Goal: Task Accomplishment & Management: Manage account settings

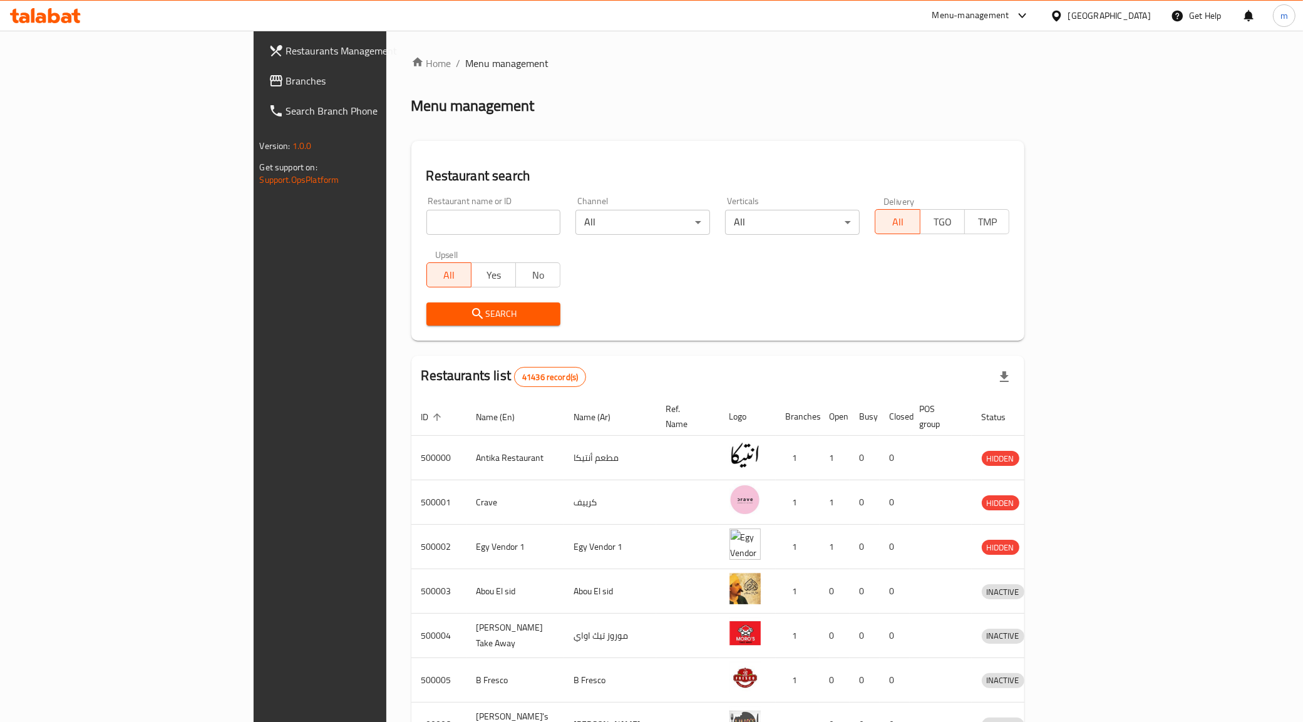
click at [1109, 11] on div "[GEOGRAPHIC_DATA]" at bounding box center [1100, 16] width 121 height 30
click at [1128, 19] on div "[GEOGRAPHIC_DATA]" at bounding box center [1109, 16] width 83 height 14
click at [1005, 321] on div "[GEOGRAPHIC_DATA]" at bounding box center [1015, 328] width 83 height 14
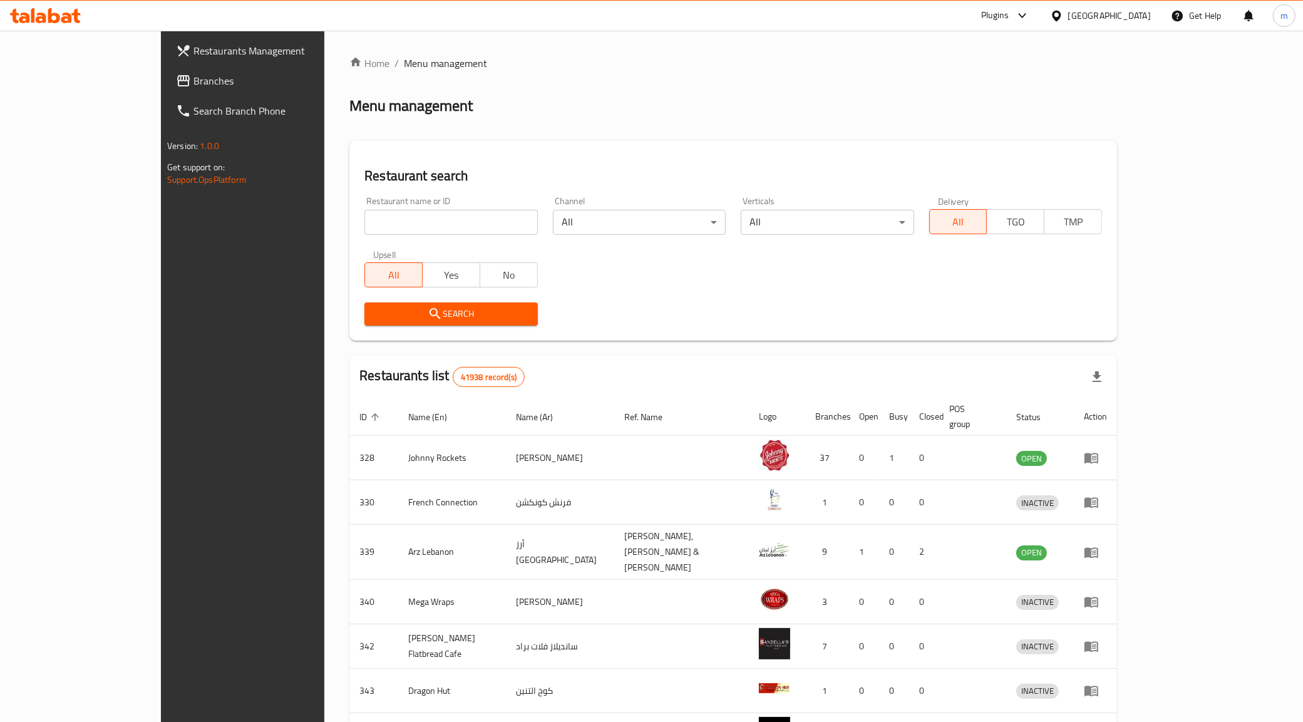
click at [420, 221] on input "search" at bounding box center [450, 222] width 173 height 25
click at [193, 82] on span "Branches" at bounding box center [280, 80] width 175 height 15
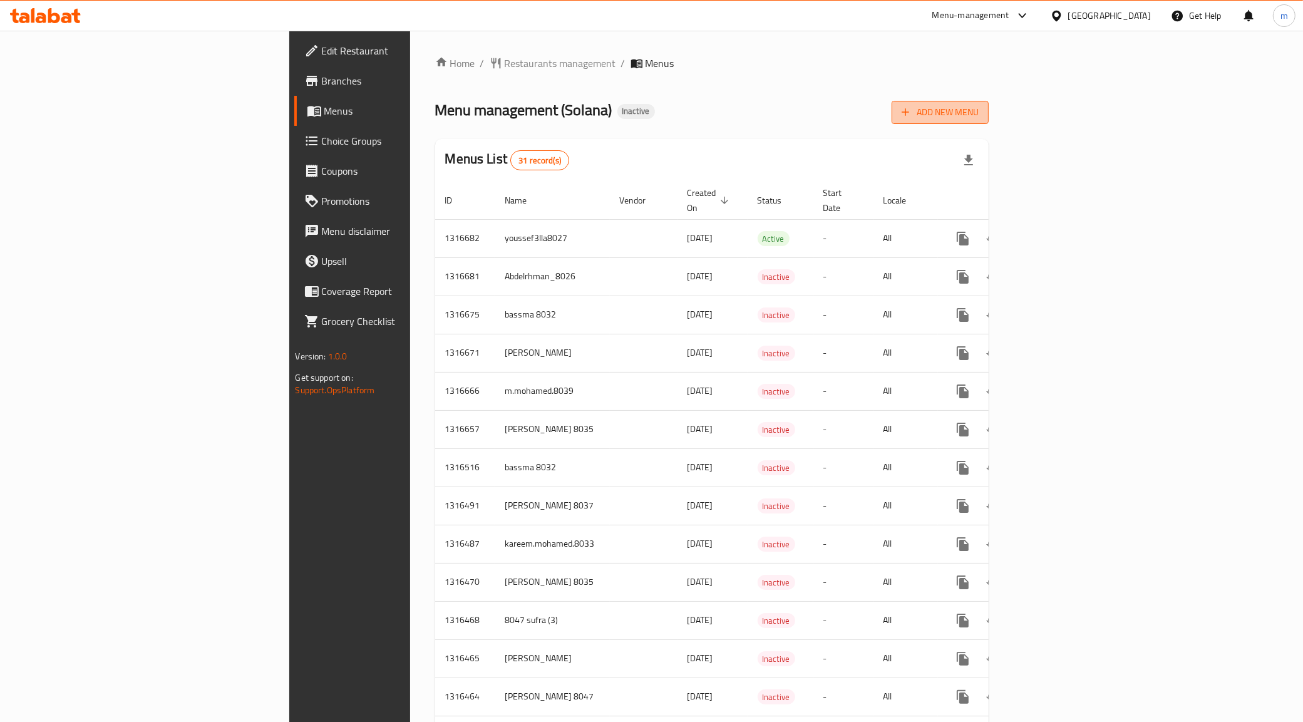
click at [979, 114] on span "Add New Menu" at bounding box center [940, 113] width 77 height 16
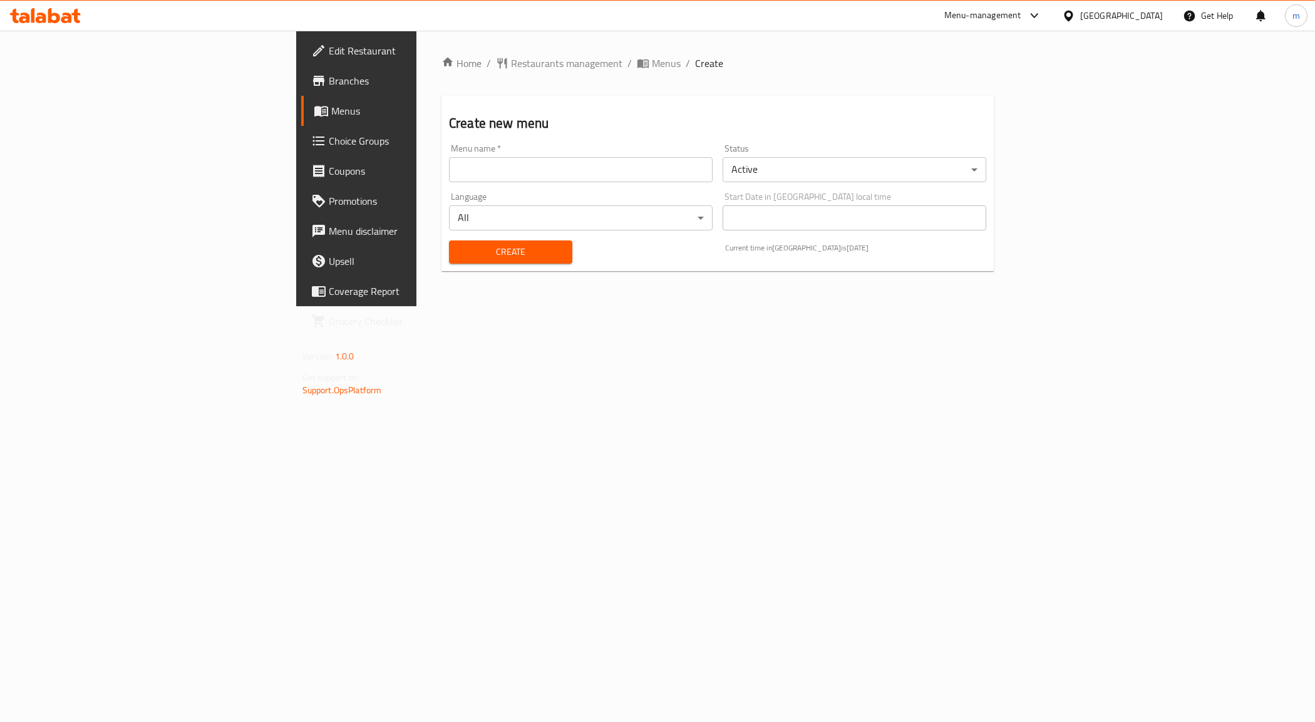
click at [468, 179] on input "text" at bounding box center [581, 169] width 264 height 25
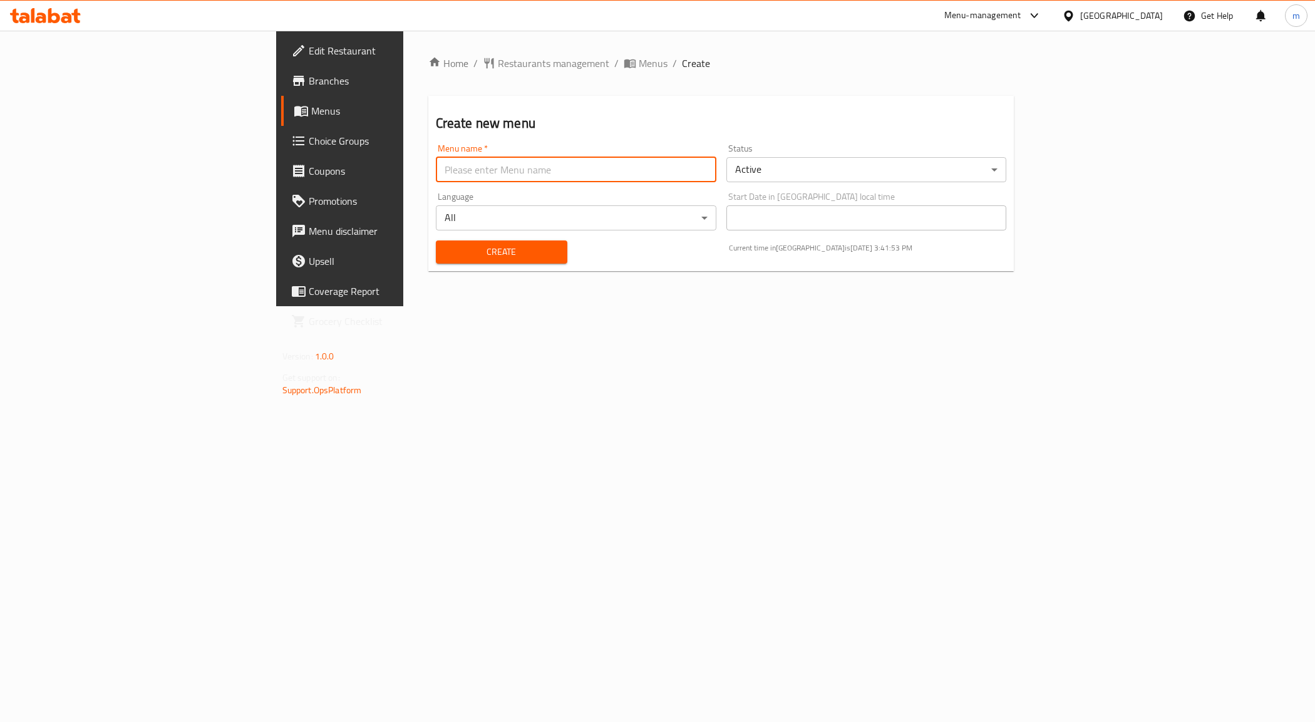
type input "Mohamed Mahmoud 8035"
click at [446, 245] on span "Create" at bounding box center [501, 252] width 111 height 16
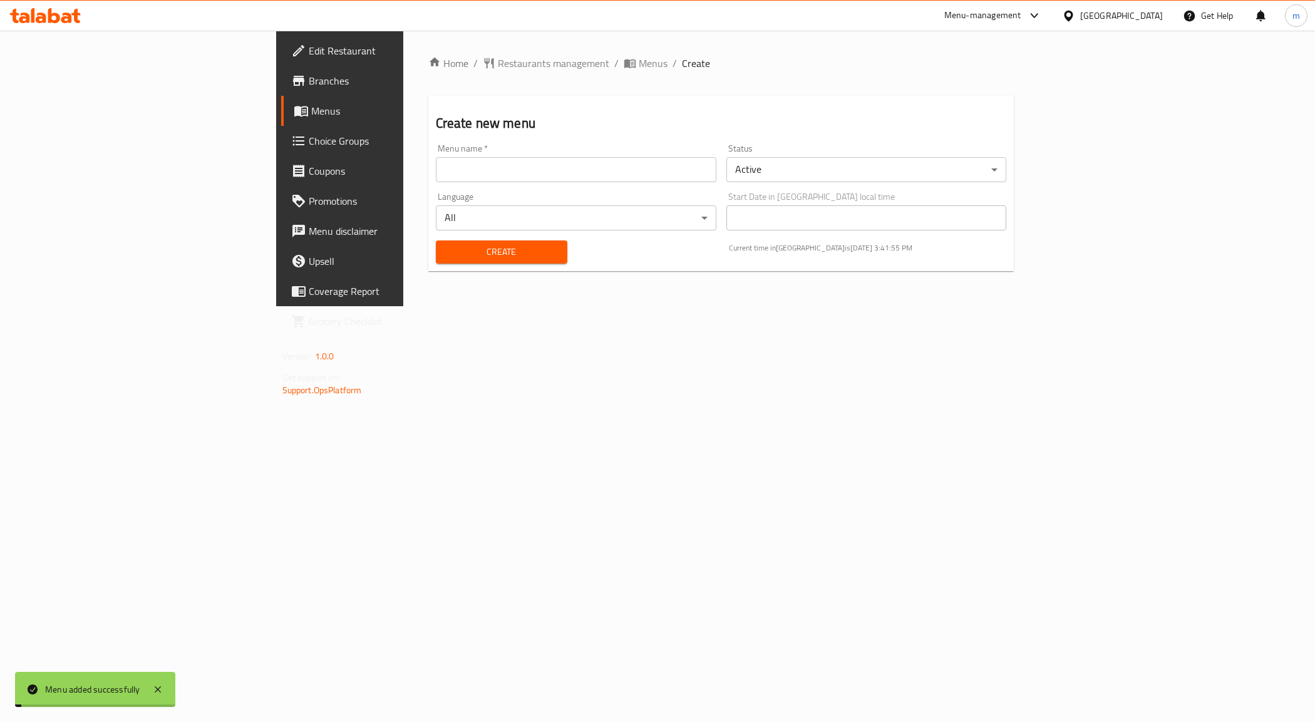
click at [281, 121] on link "Menus" at bounding box center [388, 111] width 215 height 30
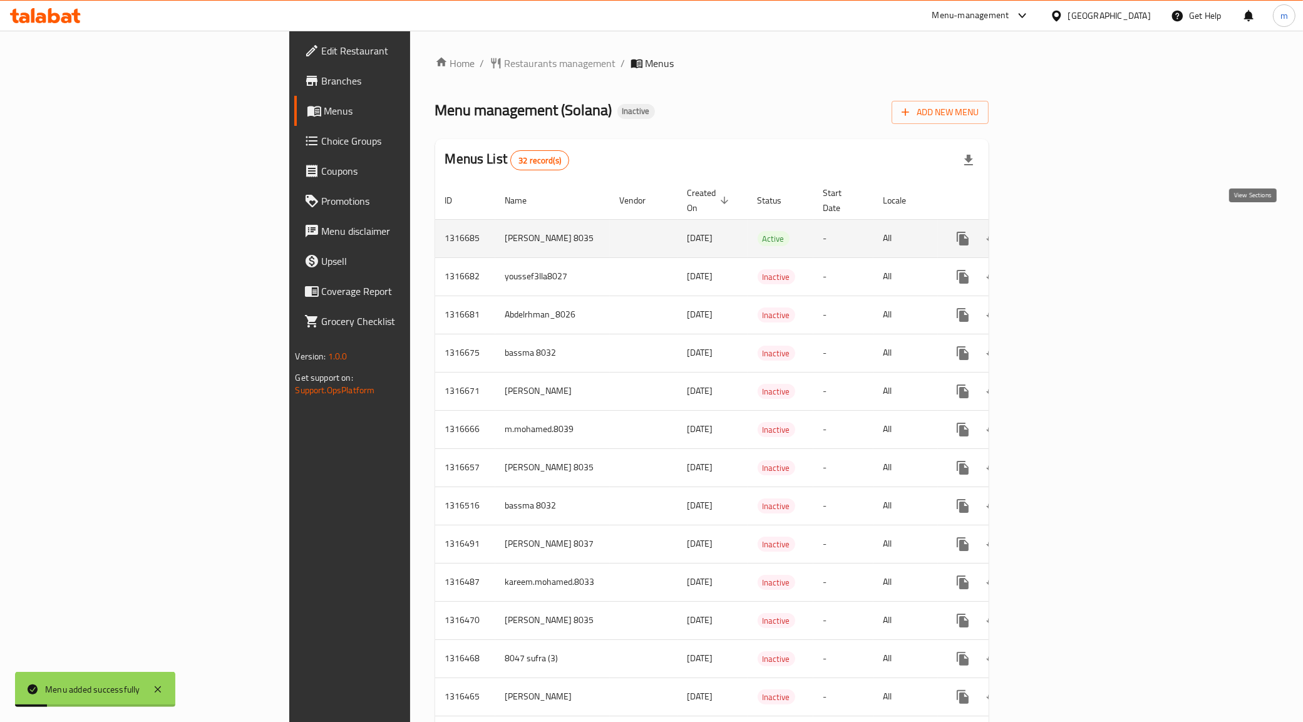
click at [1061, 231] on icon "enhanced table" at bounding box center [1053, 238] width 15 height 15
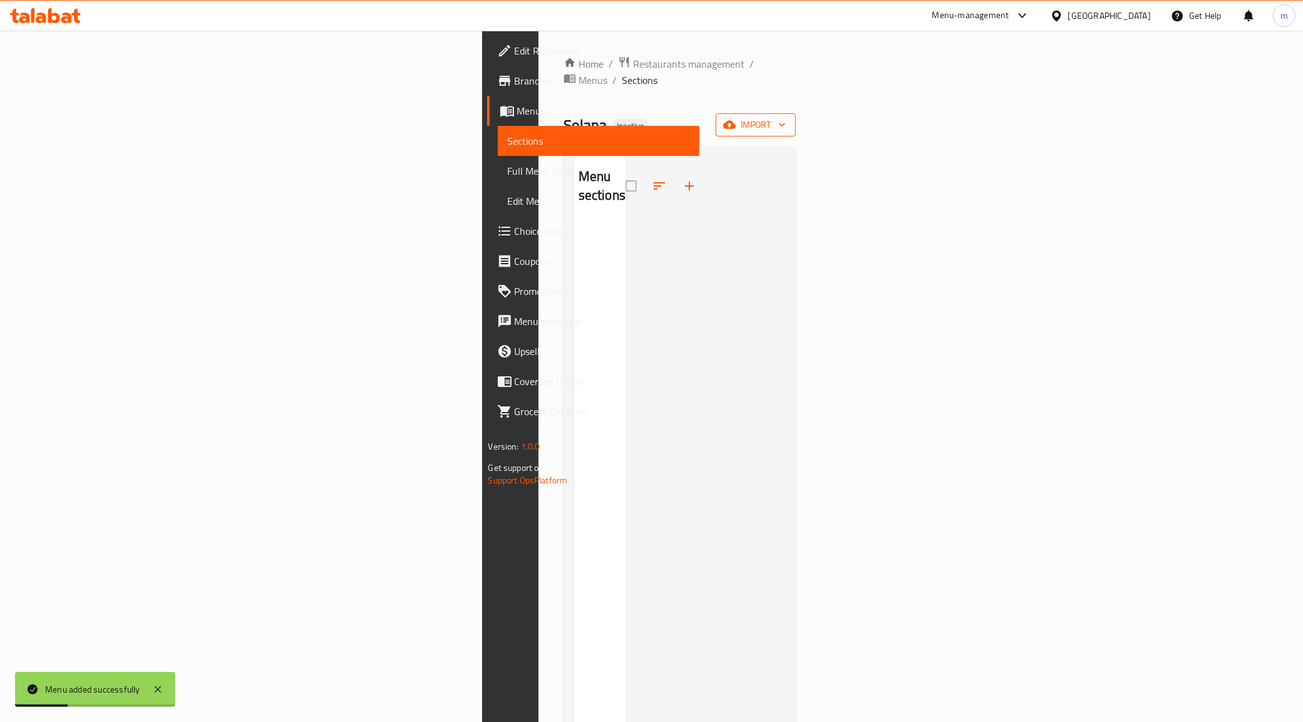
click at [788, 118] on icon "button" at bounding box center [782, 124] width 13 height 13
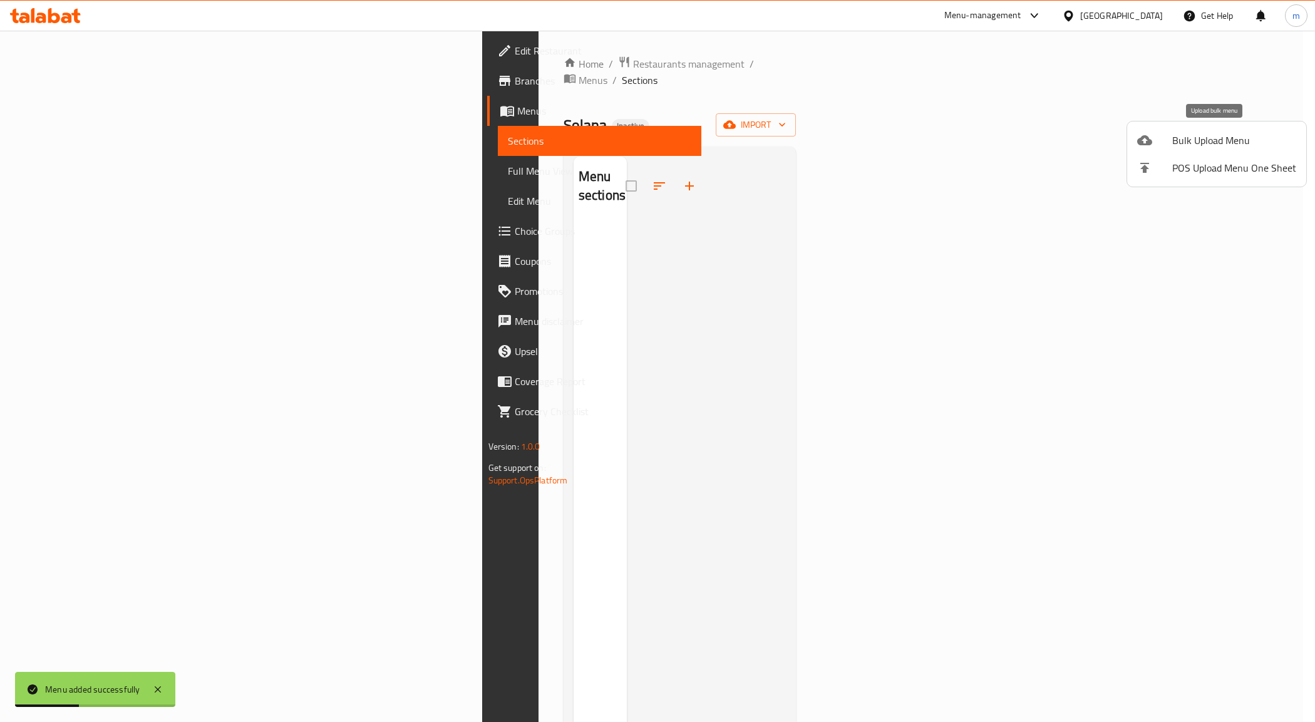
click at [1210, 139] on span "Bulk Upload Menu" at bounding box center [1234, 140] width 124 height 15
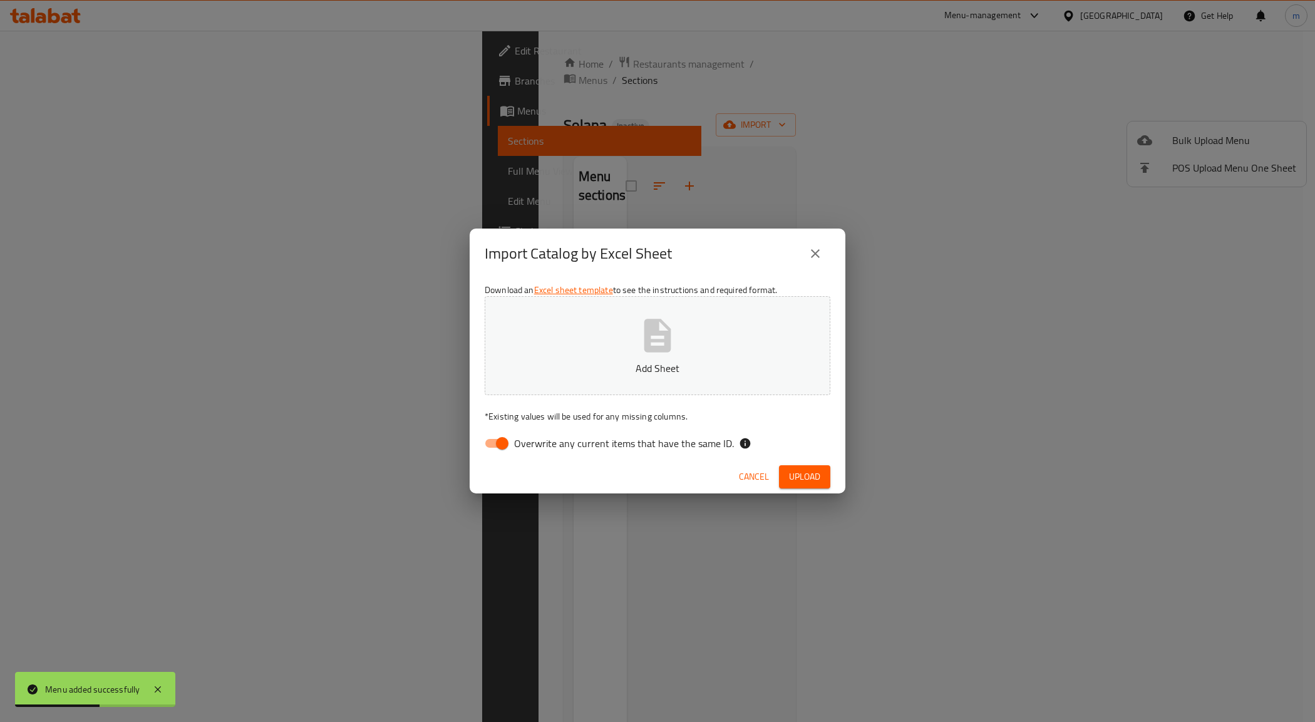
click at [511, 441] on input "Overwrite any current items that have the same ID." at bounding box center [501, 443] width 71 height 24
checkbox input "false"
click at [624, 362] on p "Add Sheet" at bounding box center [657, 368] width 307 height 15
click at [793, 478] on span "Upload" at bounding box center [804, 477] width 31 height 16
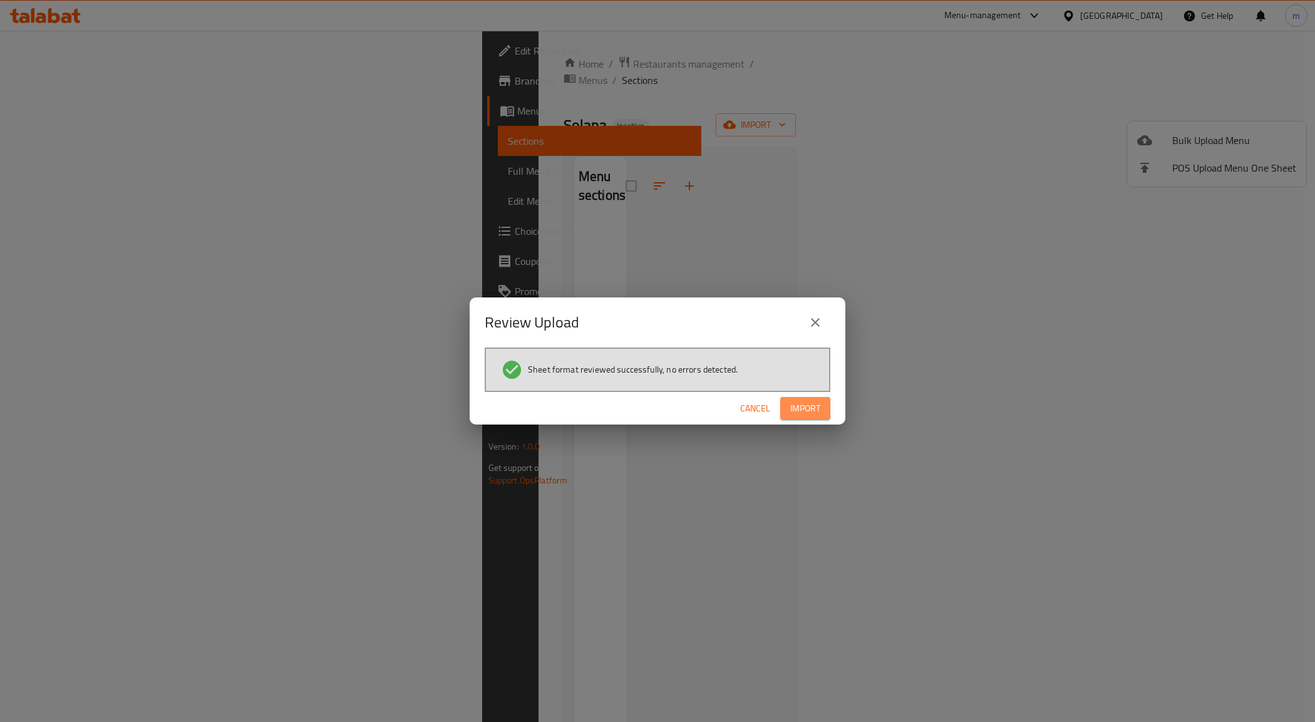
click at [806, 401] on span "Import" at bounding box center [805, 409] width 30 height 16
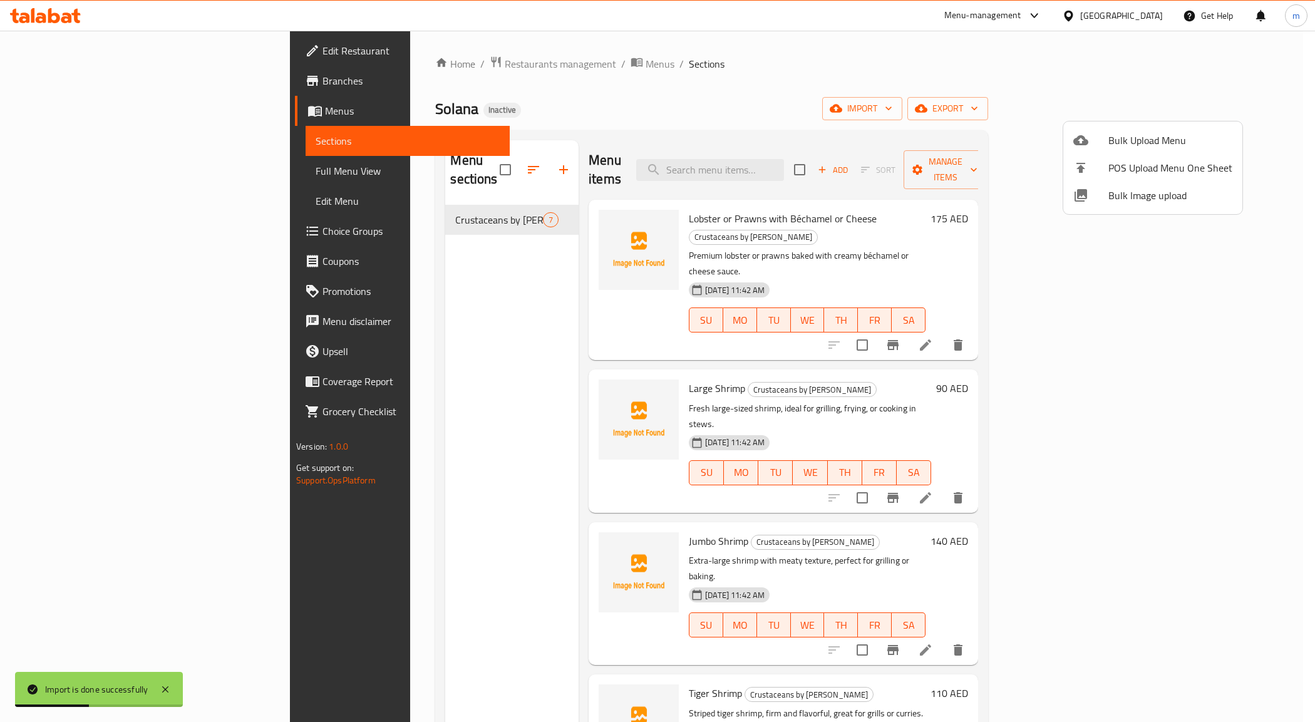
click at [433, 567] on div at bounding box center [657, 361] width 1315 height 722
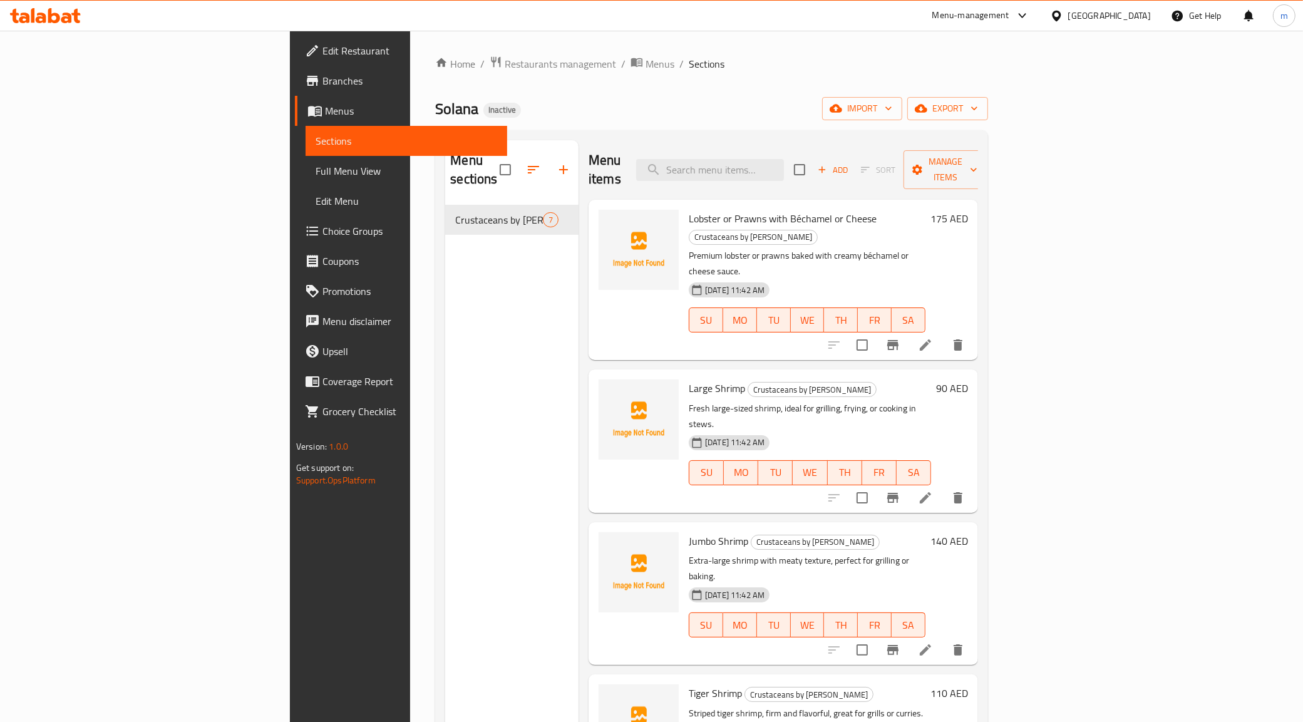
click at [943, 334] on li at bounding box center [925, 345] width 35 height 23
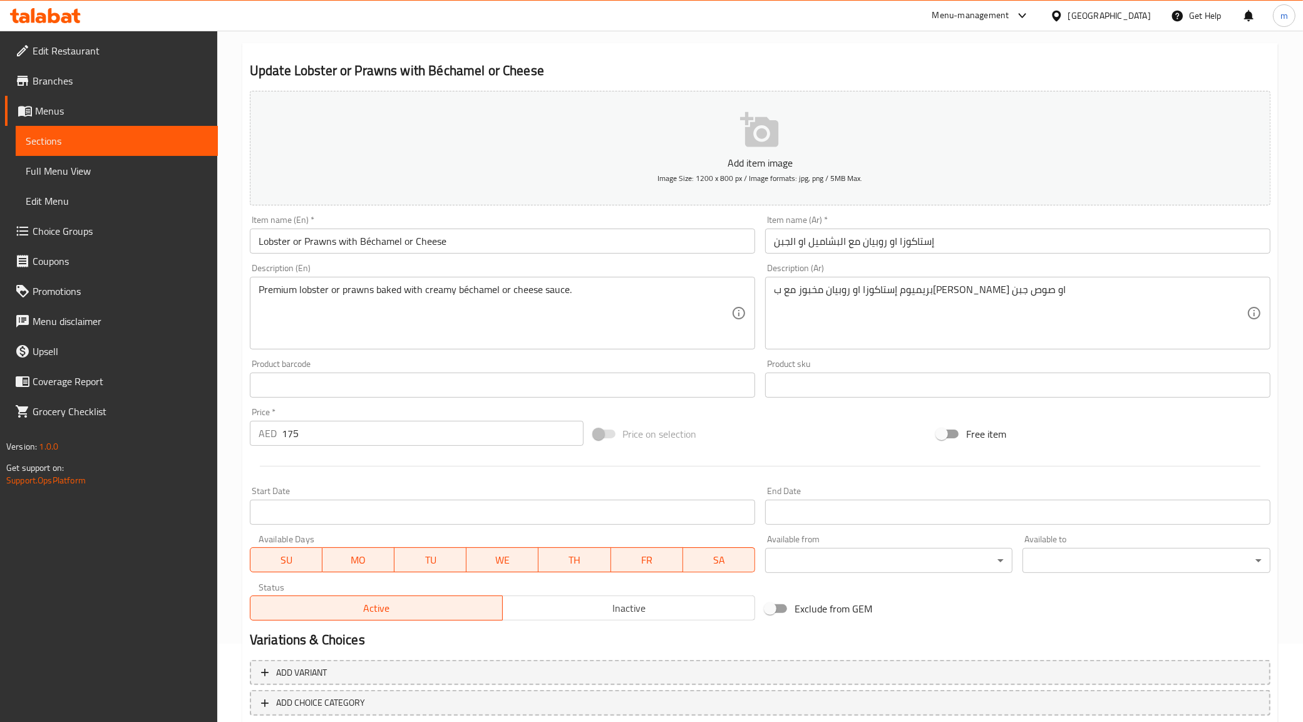
scroll to position [150, 0]
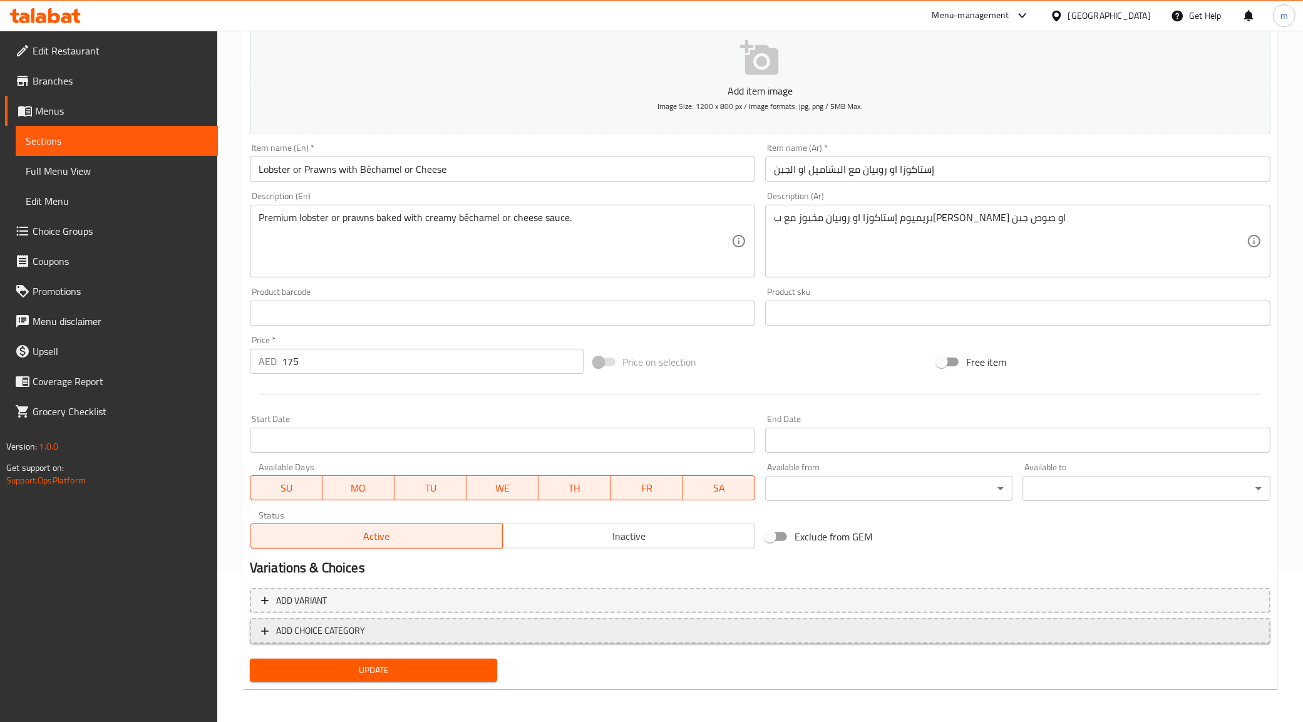
click at [289, 620] on button "ADD CHOICE CATEGORY" at bounding box center [760, 631] width 1021 height 26
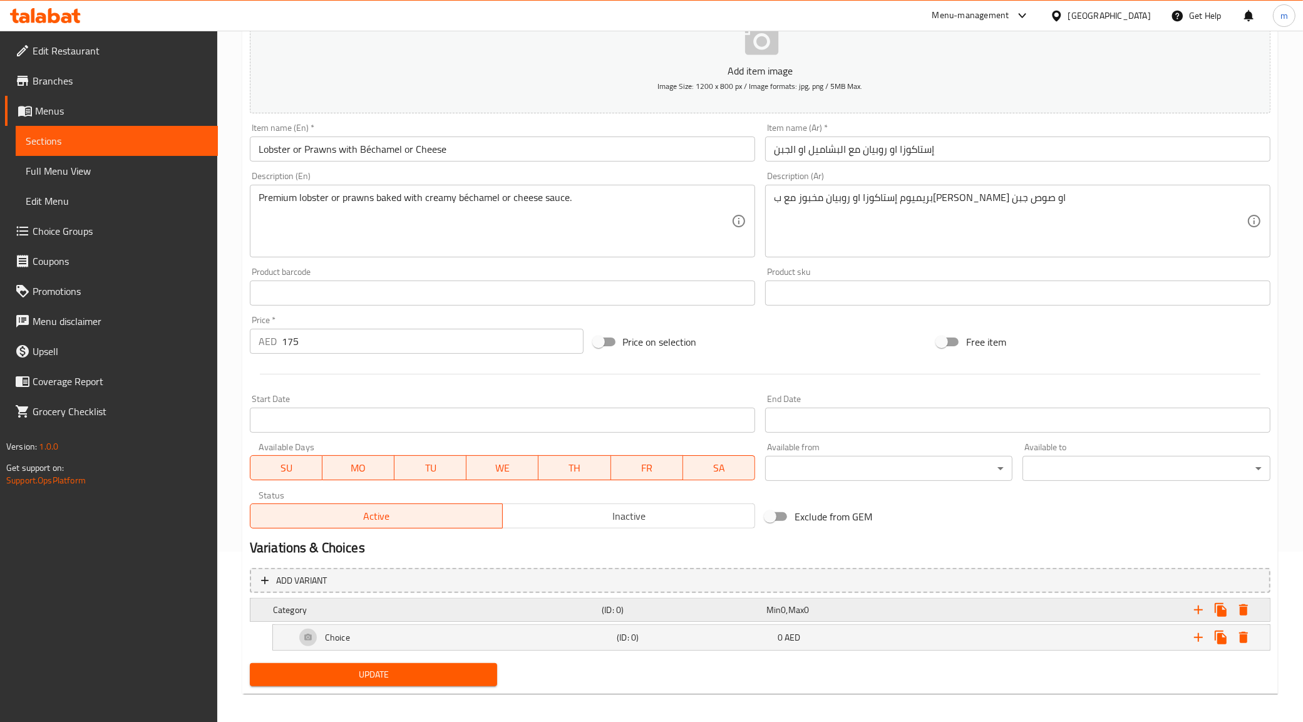
scroll to position [177, 0]
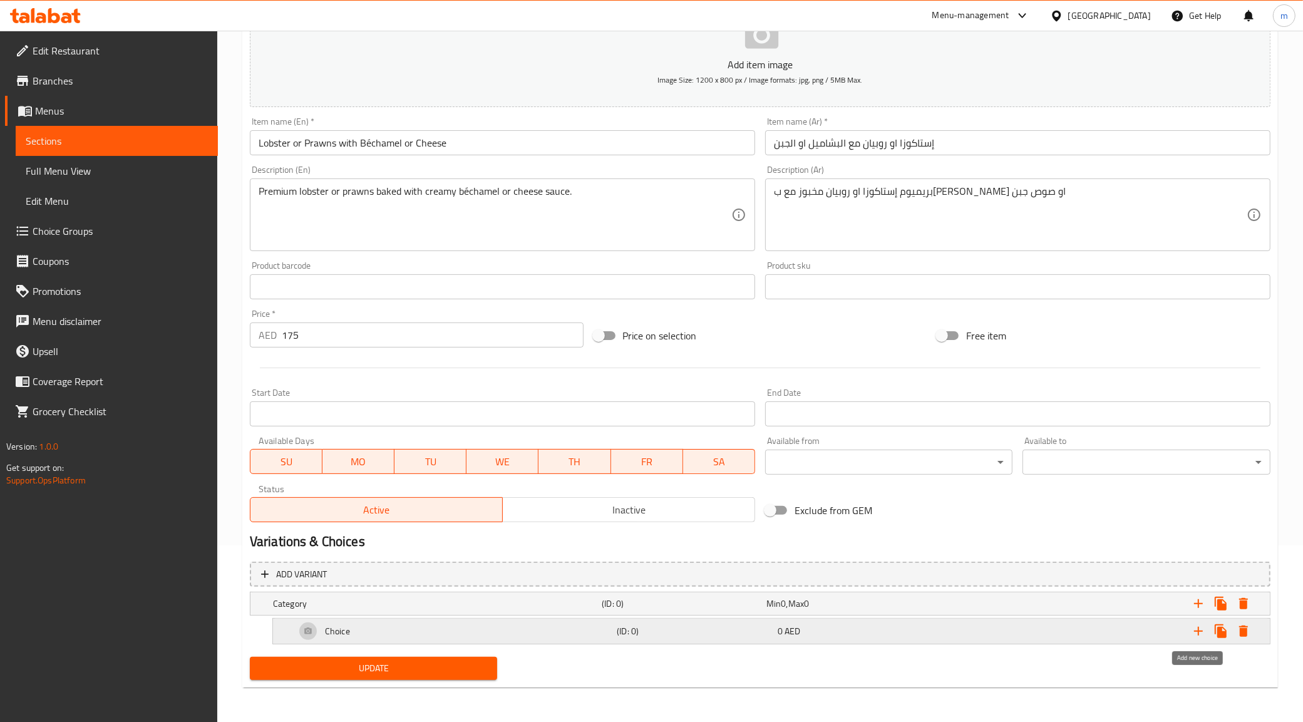
click at [1200, 633] on icon "Expand" at bounding box center [1198, 631] width 15 height 15
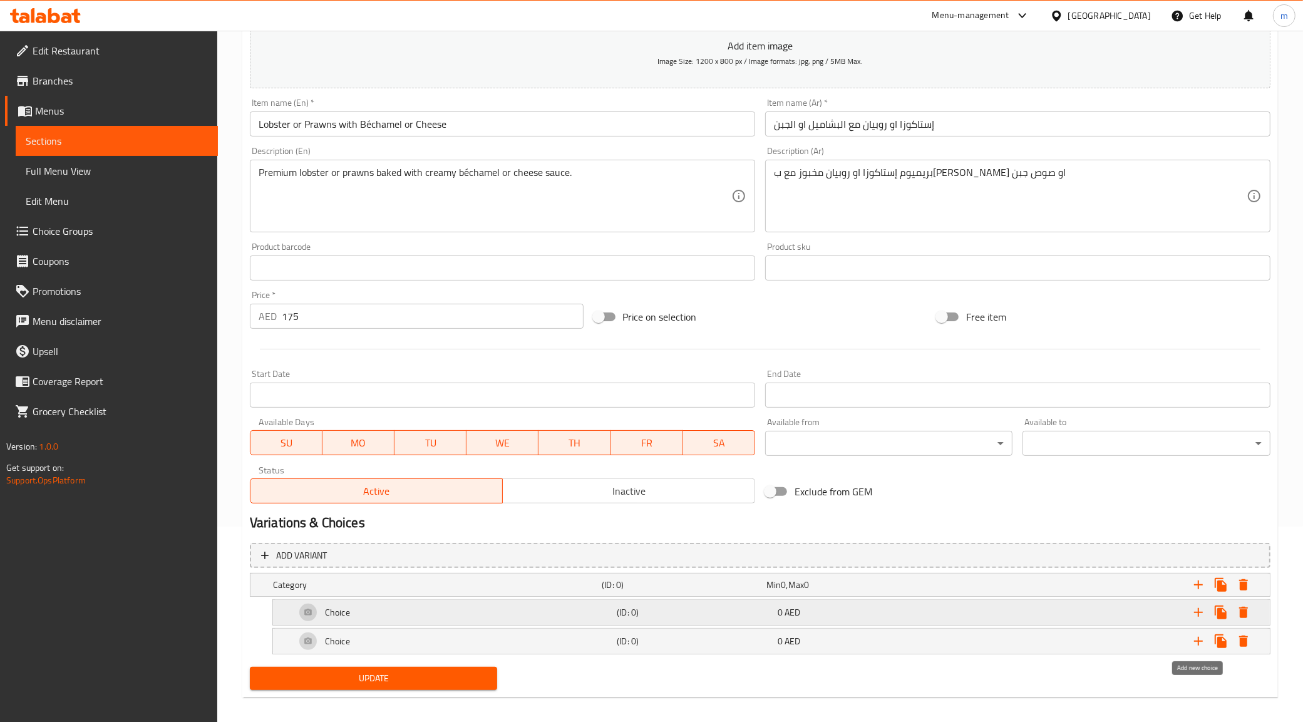
scroll to position [205, 0]
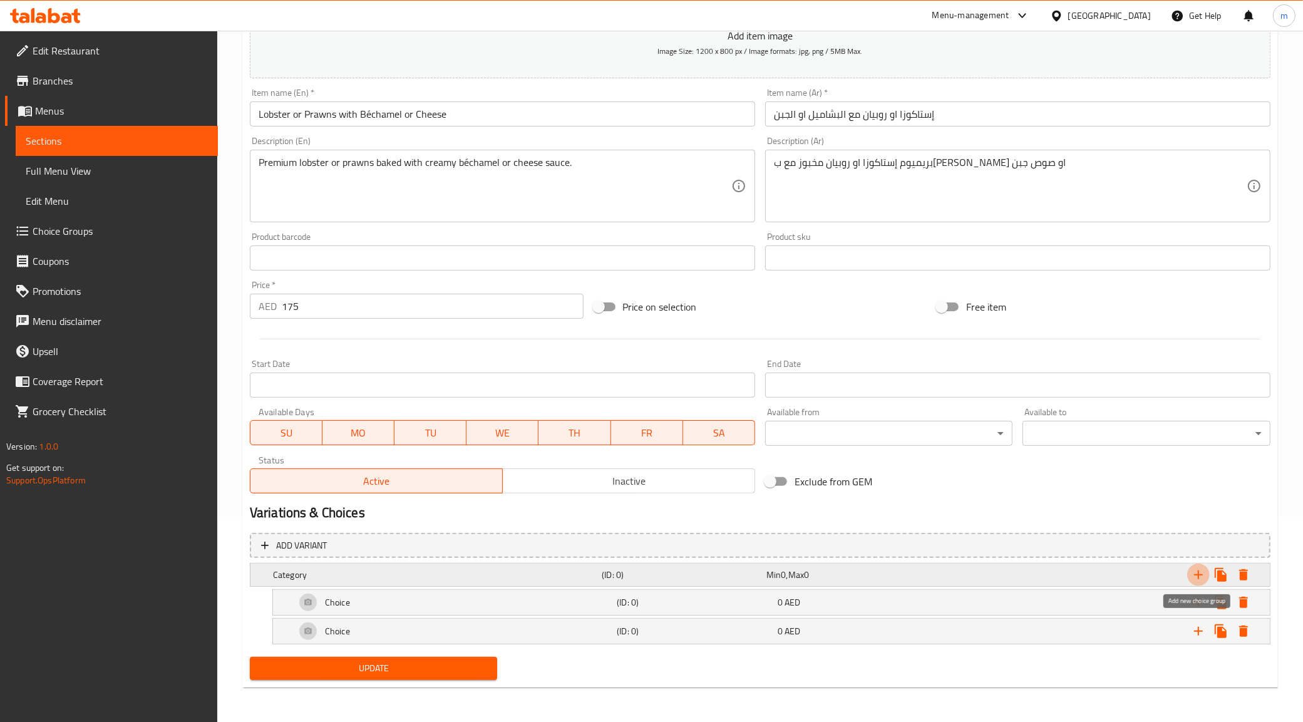
click at [1191, 574] on icon "Expand" at bounding box center [1198, 574] width 15 height 15
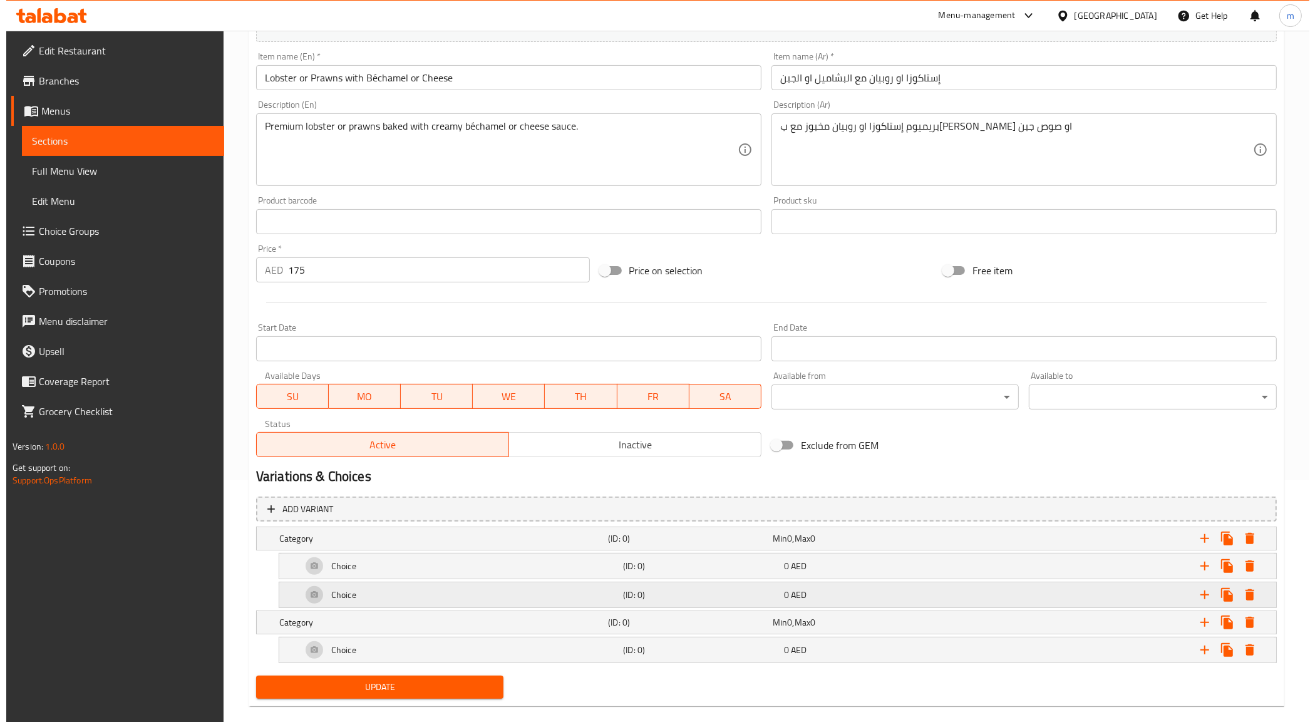
scroll to position [261, 0]
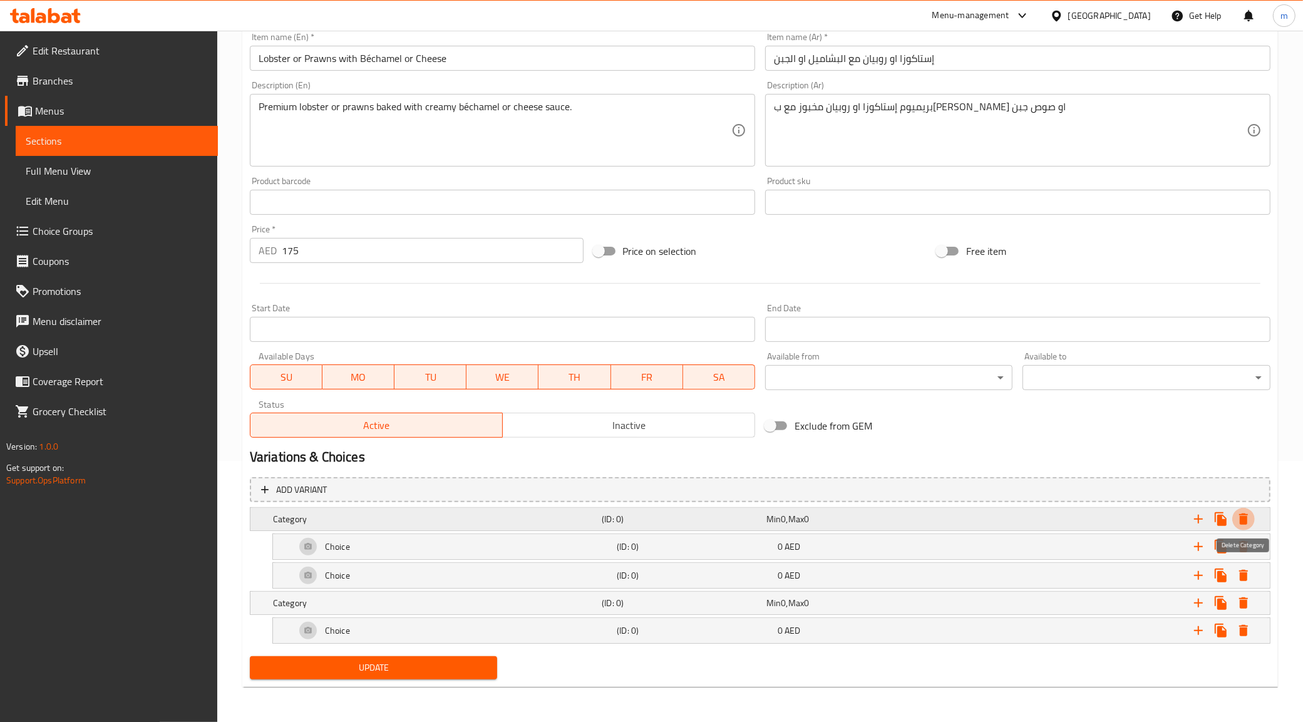
click at [1249, 515] on icon "Expand" at bounding box center [1243, 519] width 15 height 15
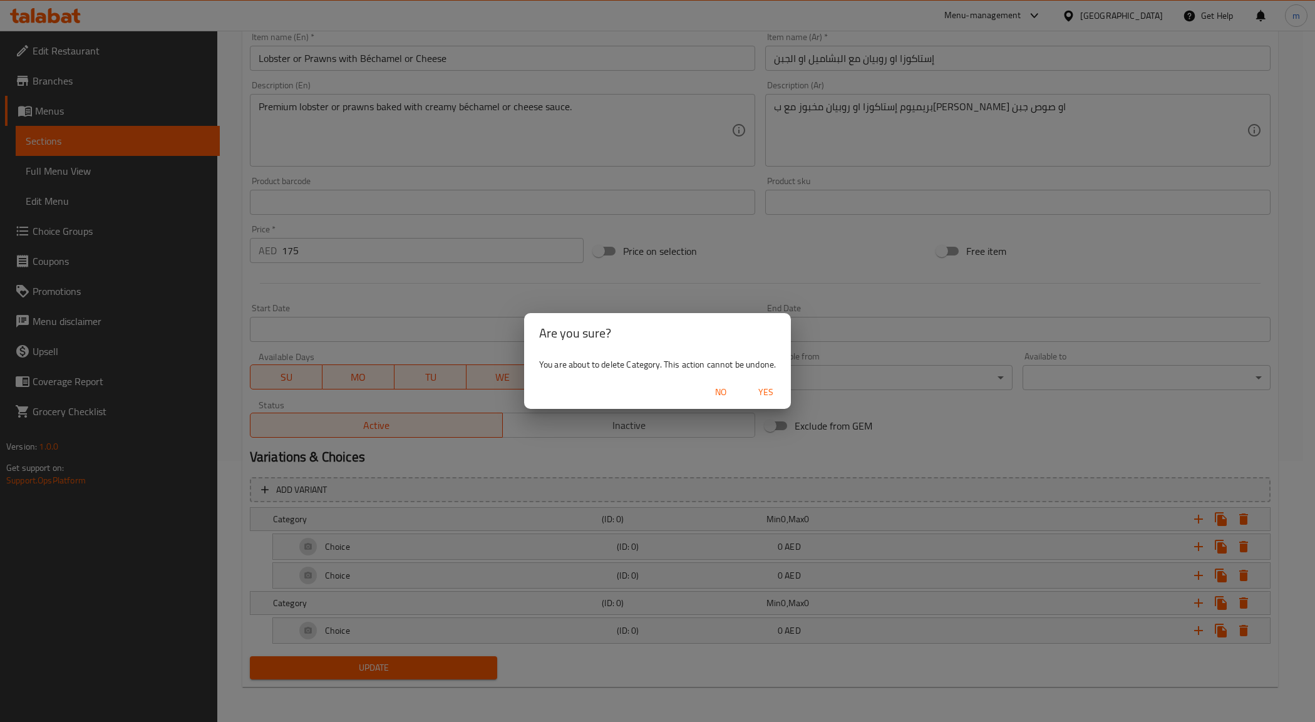
click at [761, 388] on span "Yes" at bounding box center [766, 392] width 30 height 16
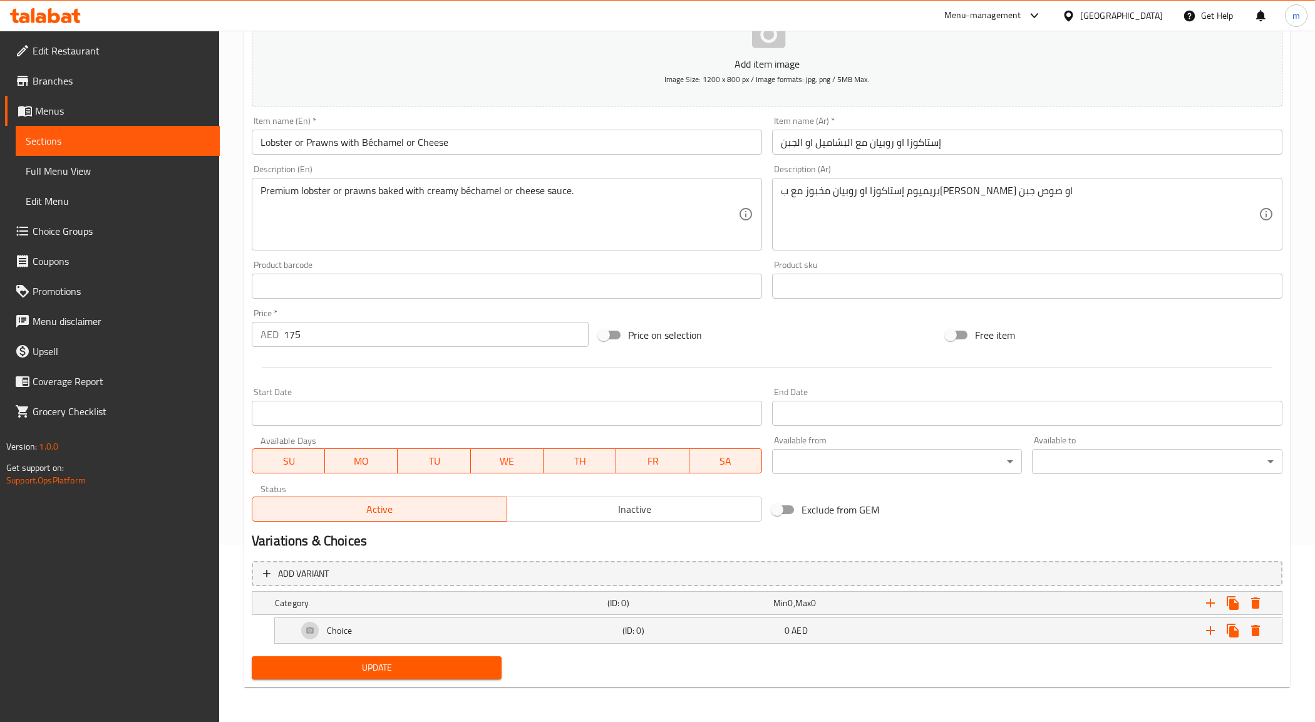
scroll to position [177, 0]
click at [1246, 603] on icon "Expand" at bounding box center [1243, 603] width 9 height 11
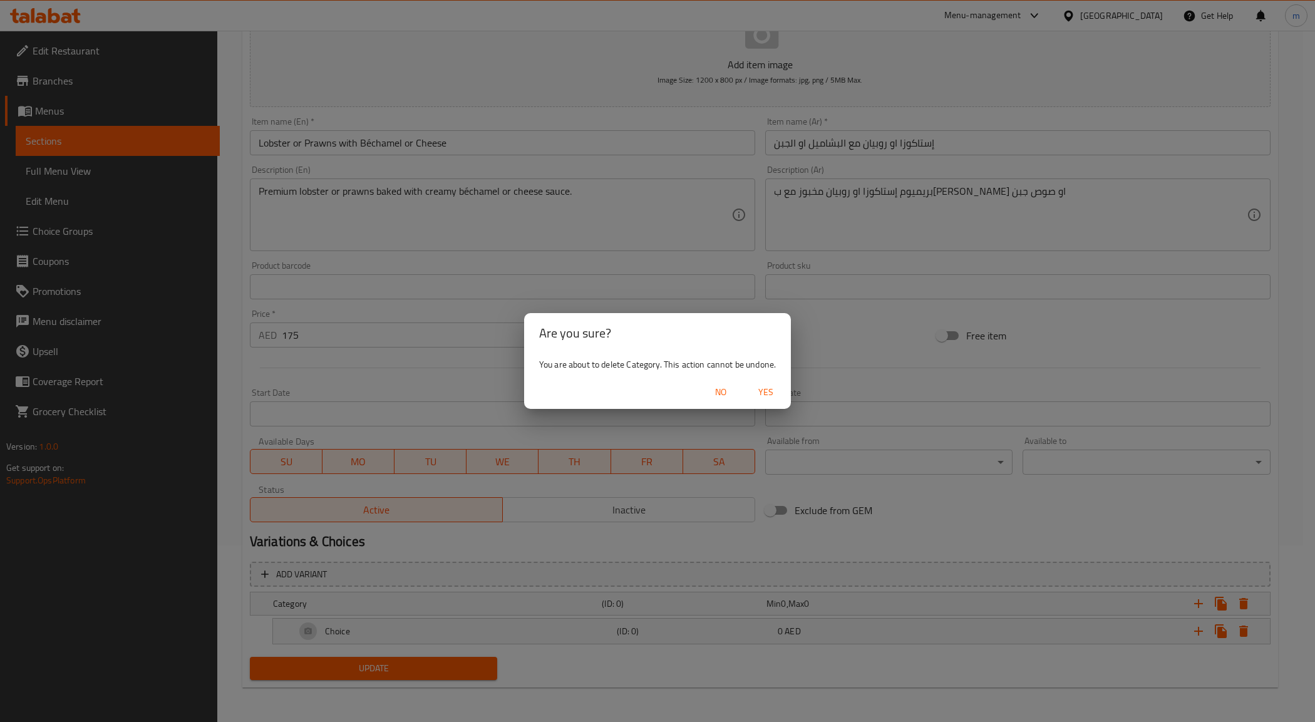
click at [770, 390] on span "Yes" at bounding box center [766, 392] width 30 height 16
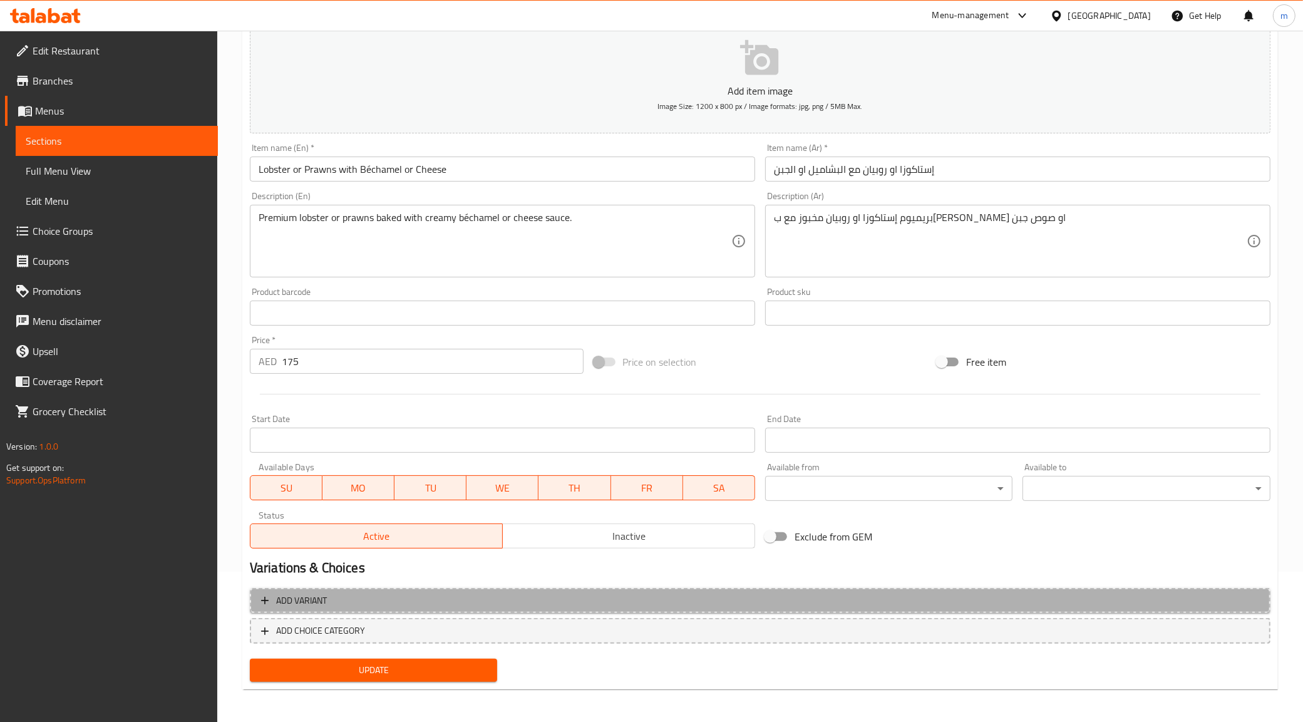
click at [274, 596] on span "Add variant" at bounding box center [760, 601] width 998 height 16
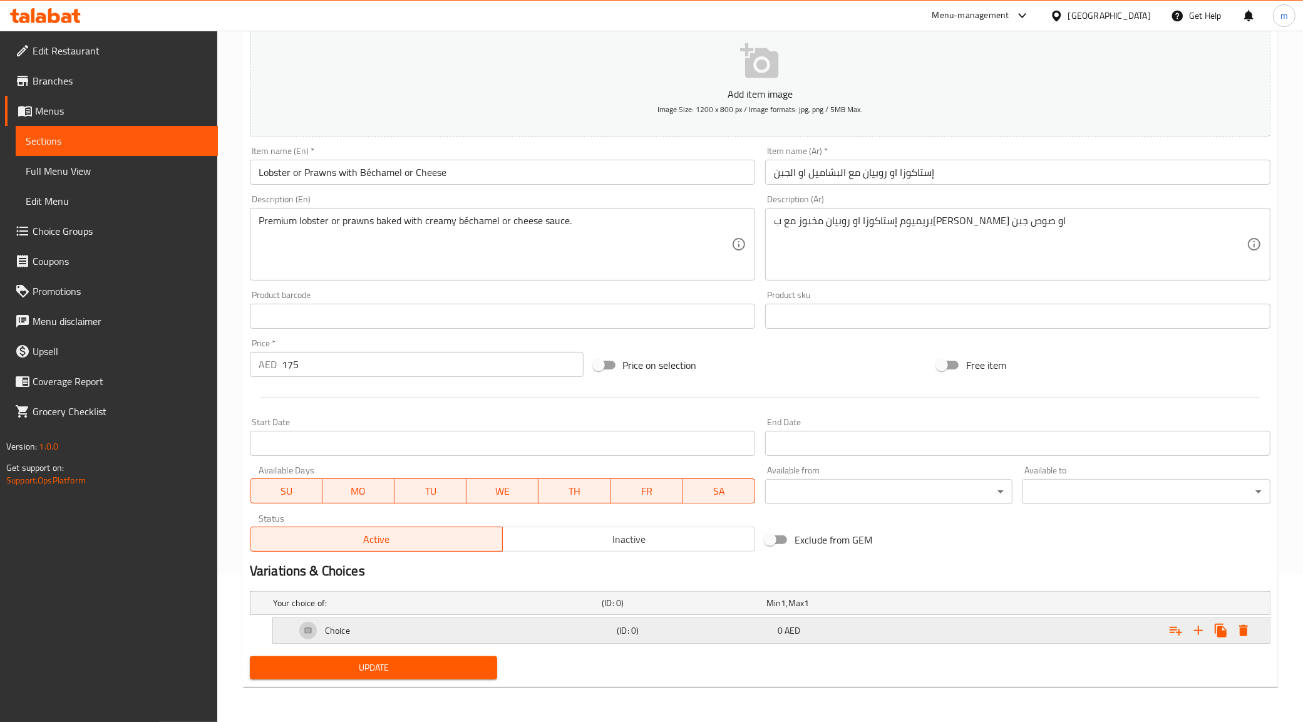
click at [1078, 627] on div "Expand" at bounding box center [1096, 631] width 321 height 28
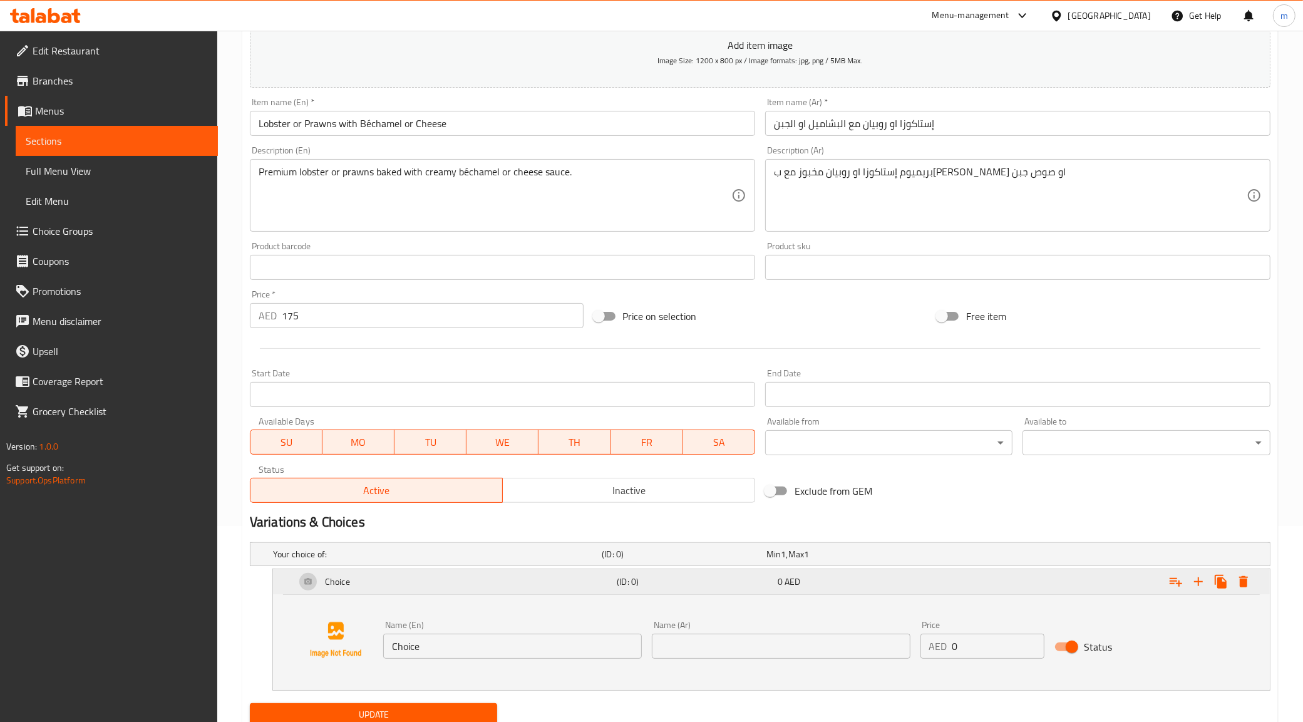
scroll to position [242, 0]
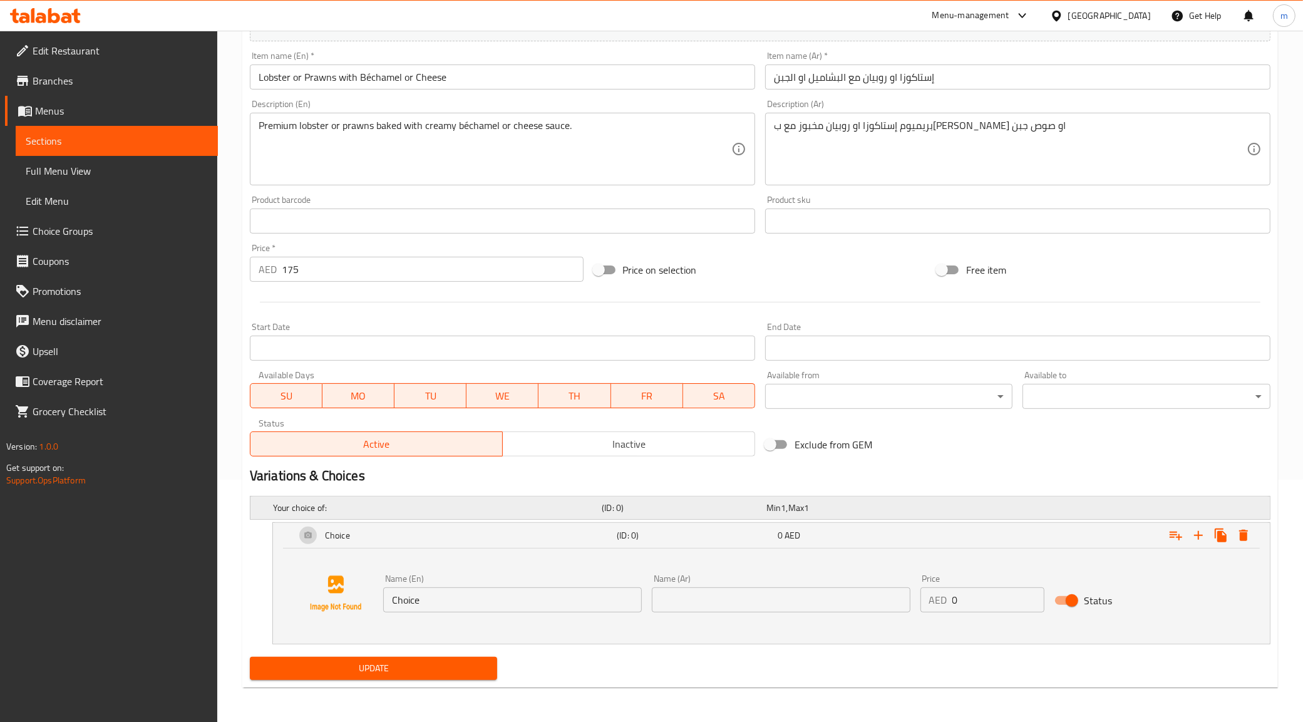
click at [291, 505] on h5 "Your choice of:" at bounding box center [435, 508] width 324 height 13
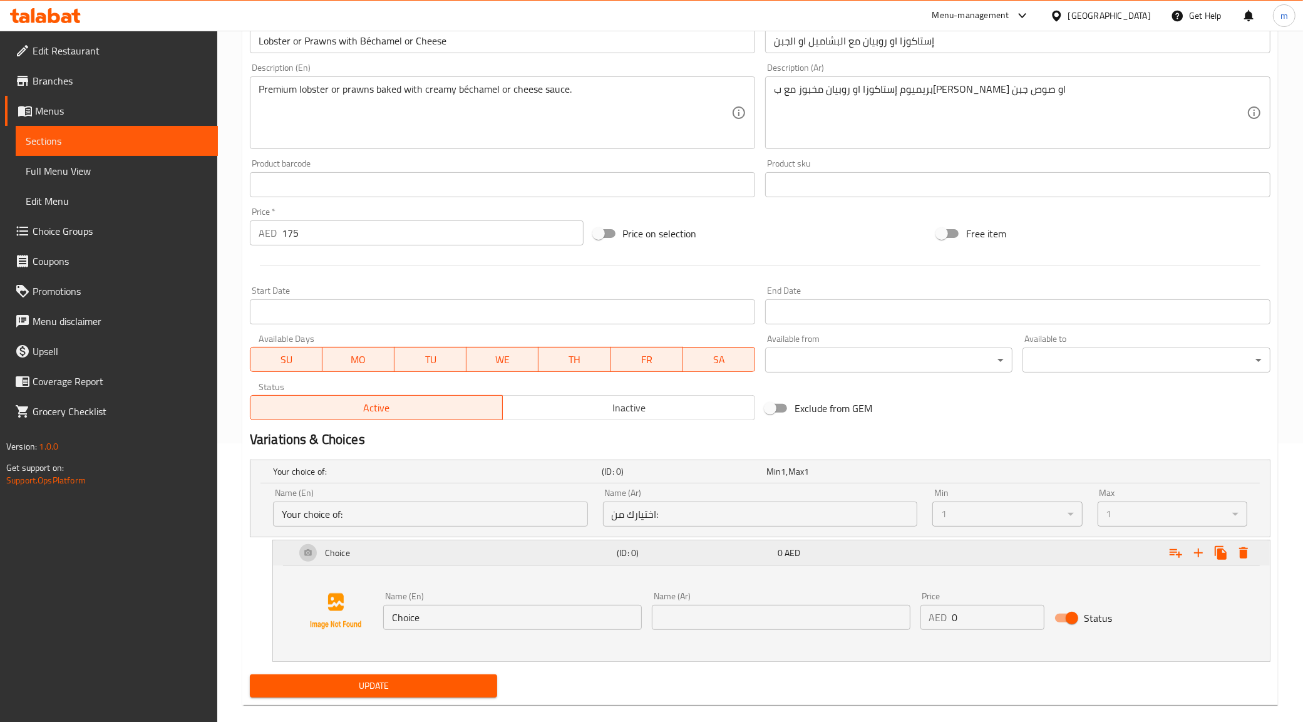
scroll to position [296, 0]
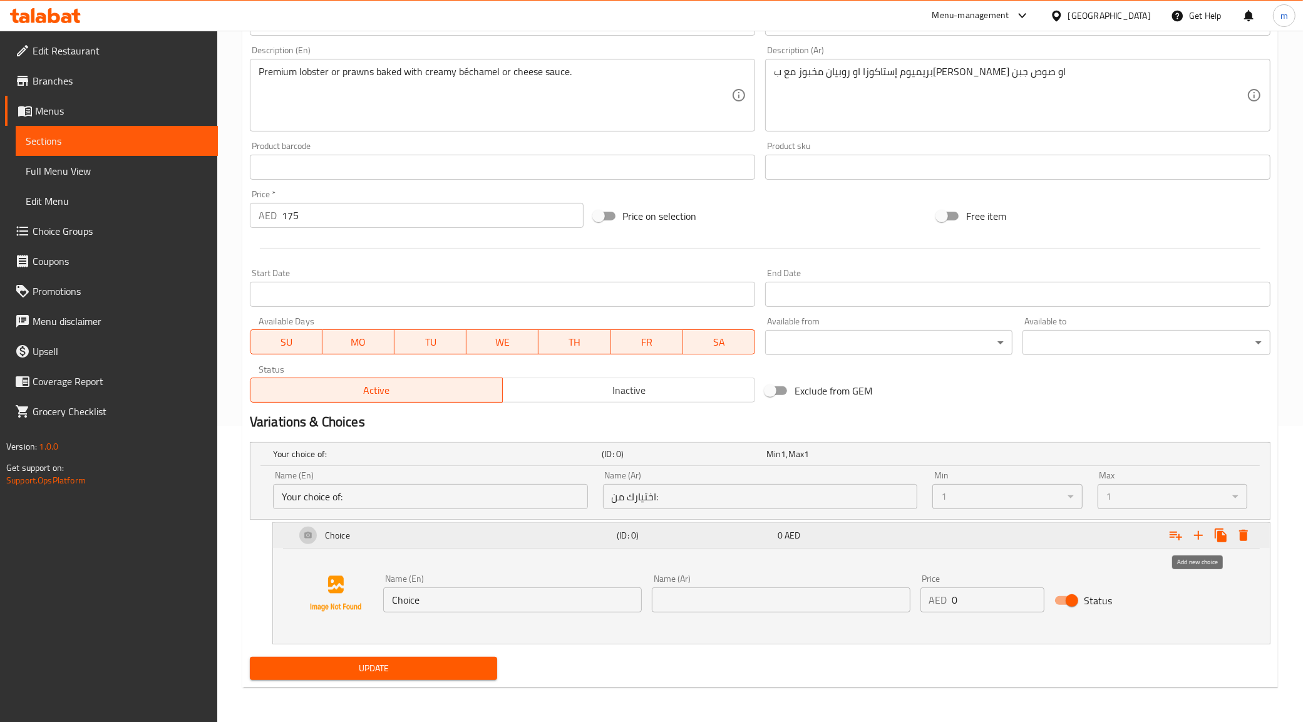
click at [1194, 530] on icon "Expand" at bounding box center [1198, 535] width 15 height 15
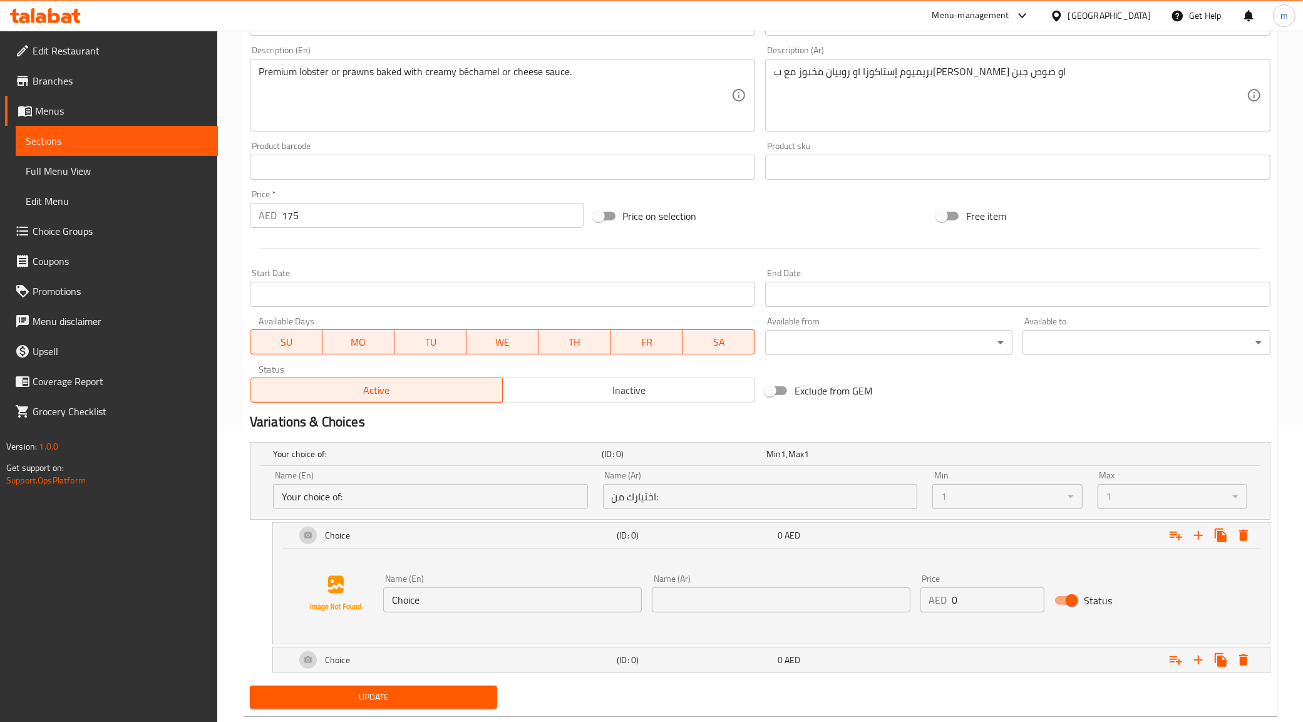
scroll to position [326, 0]
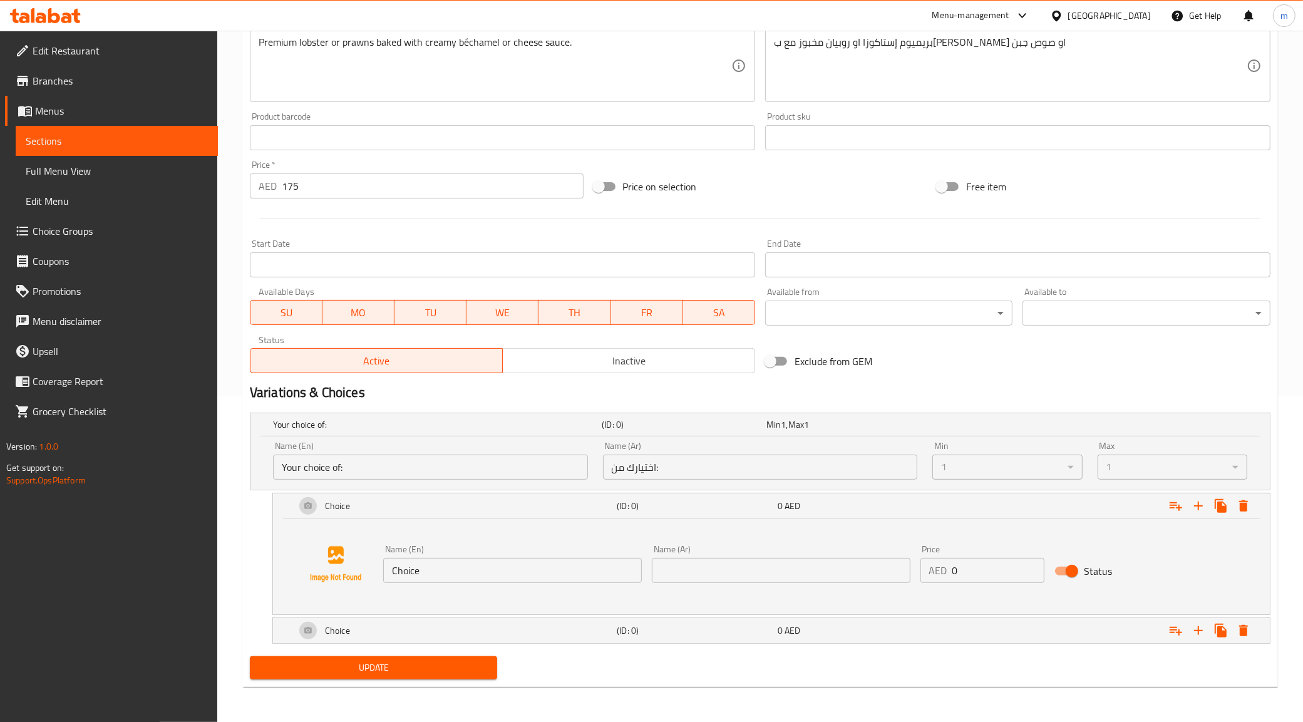
click at [440, 580] on input "Choice" at bounding box center [512, 570] width 259 height 25
paste input "Lobster"
type input "Lobster"
click at [458, 635] on div "Choice" at bounding box center [453, 630] width 321 height 30
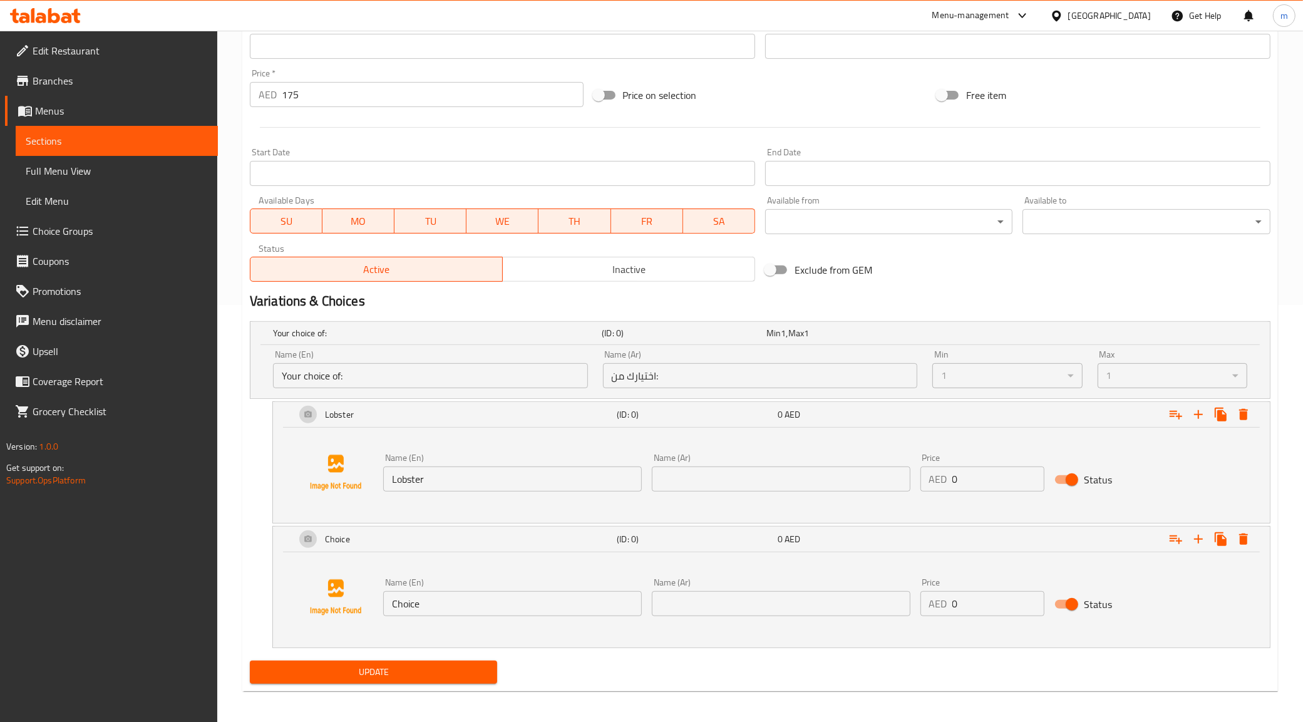
scroll to position [421, 0]
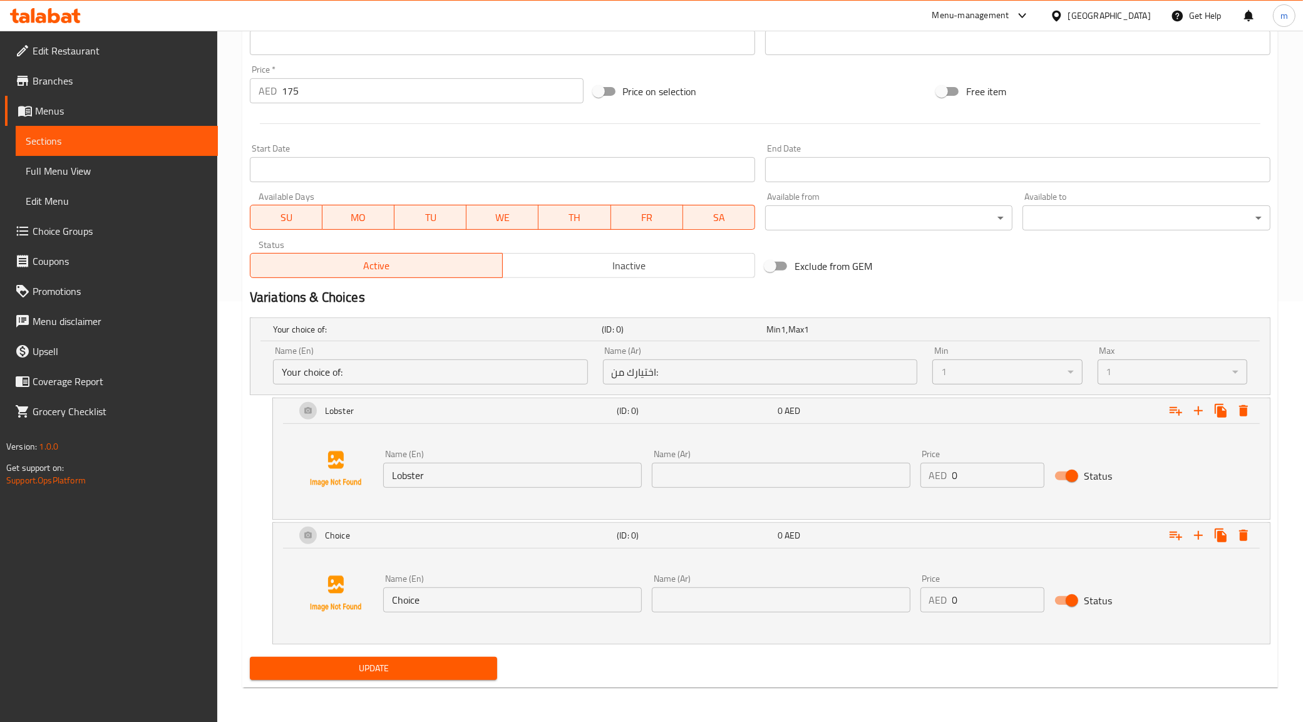
click at [421, 604] on input "Choice" at bounding box center [512, 599] width 259 height 25
click at [433, 608] on input "Choice" at bounding box center [512, 599] width 259 height 25
click at [433, 609] on input "Choice" at bounding box center [512, 599] width 259 height 25
paste input "Prawns"
type input "Prawns"
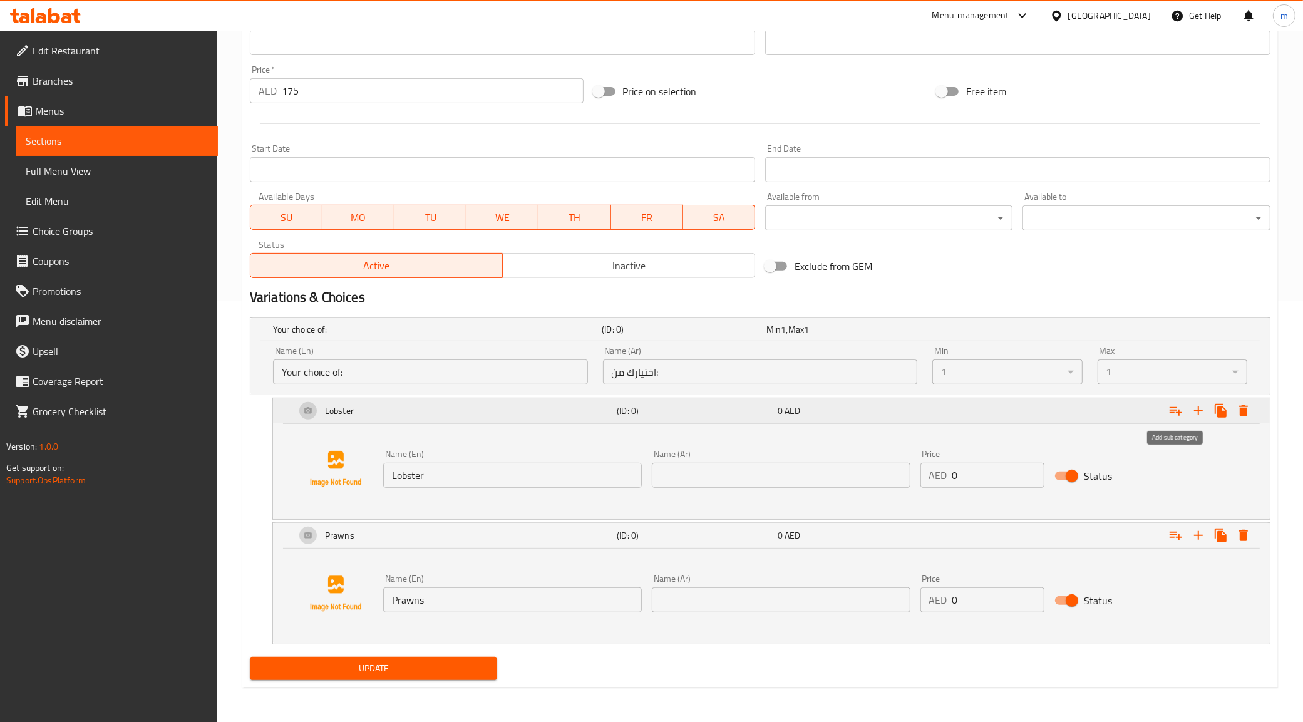
click at [1177, 411] on icon "Expand" at bounding box center [1175, 410] width 15 height 15
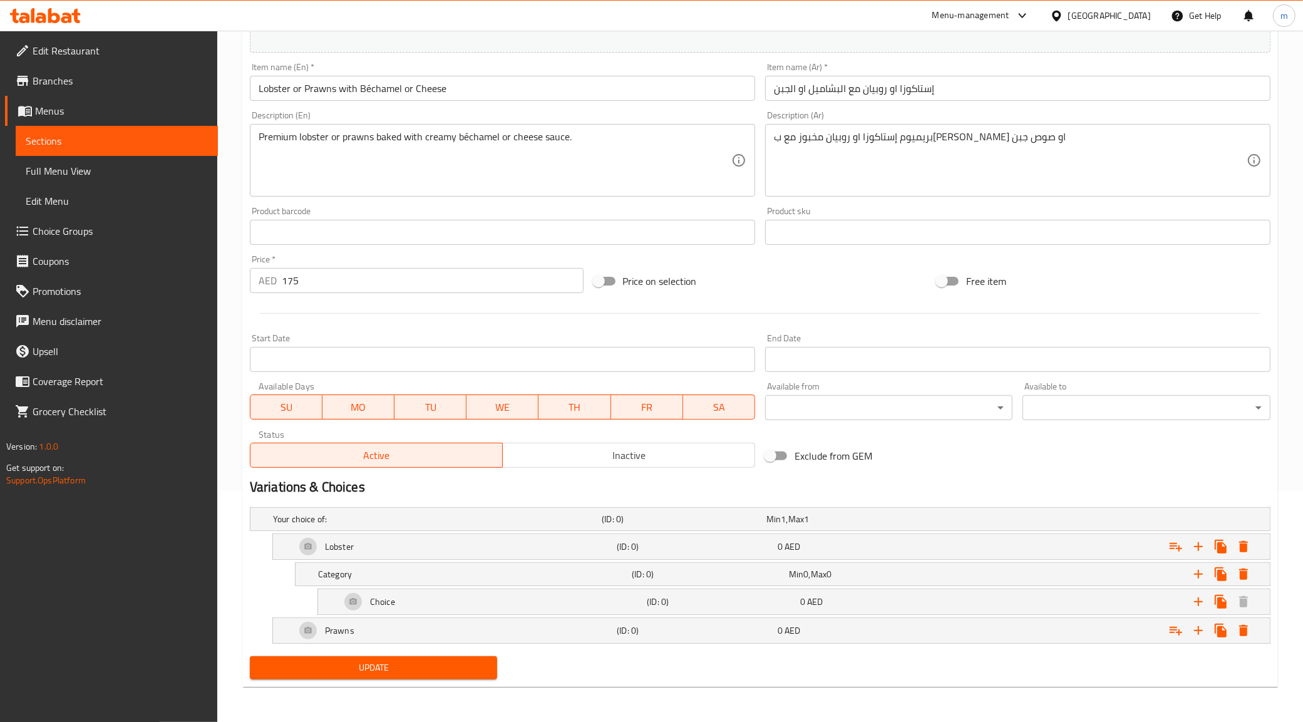
scroll to position [232, 0]
click at [597, 602] on div "Choice" at bounding box center [491, 602] width 306 height 30
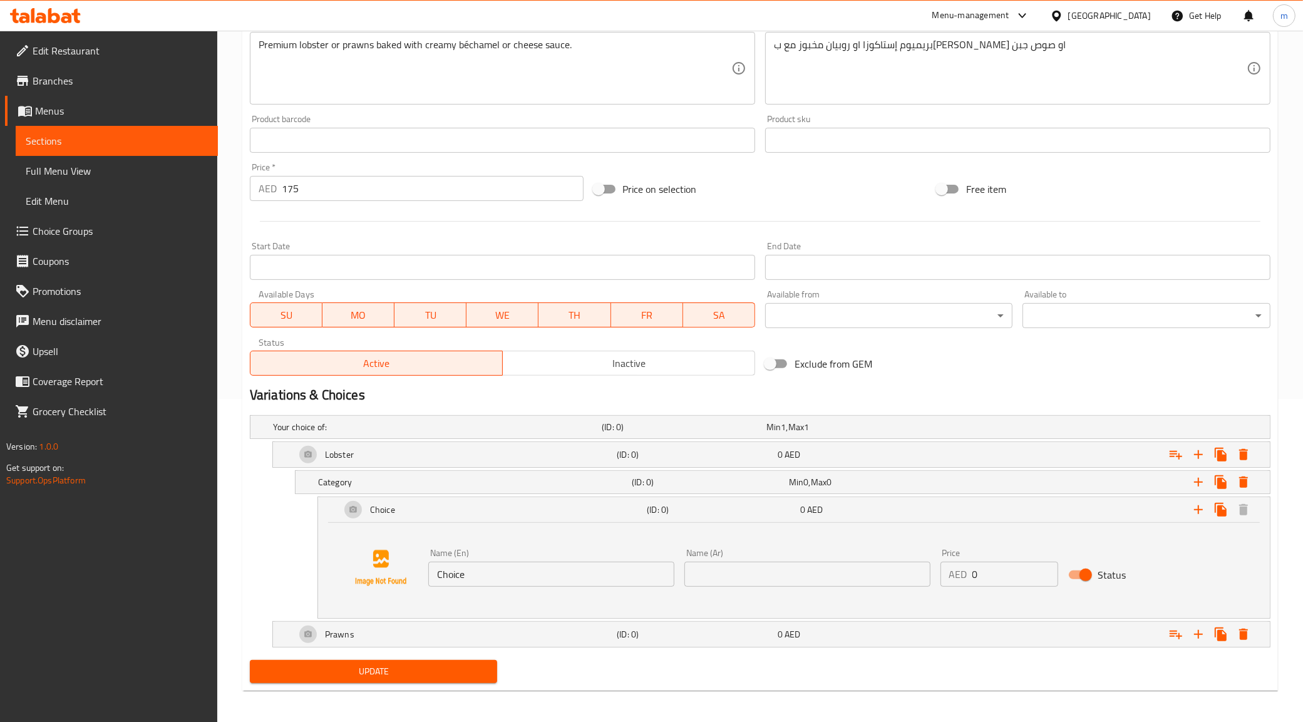
scroll to position [327, 0]
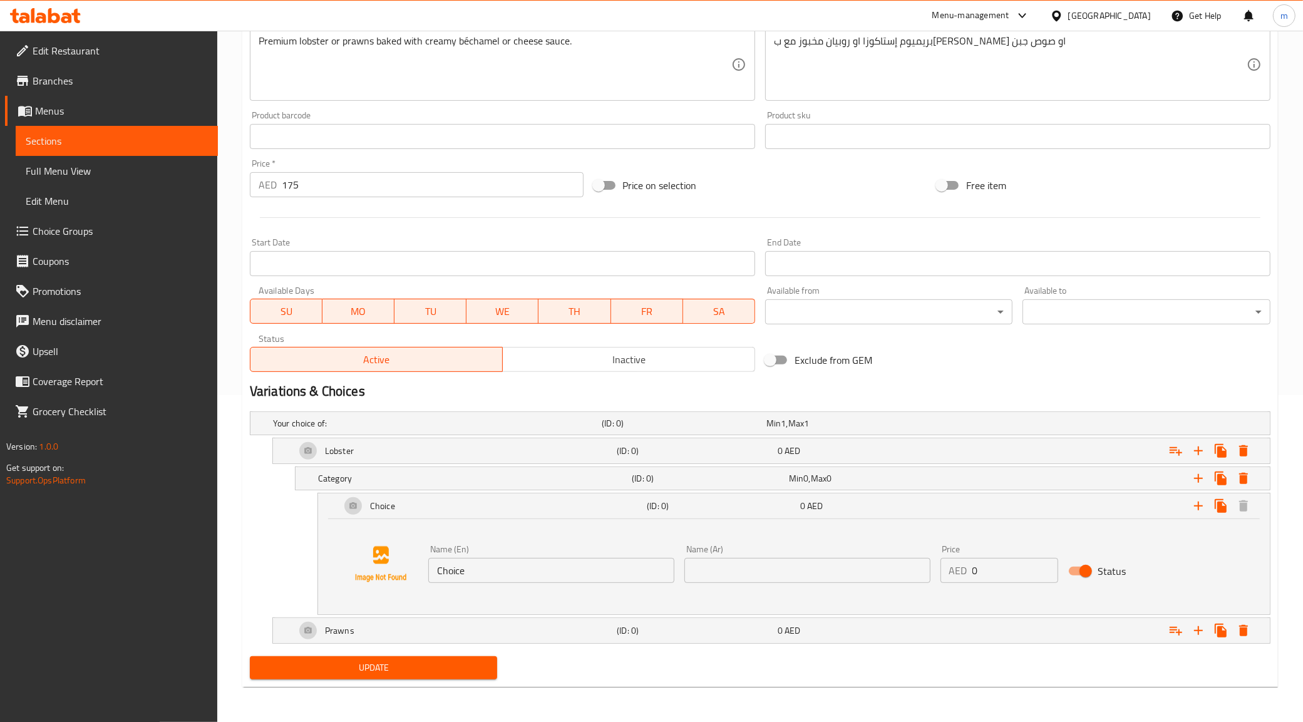
click at [558, 578] on input "Choice" at bounding box center [551, 570] width 246 height 25
paste input "Béchamel"
type input "Béchamel"
click at [1195, 503] on icon "Expand" at bounding box center [1198, 505] width 15 height 15
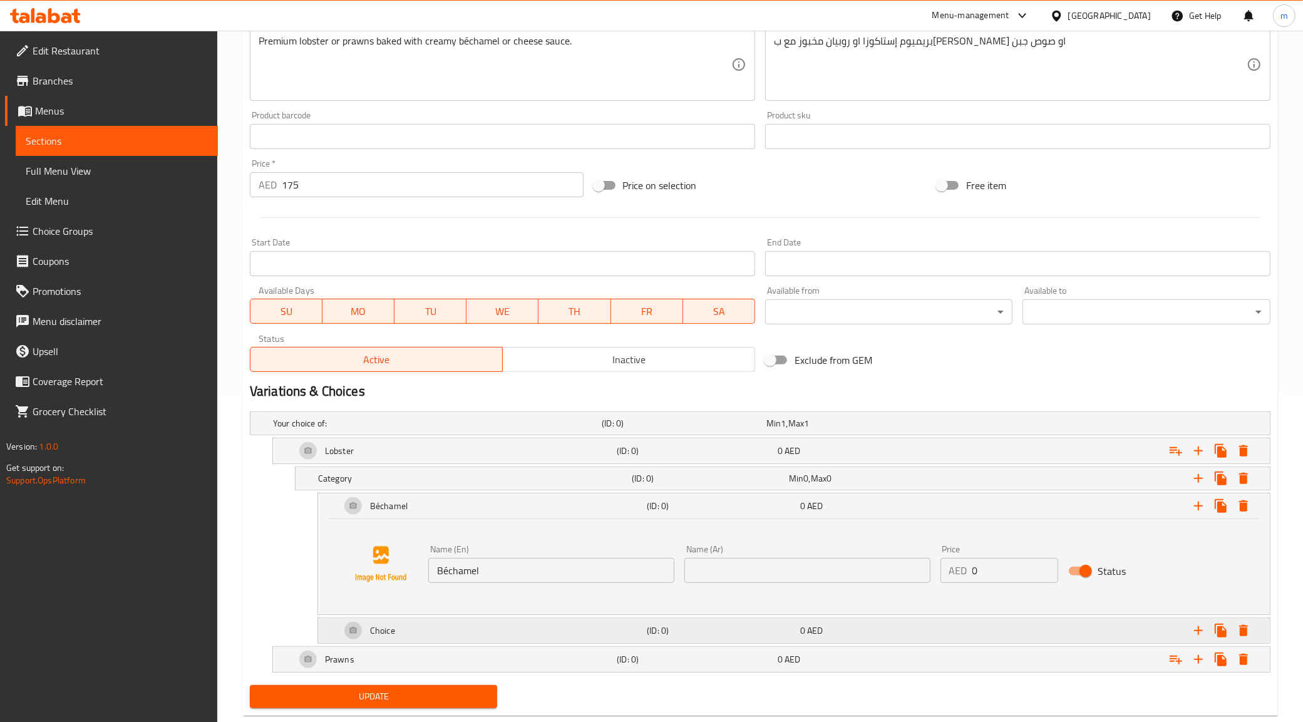
click at [424, 627] on div "Choice" at bounding box center [491, 630] width 306 height 30
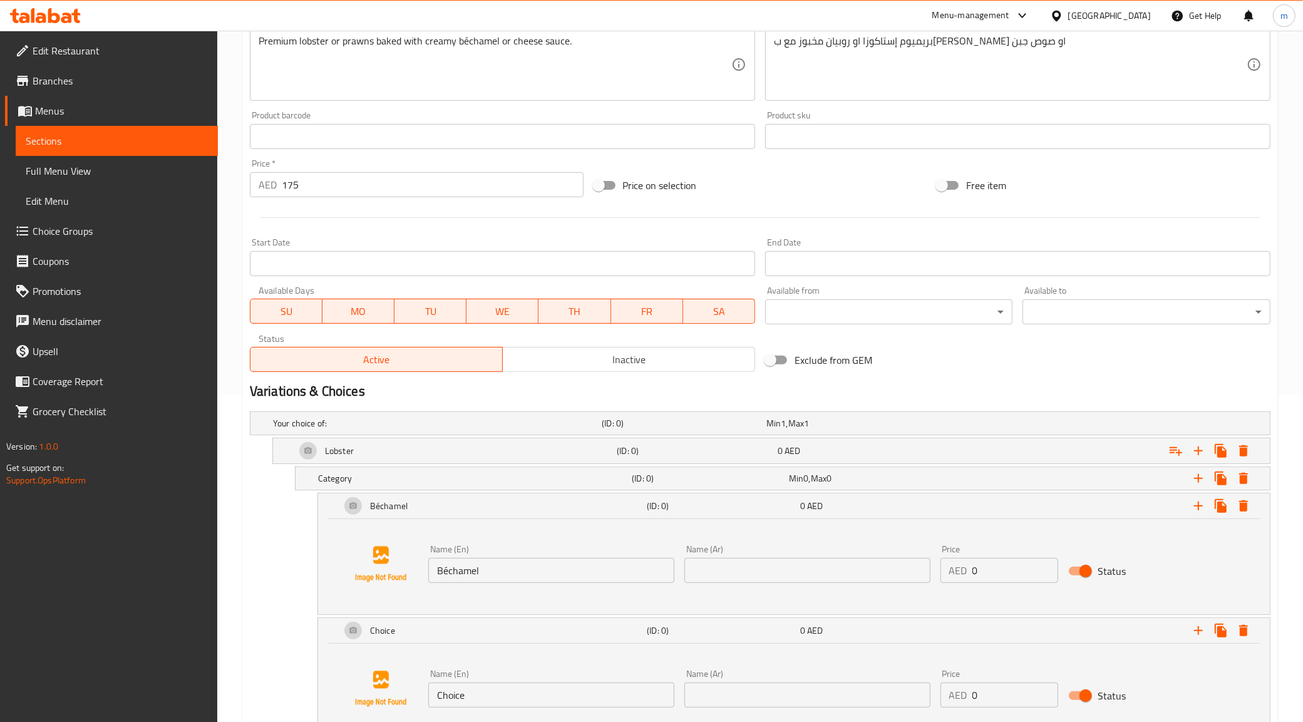
click at [484, 686] on input "Choice" at bounding box center [551, 694] width 246 height 25
paste input "ees"
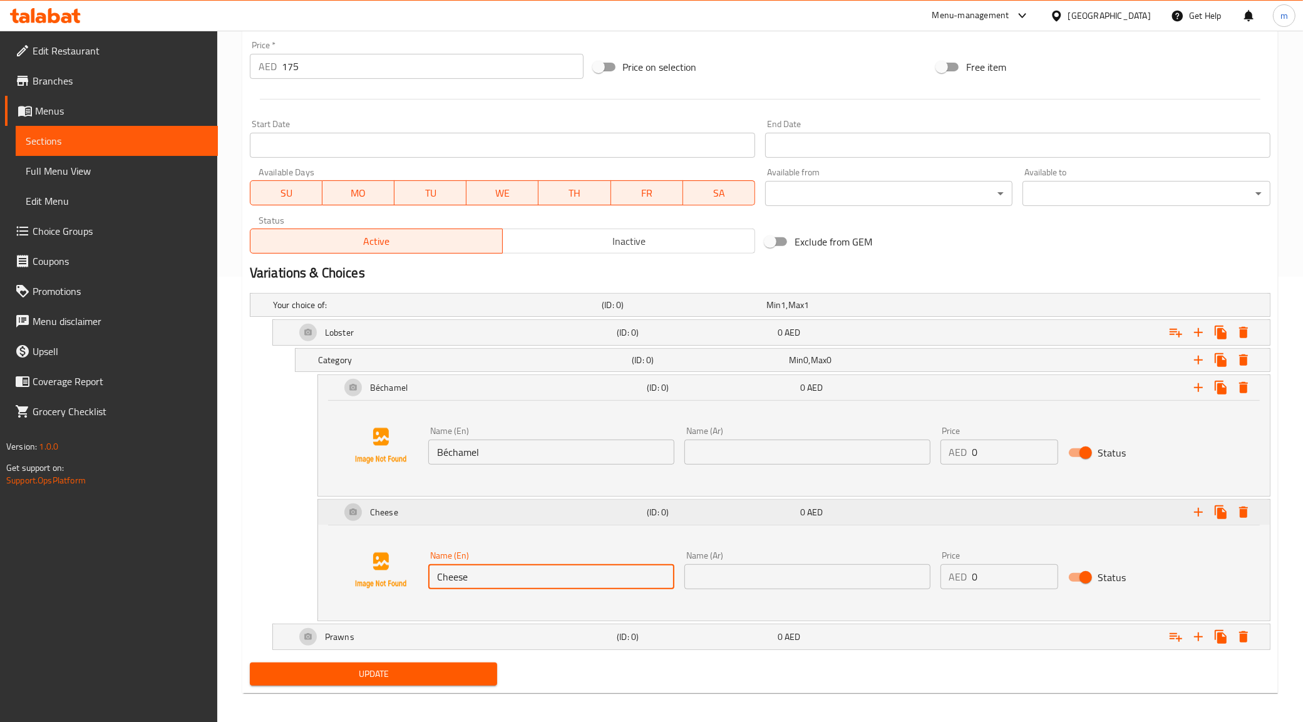
scroll to position [452, 0]
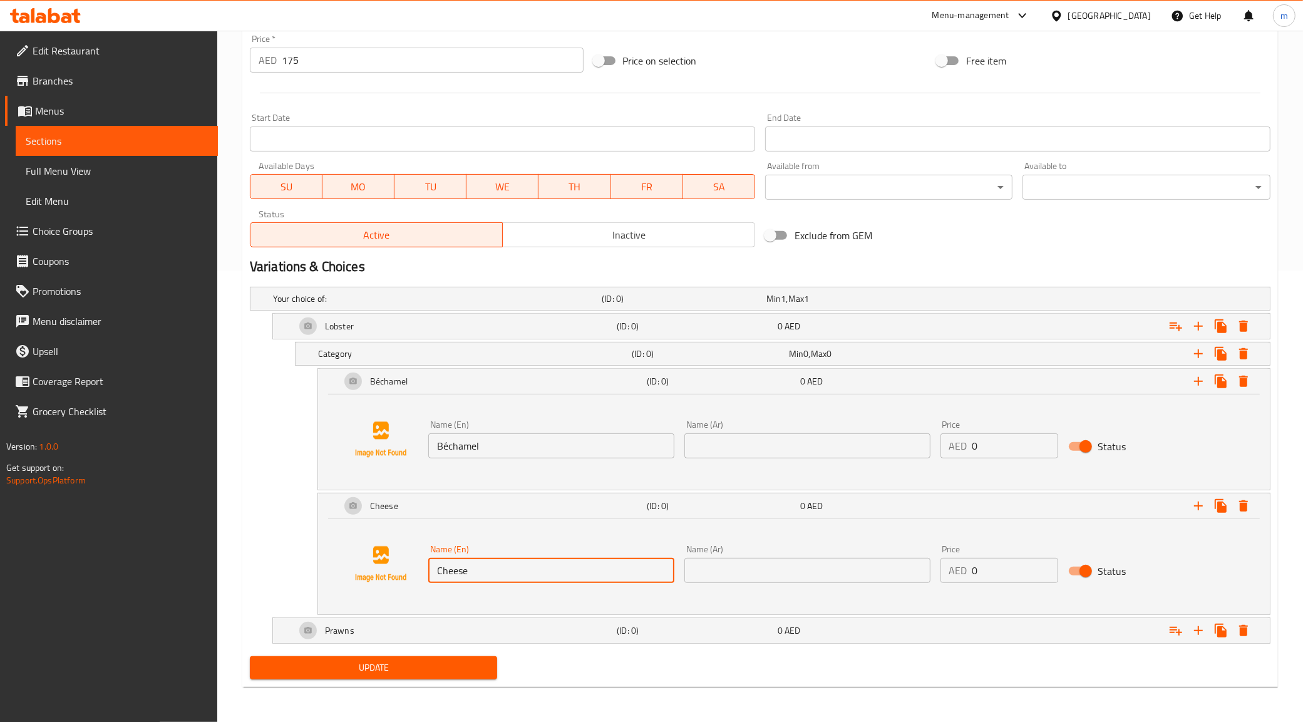
type input "Cheese"
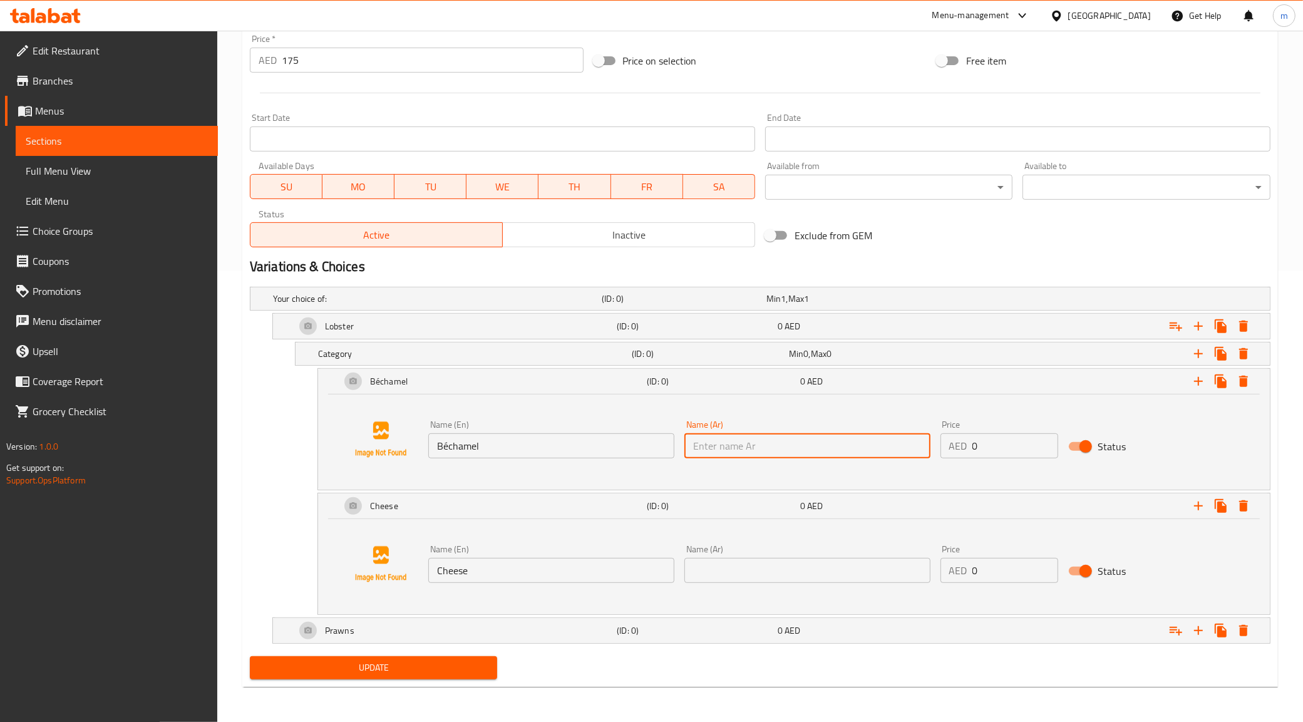
click at [797, 457] on input "text" at bounding box center [807, 445] width 246 height 25
type input "f"
type input "بشاميل"
click at [785, 565] on input "text" at bounding box center [807, 570] width 246 height 25
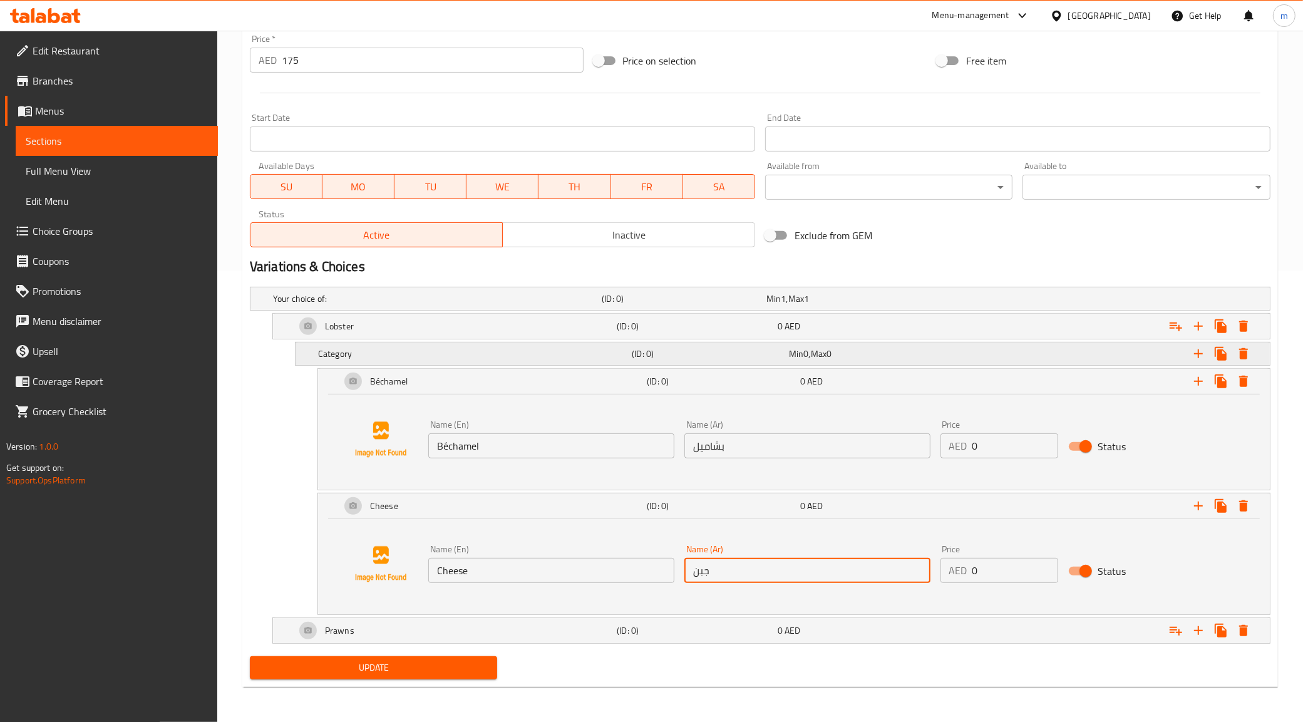
type input "جبن"
click at [670, 354] on h5 "(ID: 0)" at bounding box center [708, 353] width 152 height 13
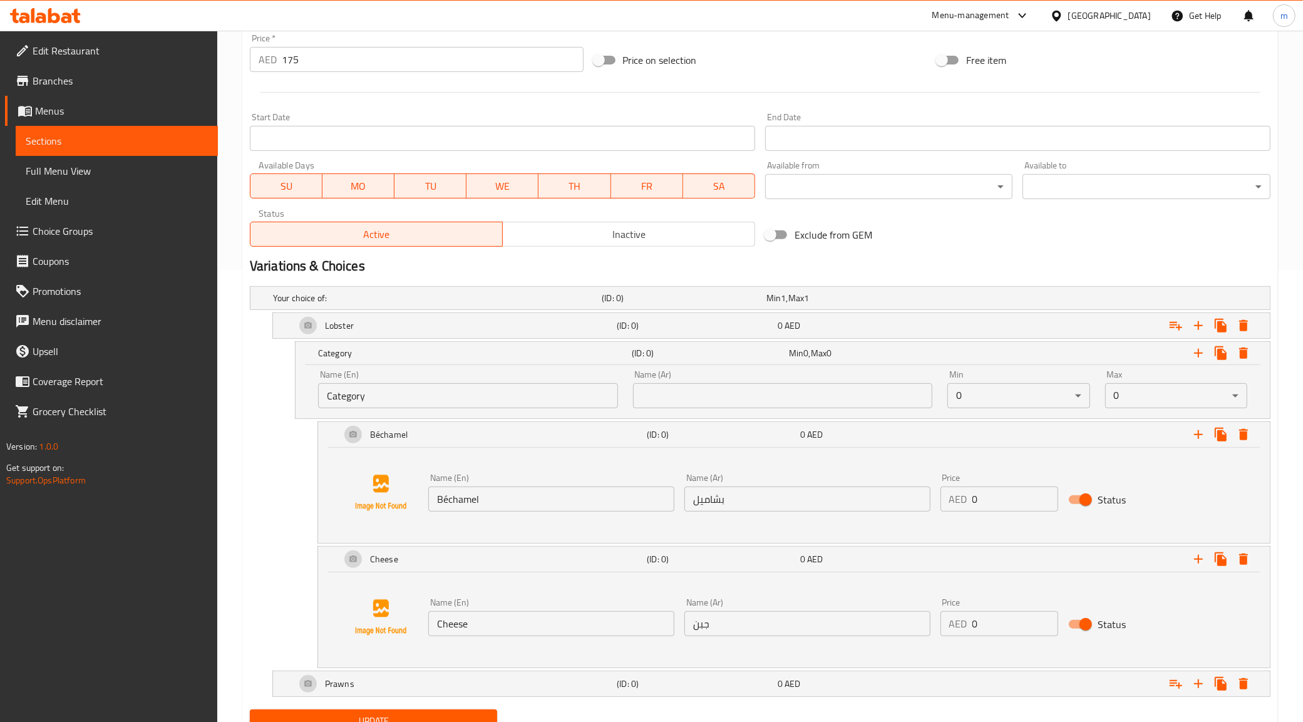
click at [503, 398] on input "Category" at bounding box center [468, 395] width 300 height 25
type input "س"
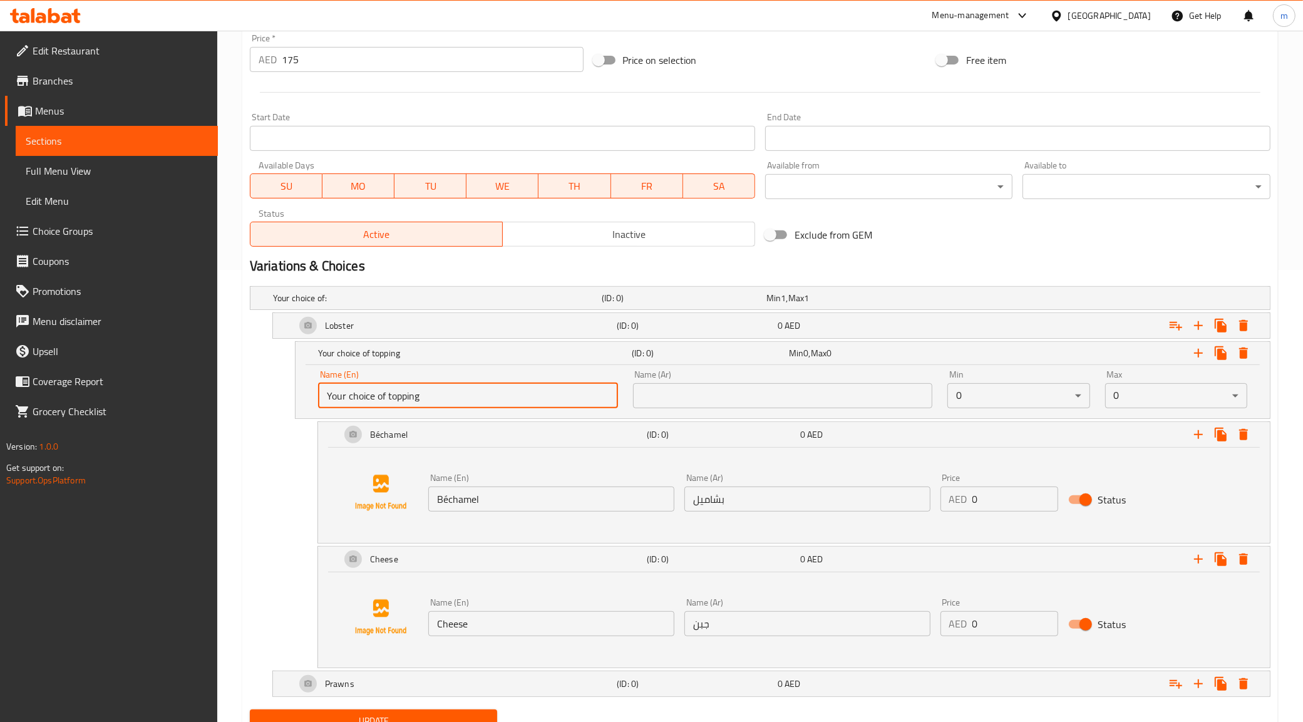
click at [493, 396] on input "Your choice of topping" at bounding box center [468, 395] width 300 height 25
type input "Your choice of topping"
click at [768, 399] on input "text" at bounding box center [783, 395] width 300 height 25
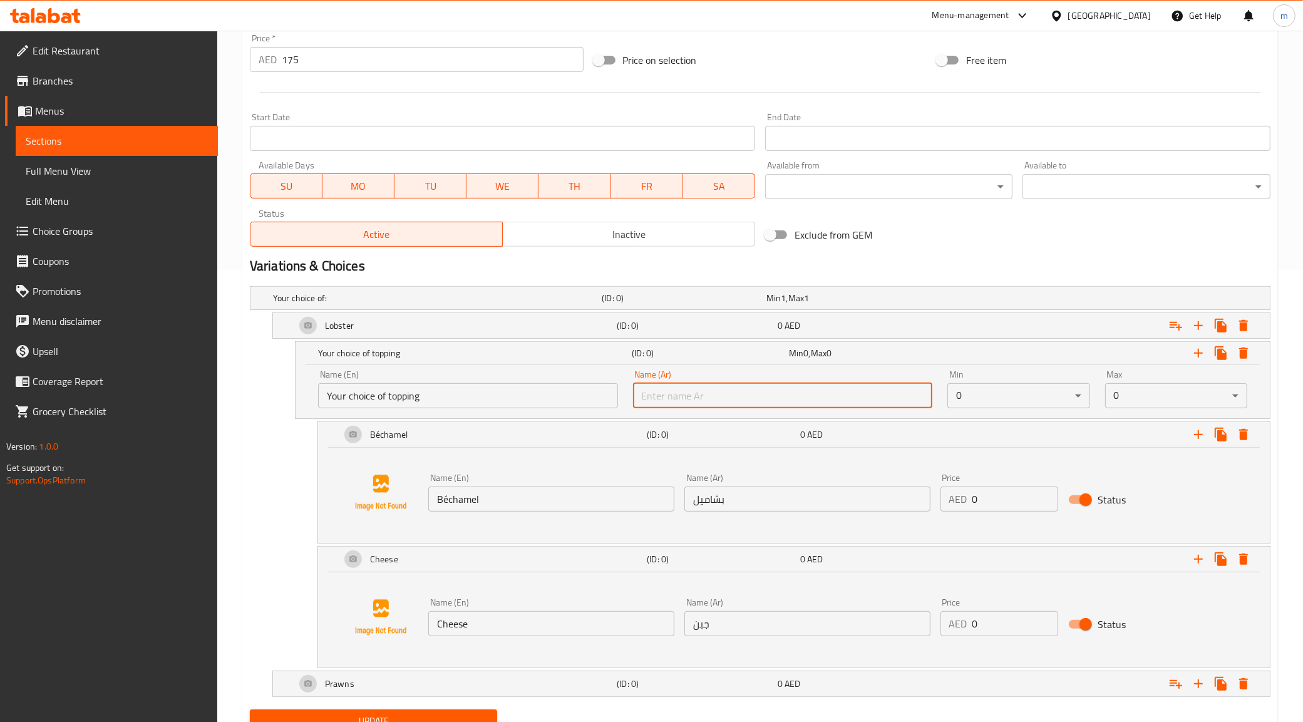
type input "أ"
type input "إختيارك من التوبينج"
click at [493, 399] on input "Your choice of topping" at bounding box center [468, 395] width 300 height 25
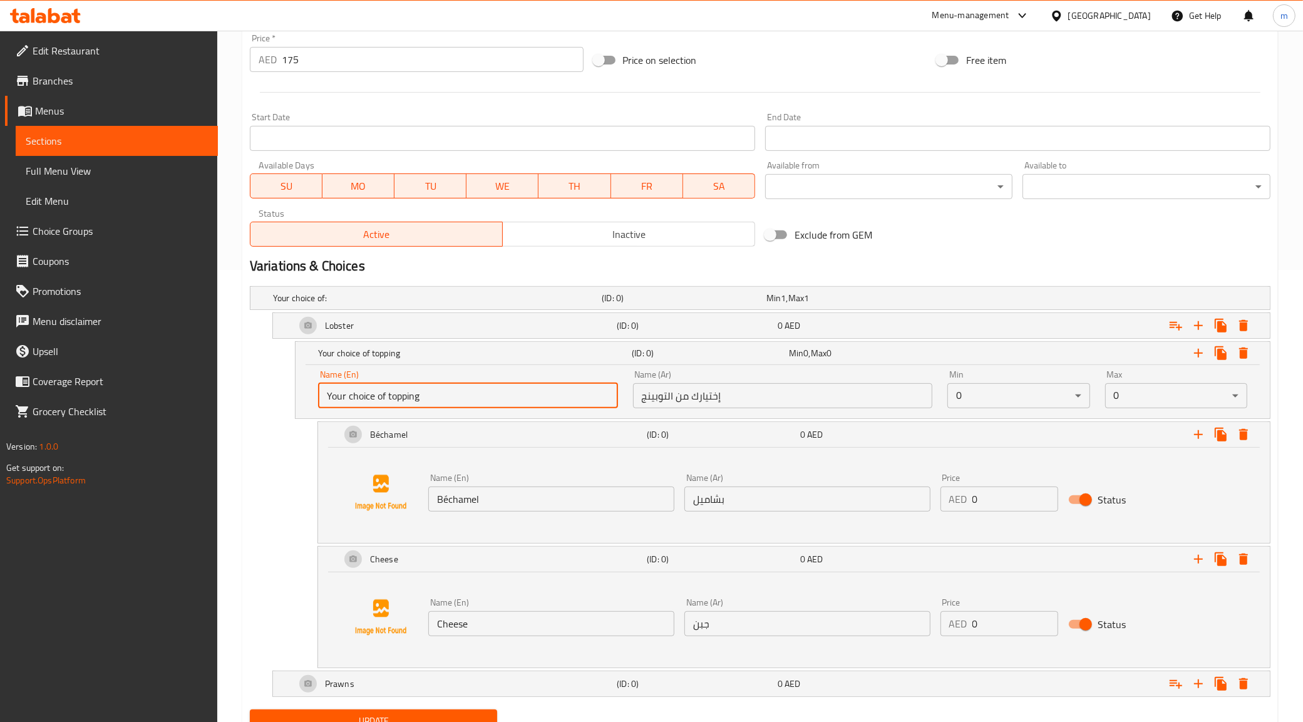
click at [493, 399] on input "Your choice of topping" at bounding box center [468, 395] width 300 height 25
click at [724, 389] on input "إختيارك من التوبينج" at bounding box center [783, 395] width 300 height 25
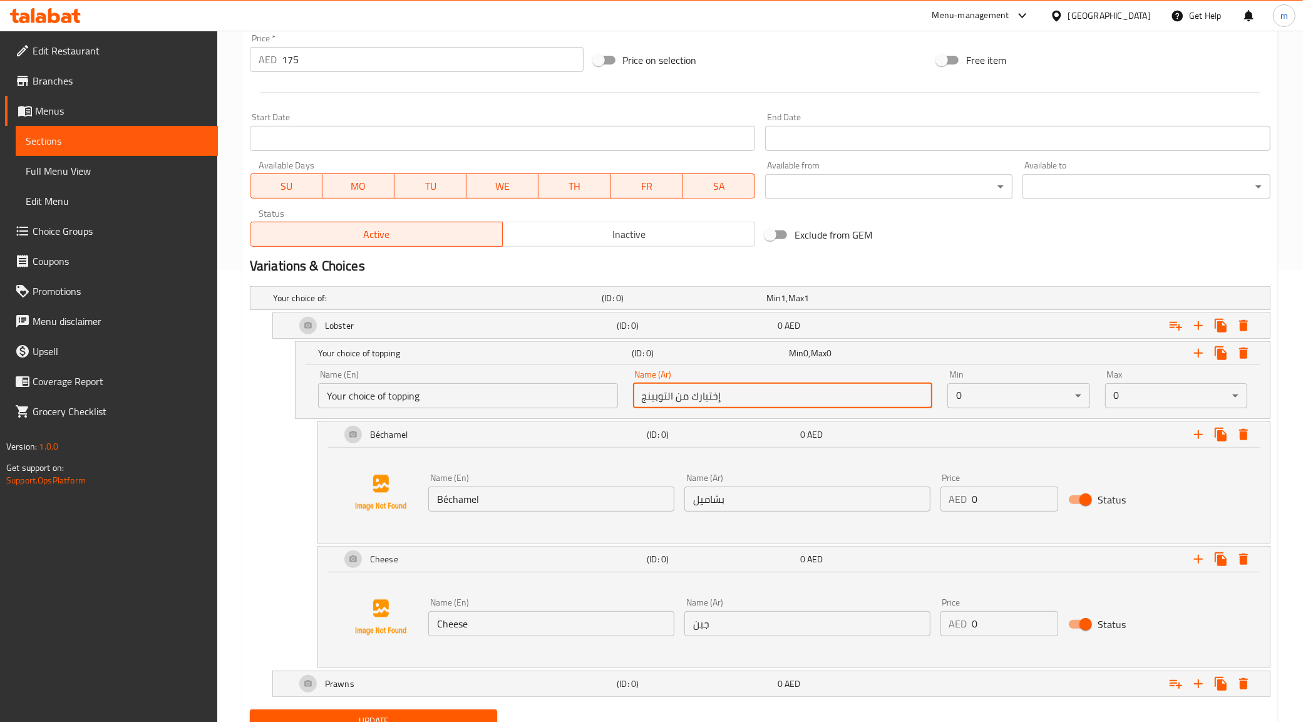
click at [724, 389] on input "إختيارك من التوبينج" at bounding box center [783, 395] width 300 height 25
click at [584, 362] on div "Your choice of topping (ID: 0) Min 0 , Max 0" at bounding box center [787, 353] width 942 height 28
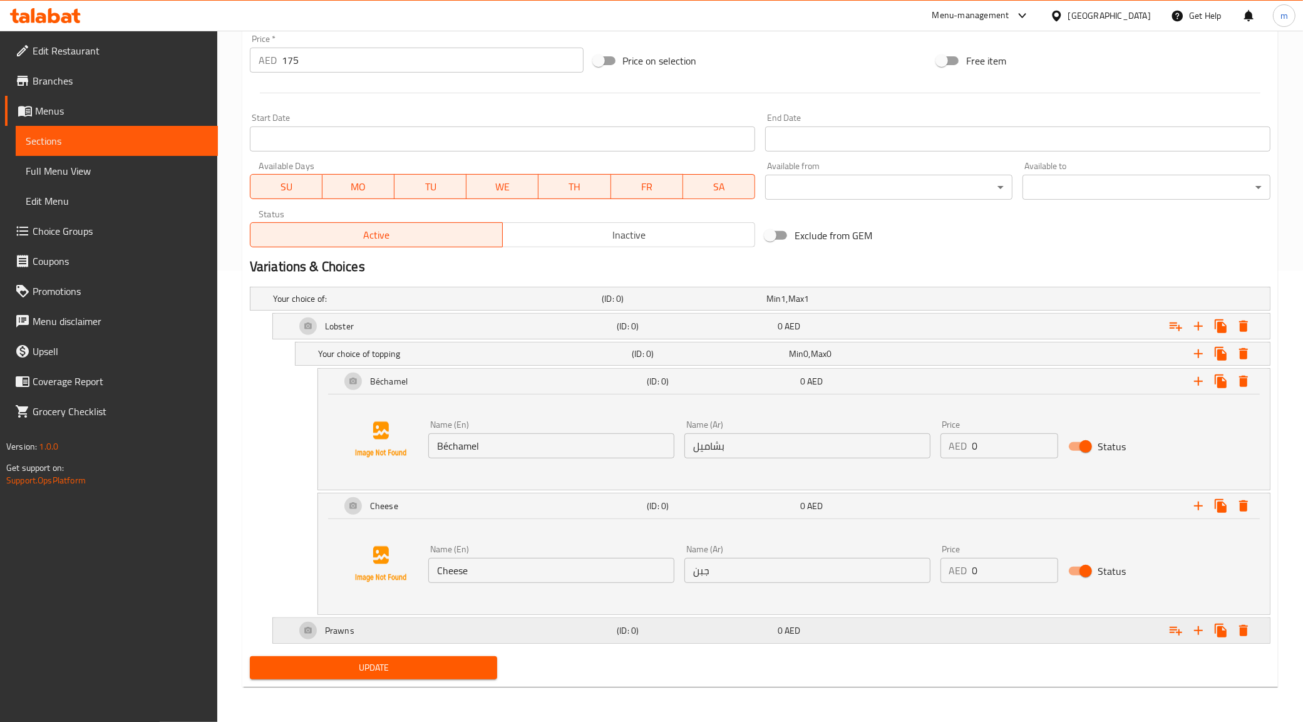
click at [377, 625] on div "Prawns" at bounding box center [453, 630] width 321 height 30
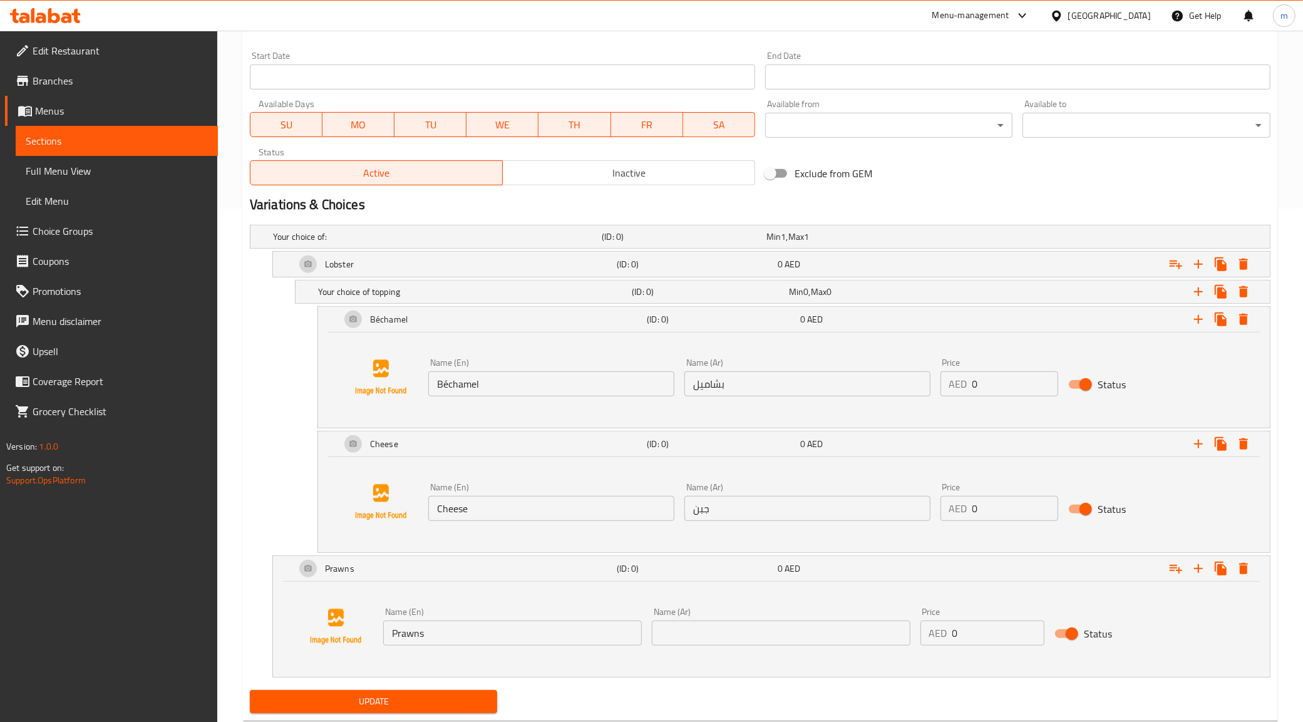
scroll to position [548, 0]
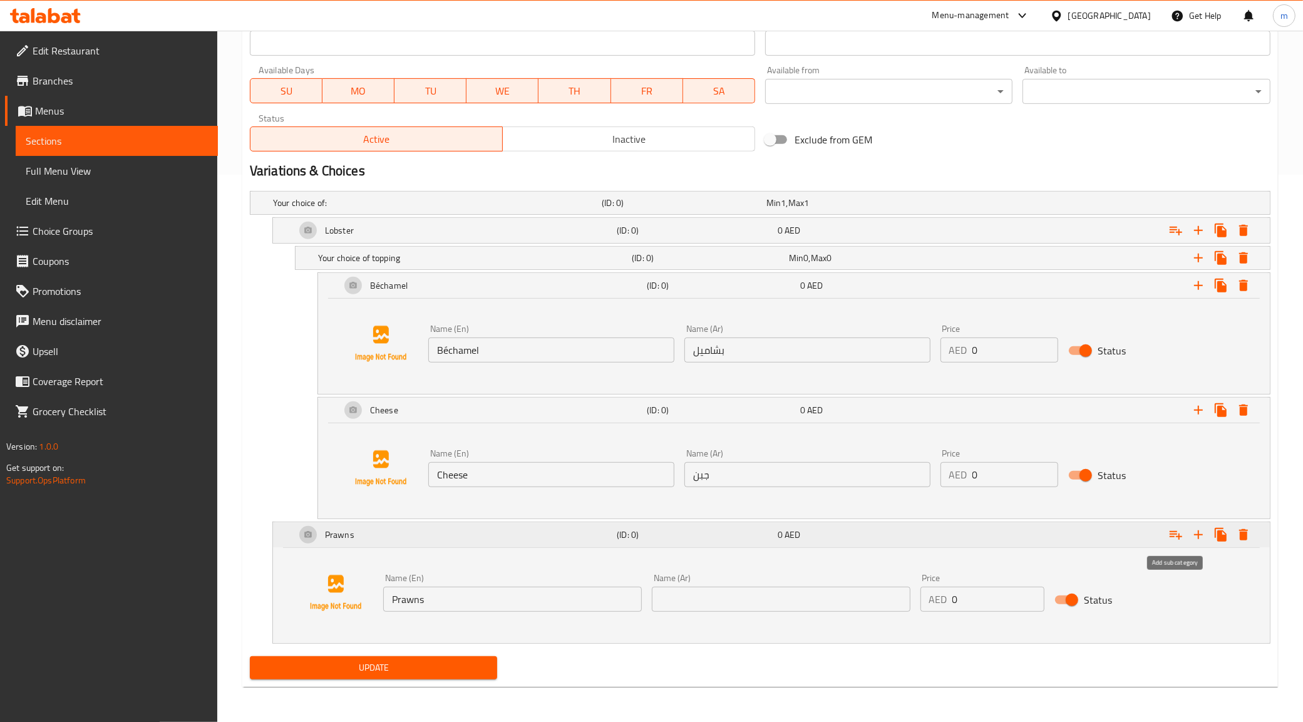
click at [1181, 530] on icon "Expand" at bounding box center [1175, 534] width 15 height 15
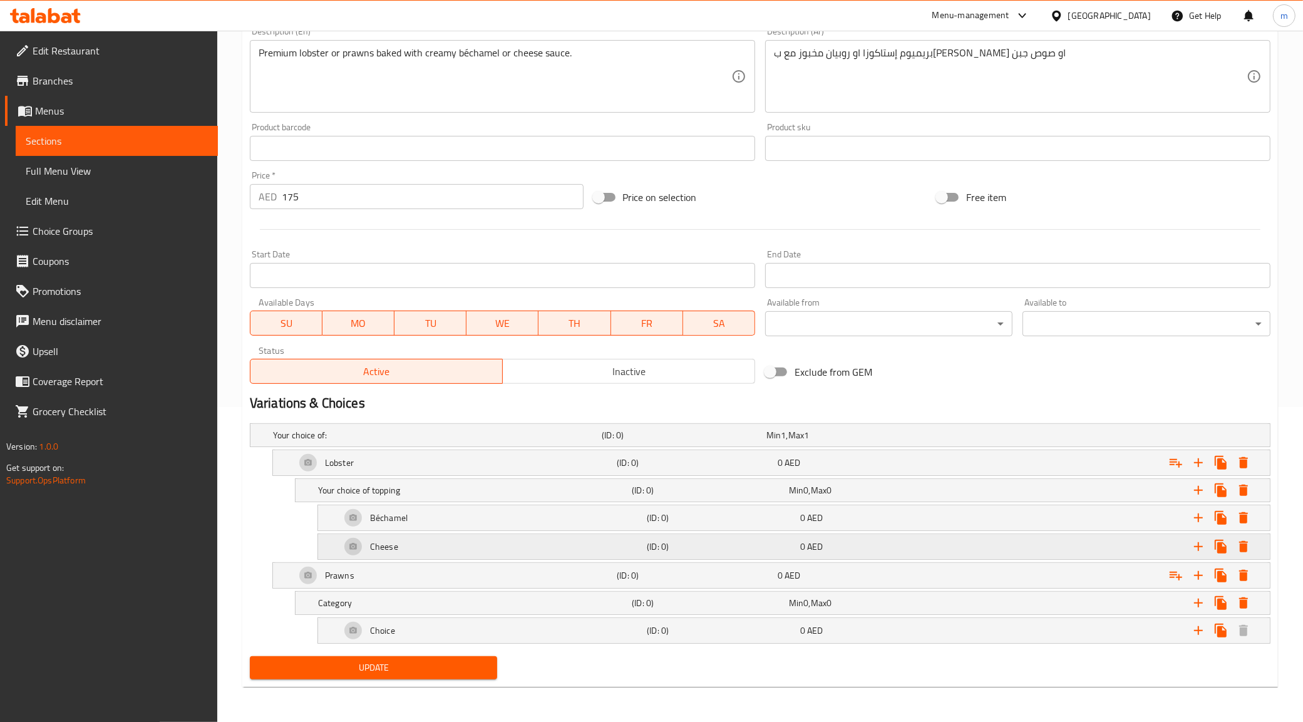
scroll to position [316, 0]
click at [518, 630] on div "Choice" at bounding box center [491, 630] width 306 height 30
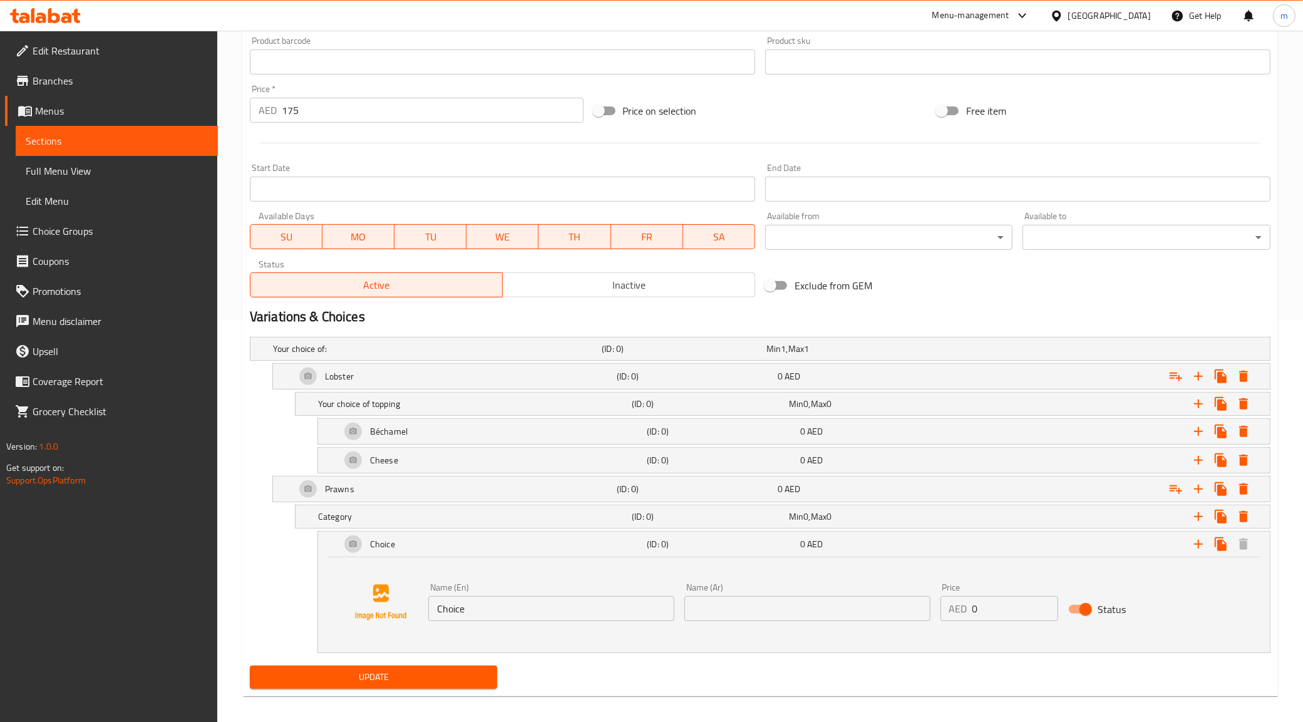
scroll to position [408, 0]
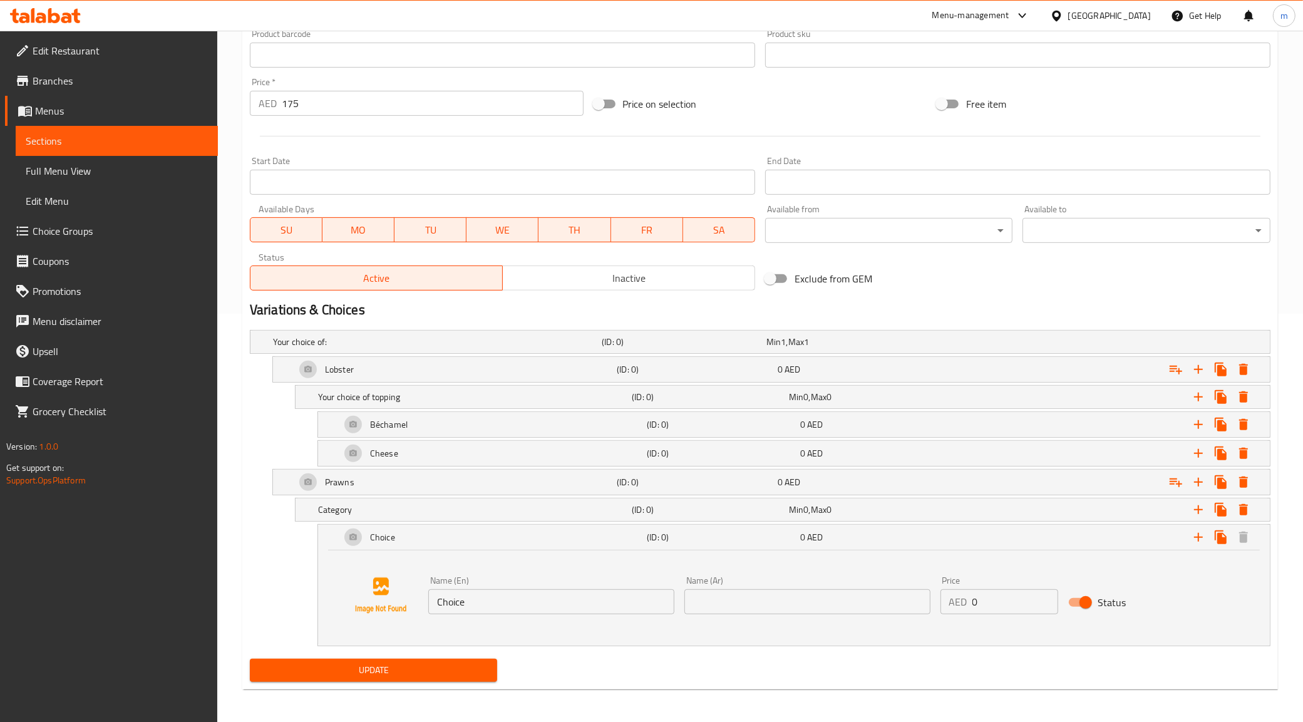
click at [527, 605] on input "Choice" at bounding box center [551, 601] width 246 height 25
click at [476, 537] on div "Choice" at bounding box center [491, 537] width 306 height 30
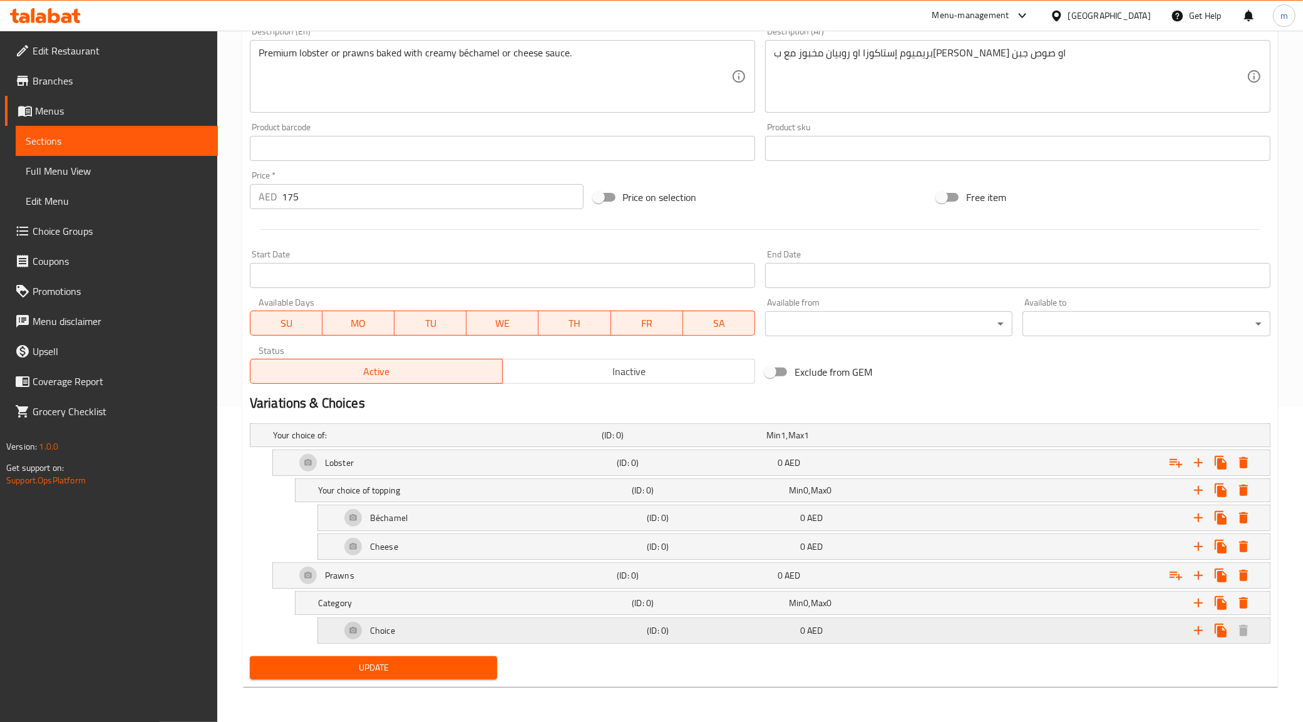
click at [495, 634] on div "Choice" at bounding box center [491, 630] width 306 height 30
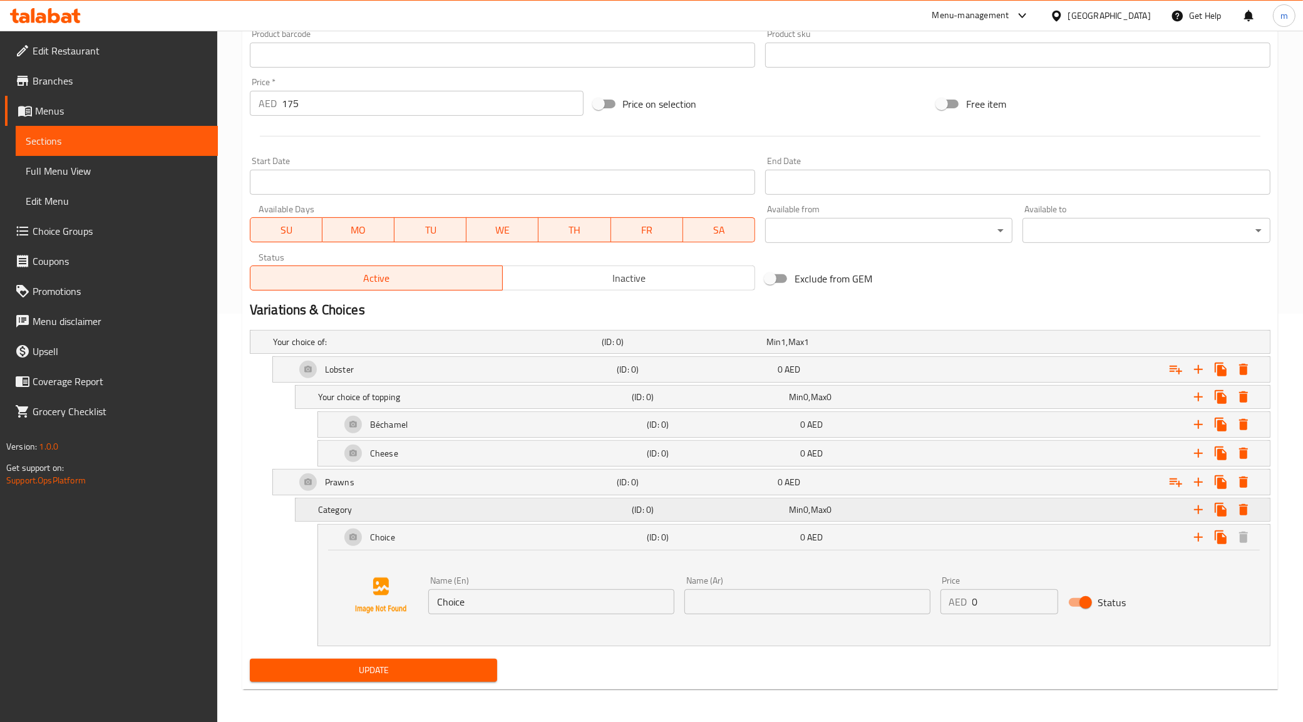
click at [480, 523] on div "Category (ID: 0) Min 0 , Max 0" at bounding box center [787, 510] width 942 height 28
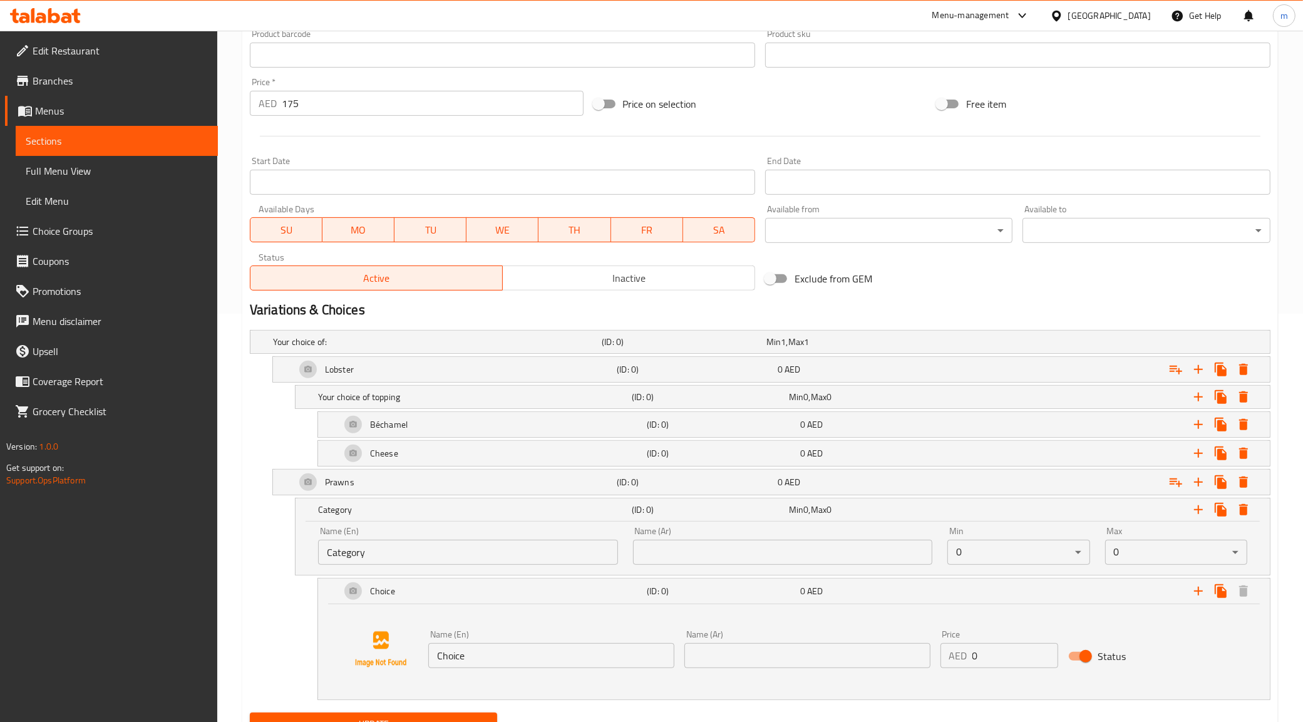
click at [470, 549] on input "Category" at bounding box center [468, 552] width 300 height 25
paste input "Your choice of topping"
type input "Your choice of topping"
click at [803, 555] on input "text" at bounding box center [783, 552] width 300 height 25
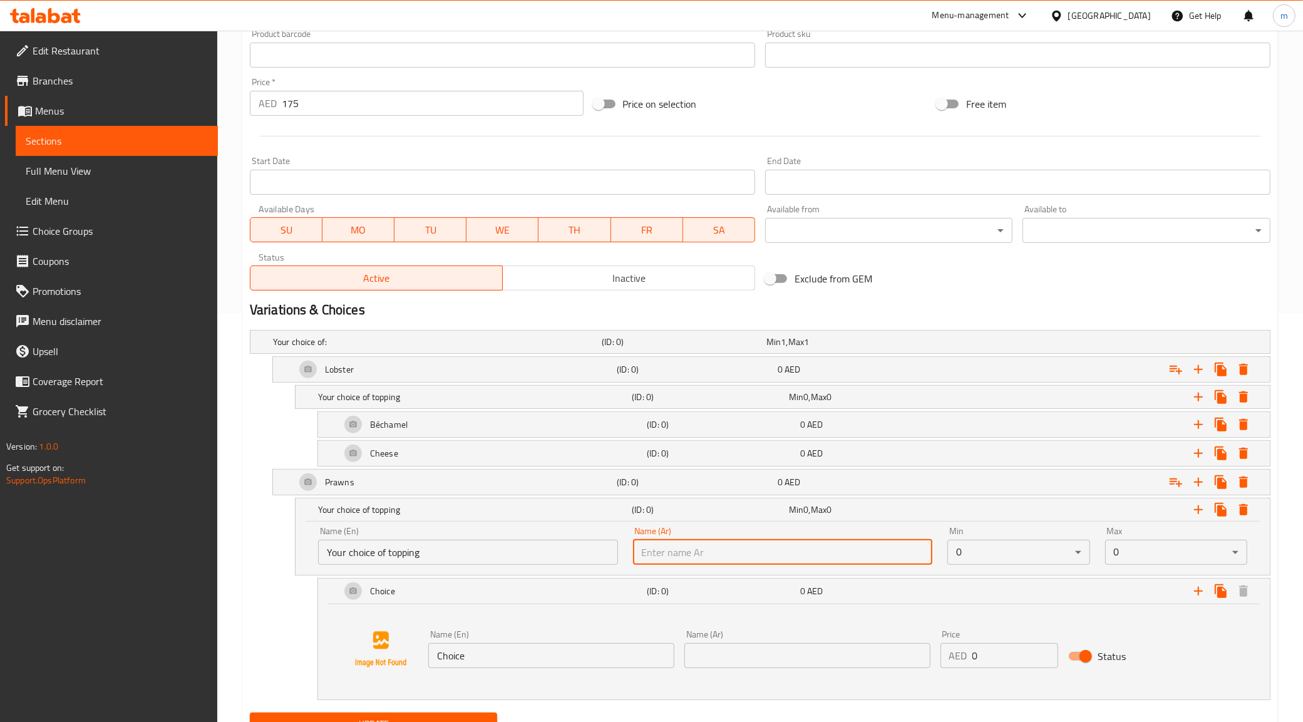
paste input "إختيارك من التوبينج"
type input "إختيارك من التوبينج"
click at [521, 666] on input "Choice" at bounding box center [551, 655] width 246 height 25
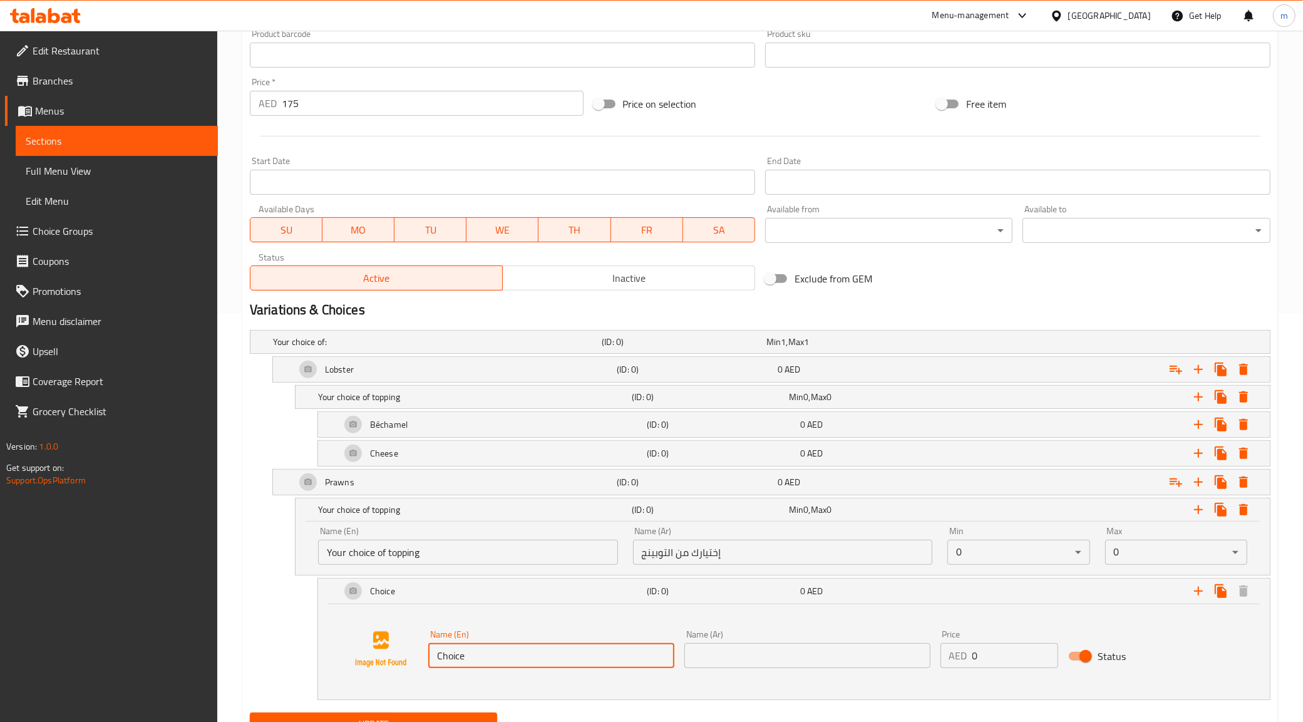
click at [521, 666] on input "Choice" at bounding box center [551, 655] width 246 height 25
paste input "Béchamel"
type input "Béchamel"
click at [816, 675] on div "Name (En) Béchamel Name (En) Name (Ar) Name (Ar) Price AED 0 Price Status" at bounding box center [794, 649] width 922 height 95
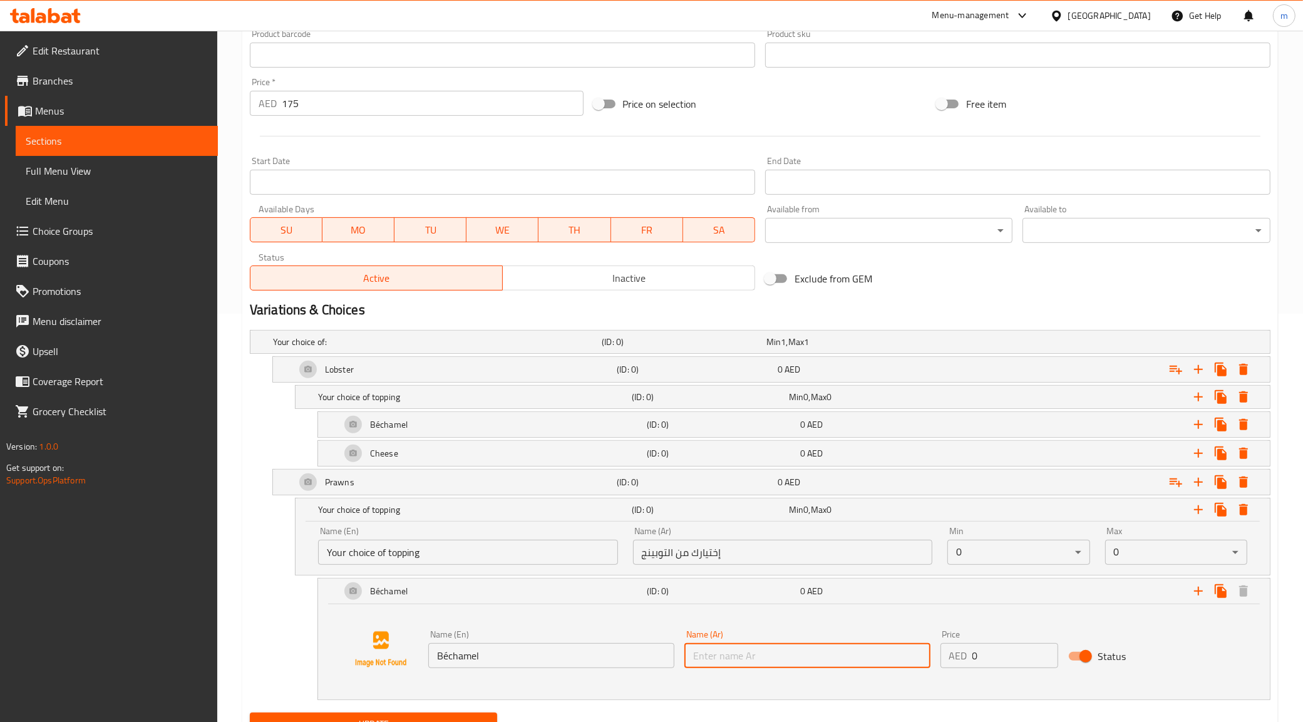
click at [815, 666] on input "text" at bounding box center [807, 655] width 246 height 25
type input "بشاميل"
click at [1200, 593] on icon "Expand" at bounding box center [1198, 591] width 15 height 15
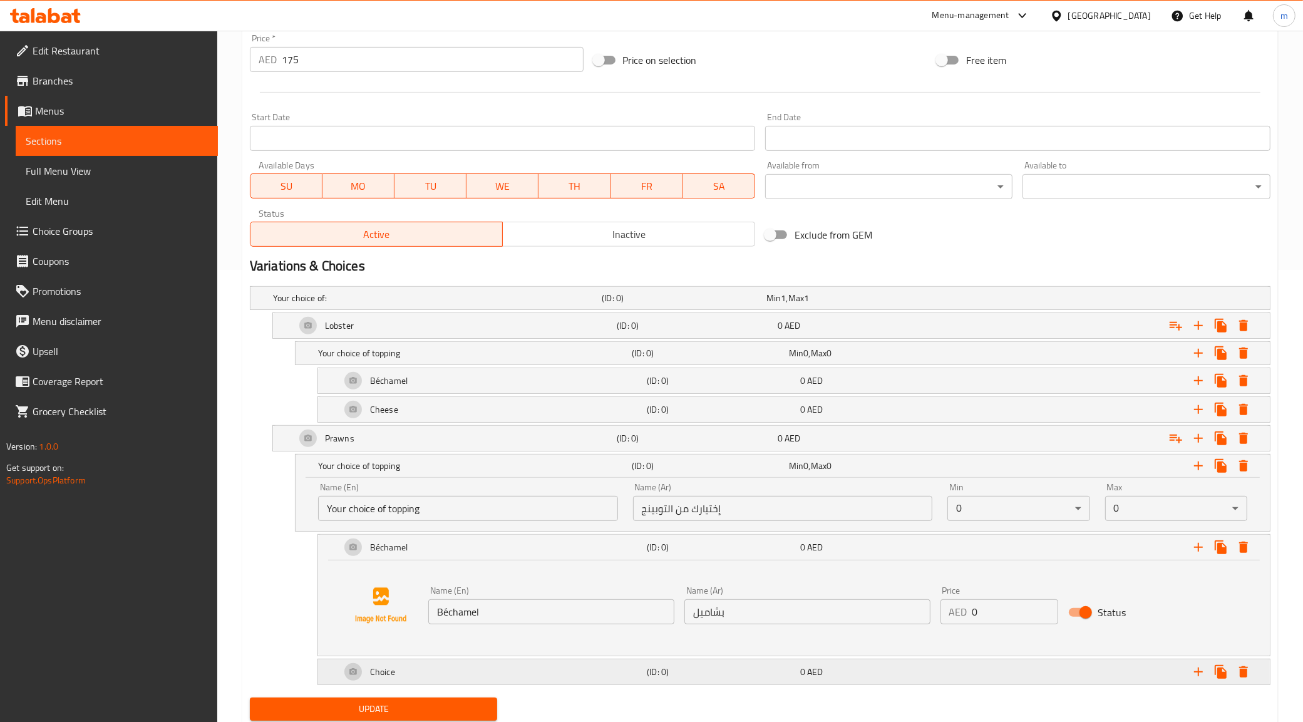
scroll to position [495, 0]
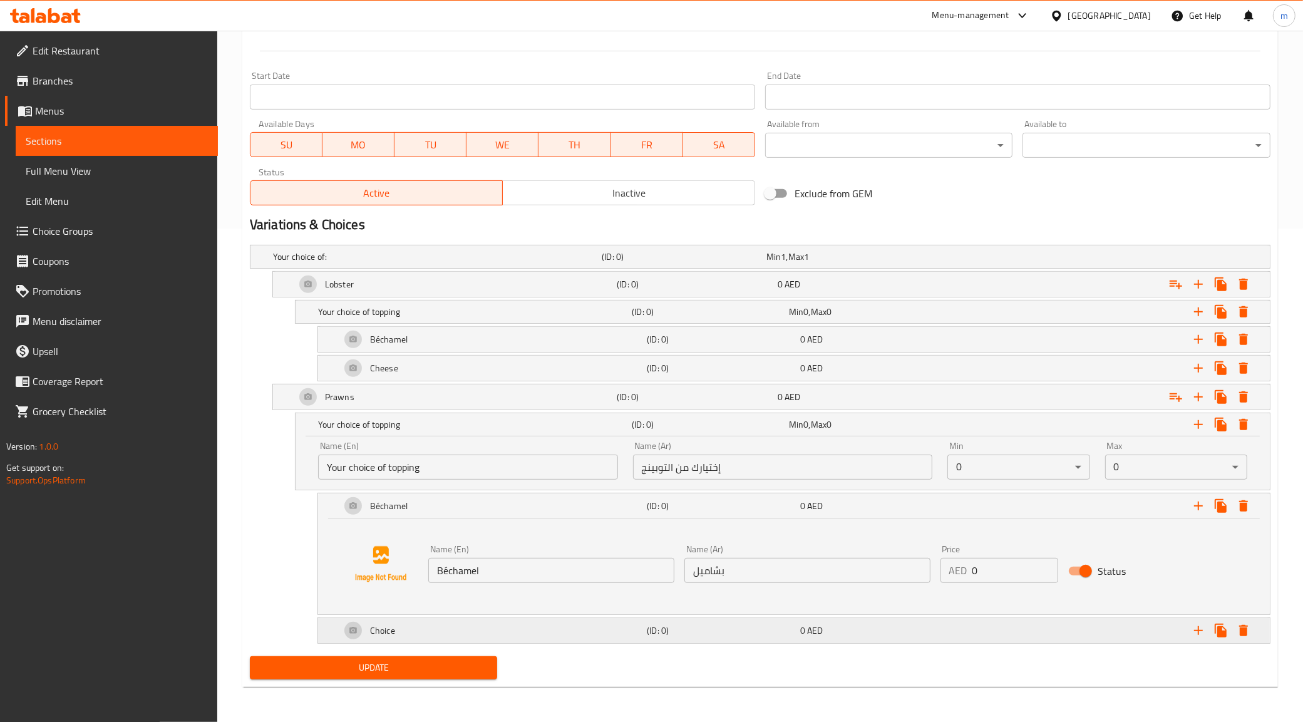
click at [520, 629] on div "Choice" at bounding box center [491, 630] width 306 height 30
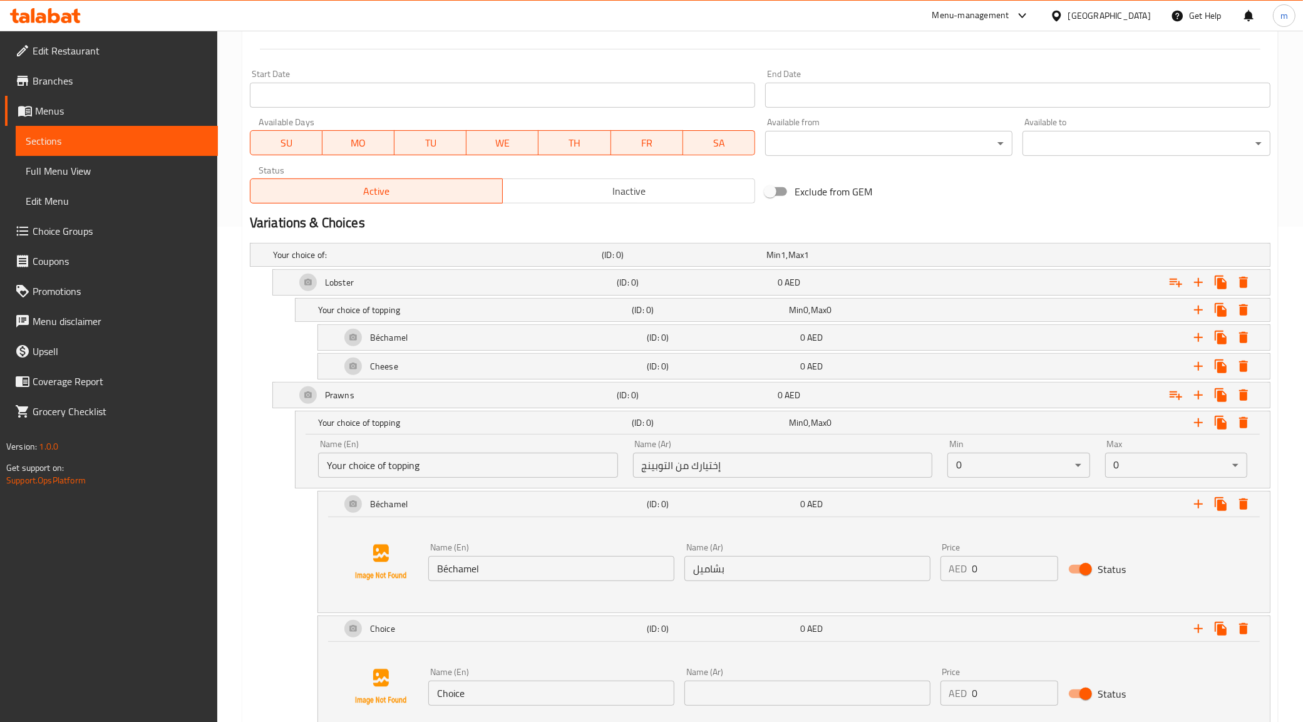
click at [537, 686] on input "Choice" at bounding box center [551, 693] width 246 height 25
paste input "ees"
type input "Cheese"
click at [815, 697] on input "text" at bounding box center [807, 693] width 246 height 25
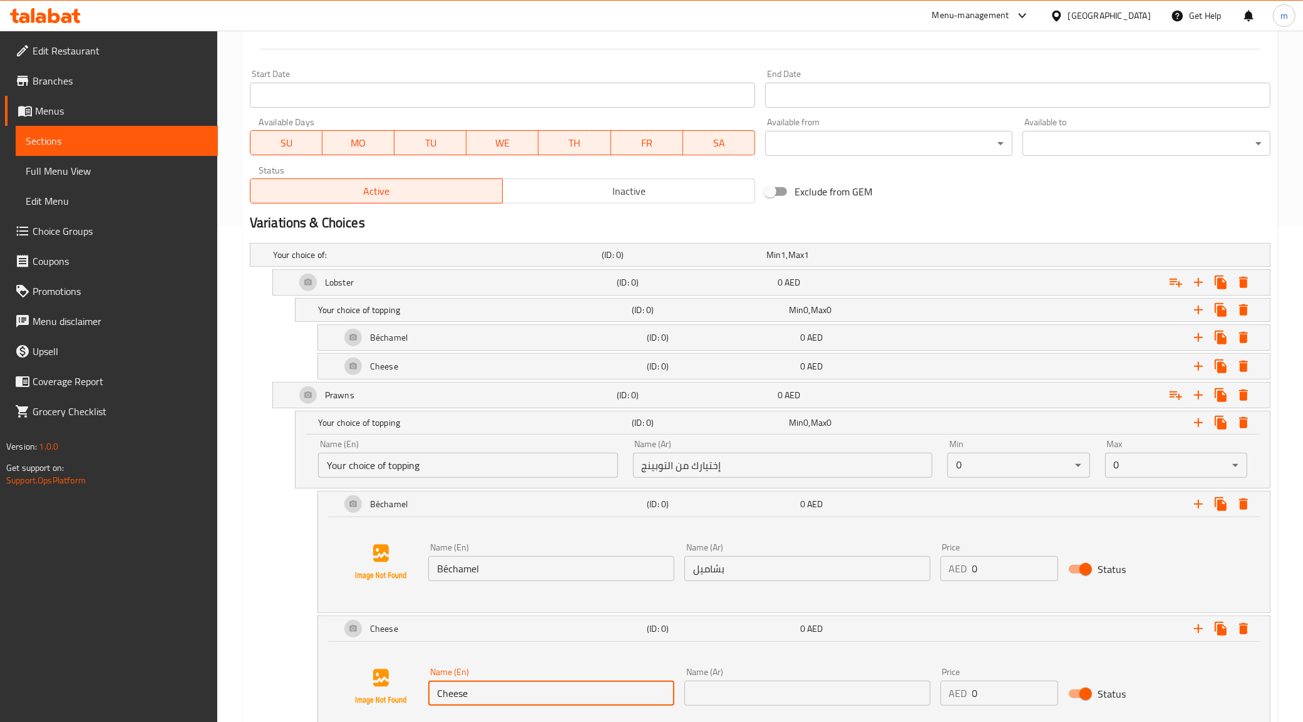
click at [815, 697] on input "text" at bounding box center [807, 693] width 246 height 25
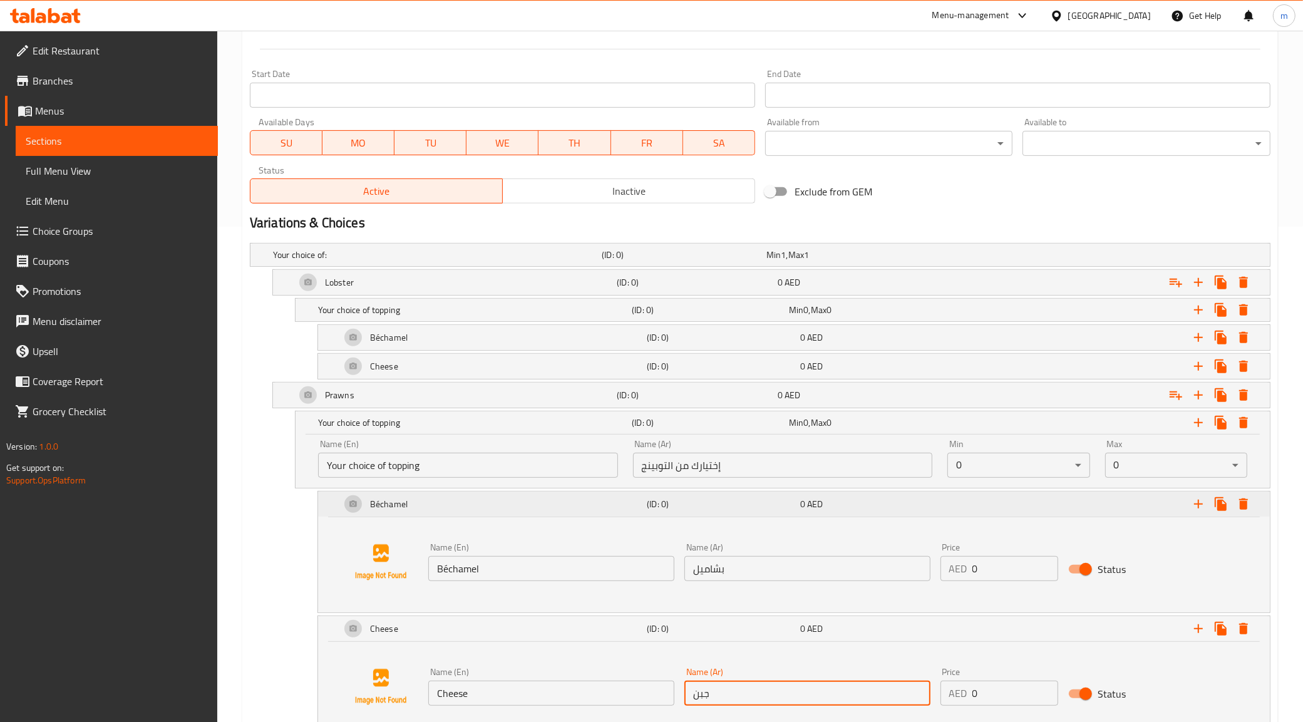
type input "جبن"
click at [423, 498] on div "Béchamel" at bounding box center [491, 504] width 306 height 30
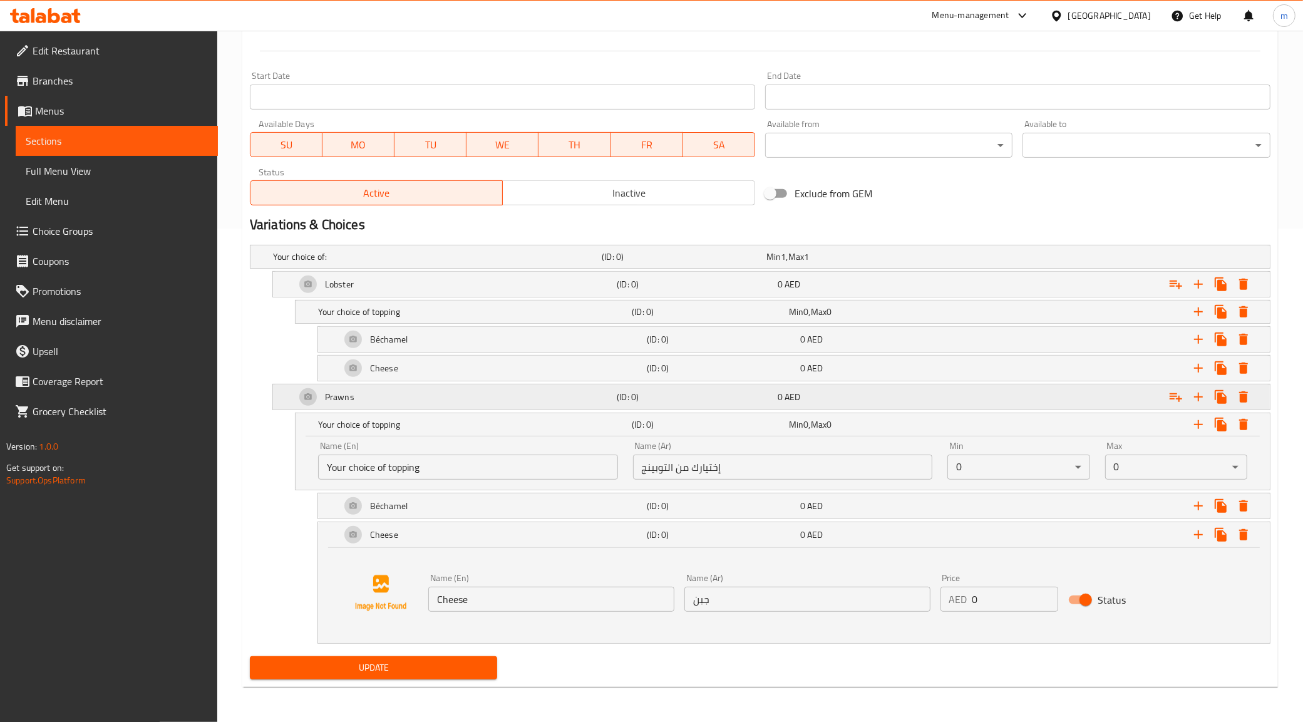
click at [412, 399] on div "Prawns" at bounding box center [453, 397] width 321 height 30
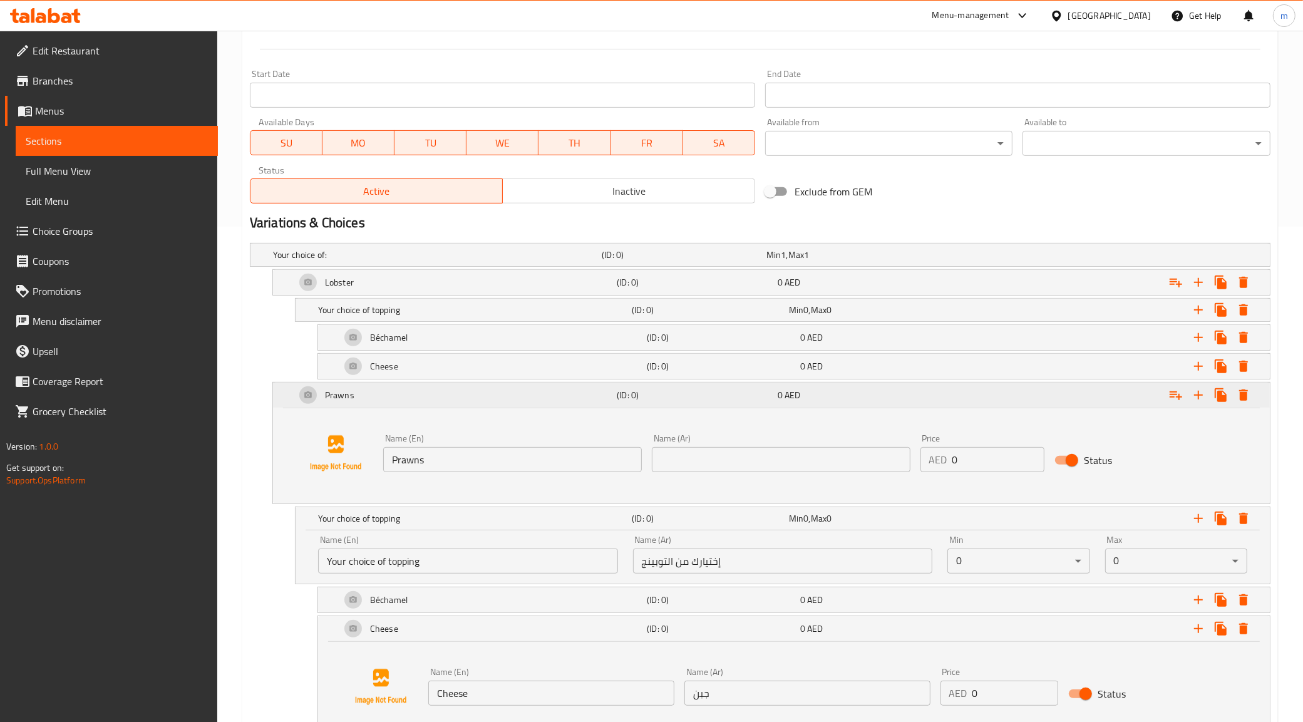
click at [403, 393] on div "Prawns" at bounding box center [453, 395] width 321 height 30
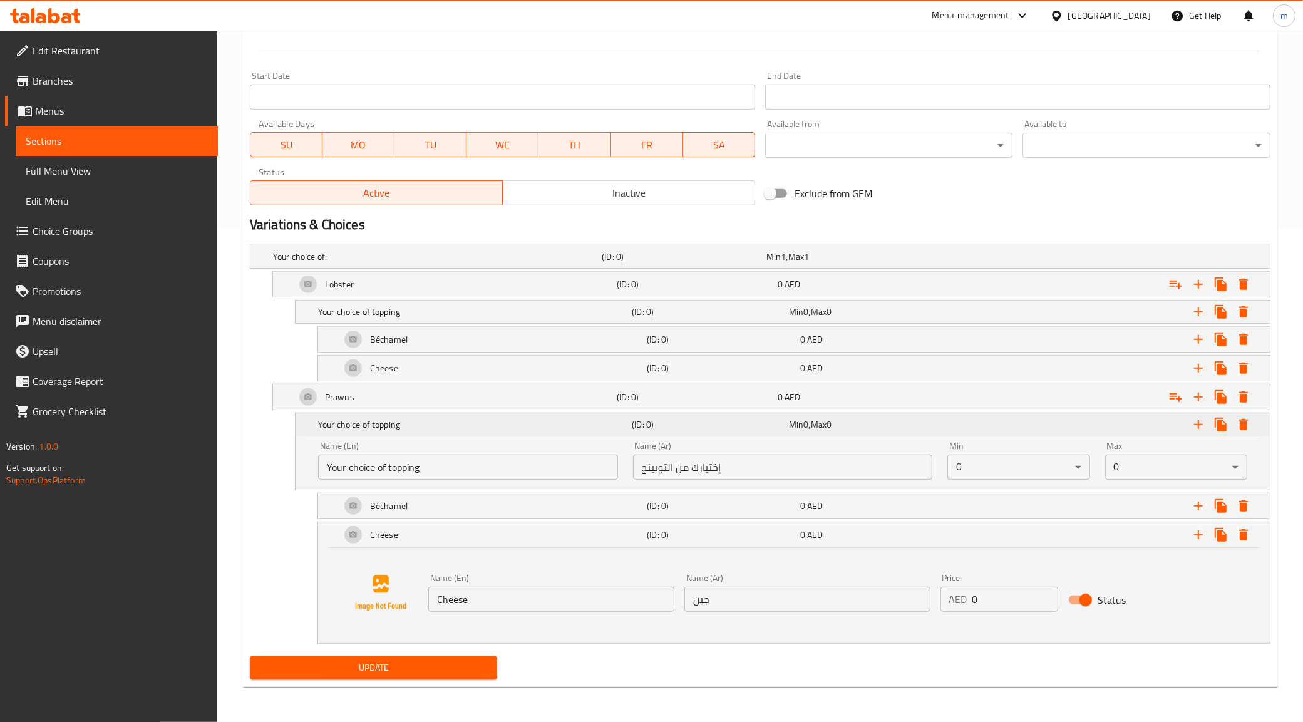
click at [408, 429] on h5 "Your choice of topping" at bounding box center [472, 424] width 309 height 13
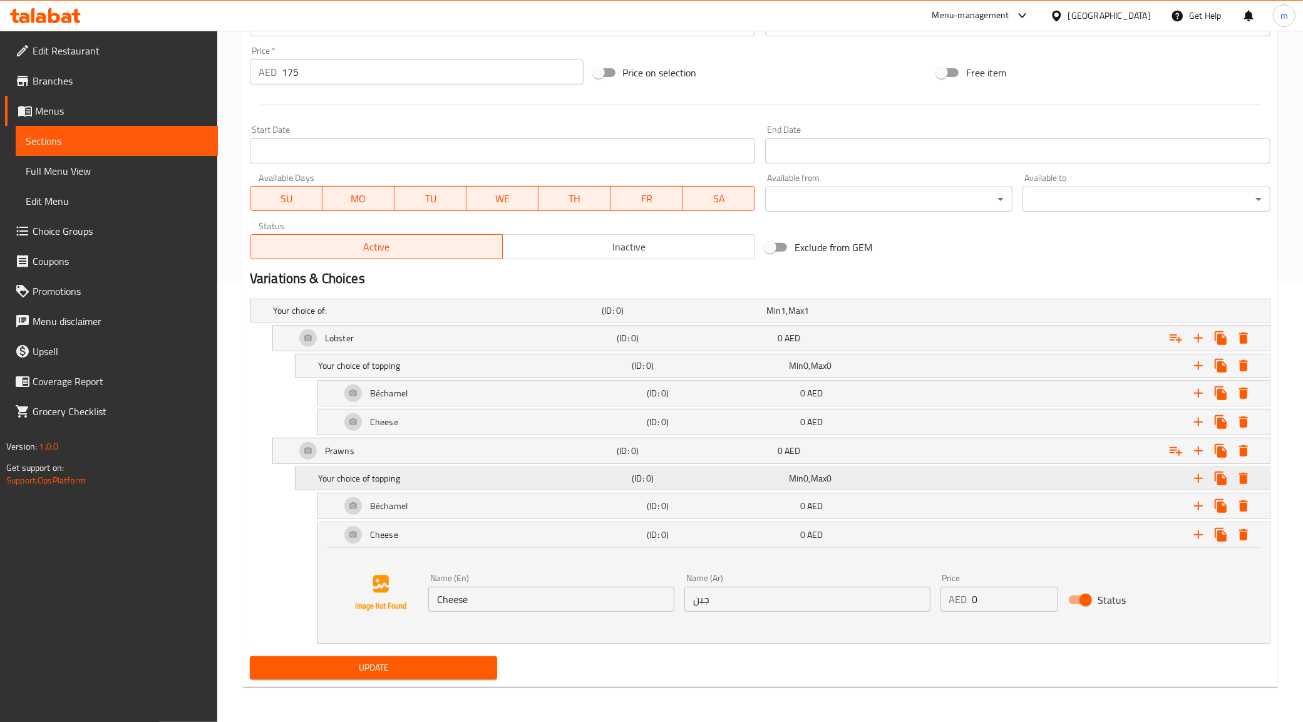
scroll to position [441, 0]
click at [411, 531] on div "Cheese" at bounding box center [491, 535] width 306 height 30
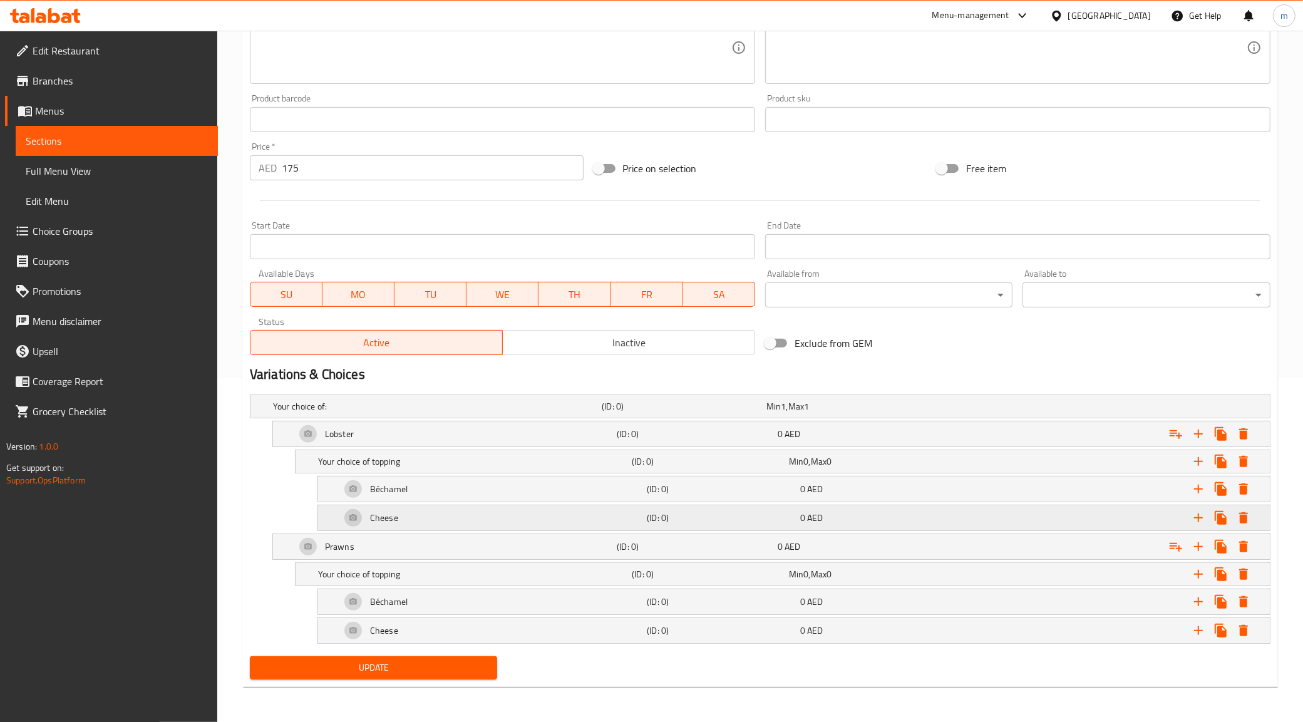
scroll to position [346, 0]
click at [415, 533] on div "Prawns" at bounding box center [453, 547] width 321 height 30
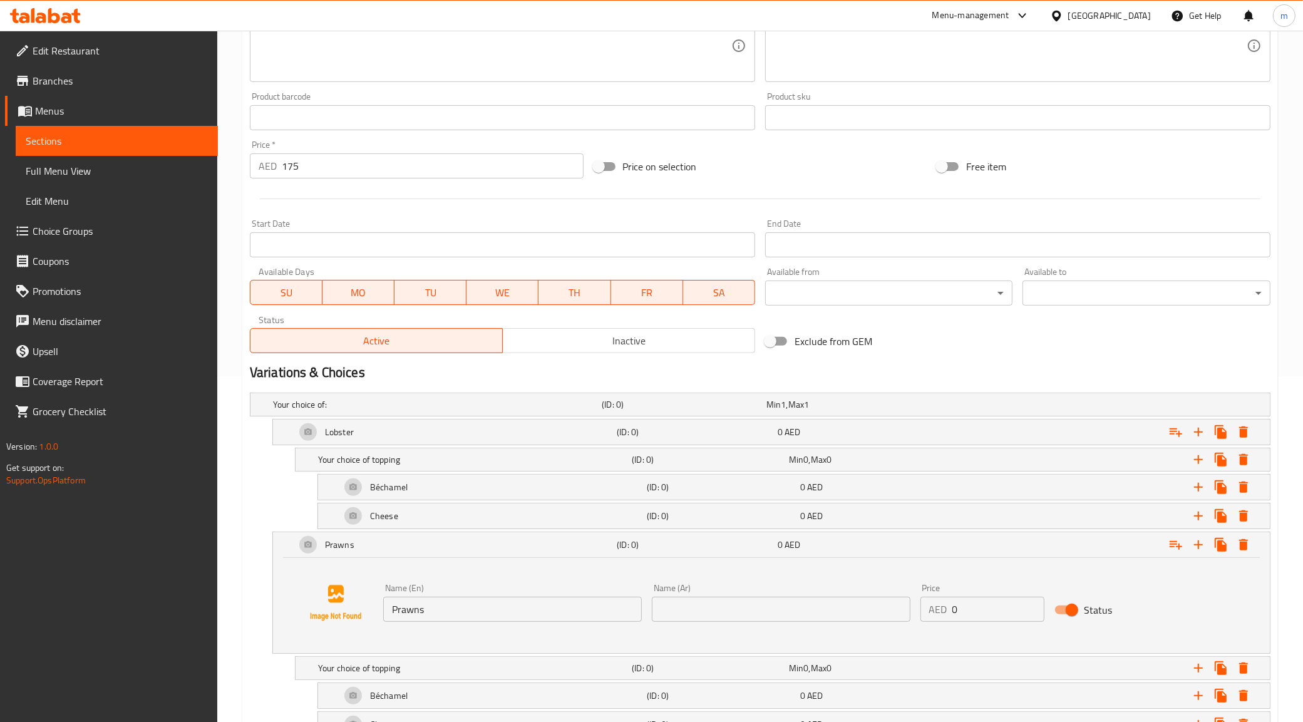
click at [771, 596] on div "Name (Ar) Name (Ar)" at bounding box center [781, 603] width 259 height 38
click at [774, 599] on input "text" at bounding box center [781, 609] width 259 height 25
type input "ب"
type input "روبيان"
click at [552, 426] on div "Lobster" at bounding box center [453, 432] width 321 height 30
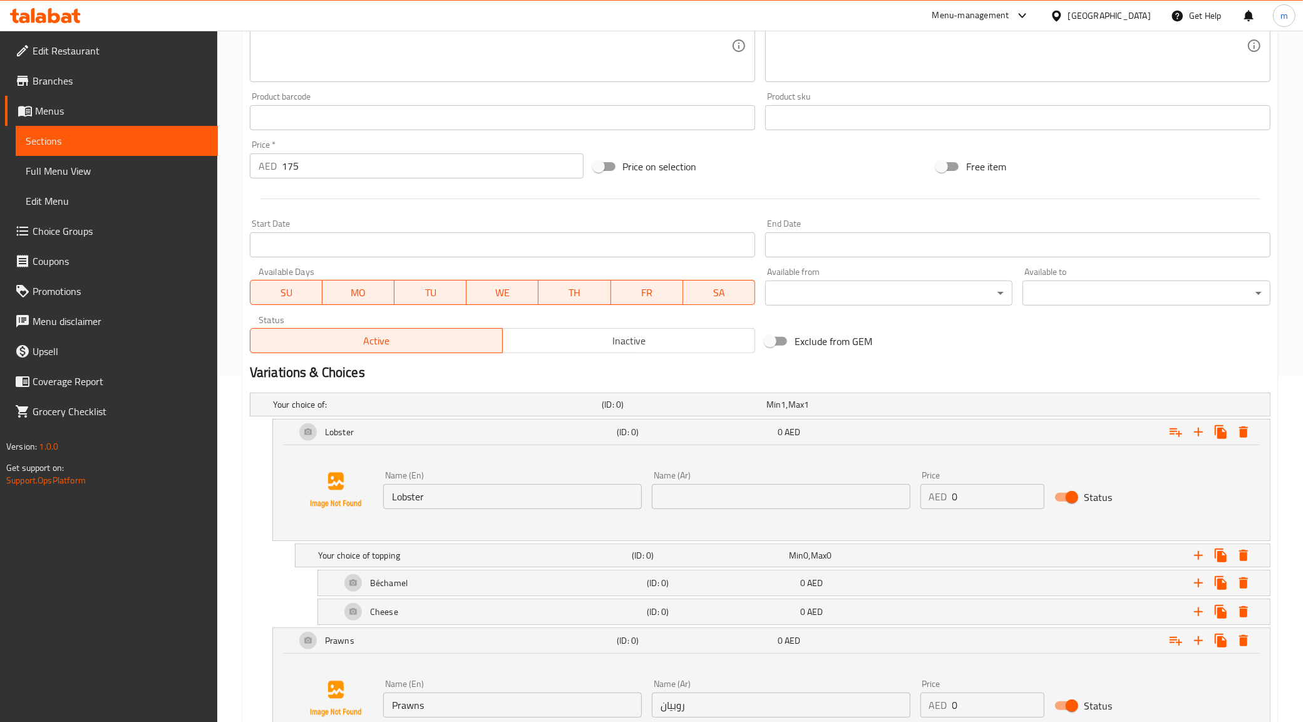
click at [843, 495] on input "text" at bounding box center [781, 496] width 259 height 25
paste input "إستاكوزا"
drag, startPoint x: 678, startPoint y: 493, endPoint x: 608, endPoint y: 496, distance: 70.2
click at [608, 496] on div "Name (En) Lobster Name (En) Name (Ar) إستاكوزا Name (Ar) Price AED 0 Price Stat…" at bounding box center [781, 490] width 806 height 48
click at [717, 495] on input "إستاكوزا" at bounding box center [781, 496] width 259 height 25
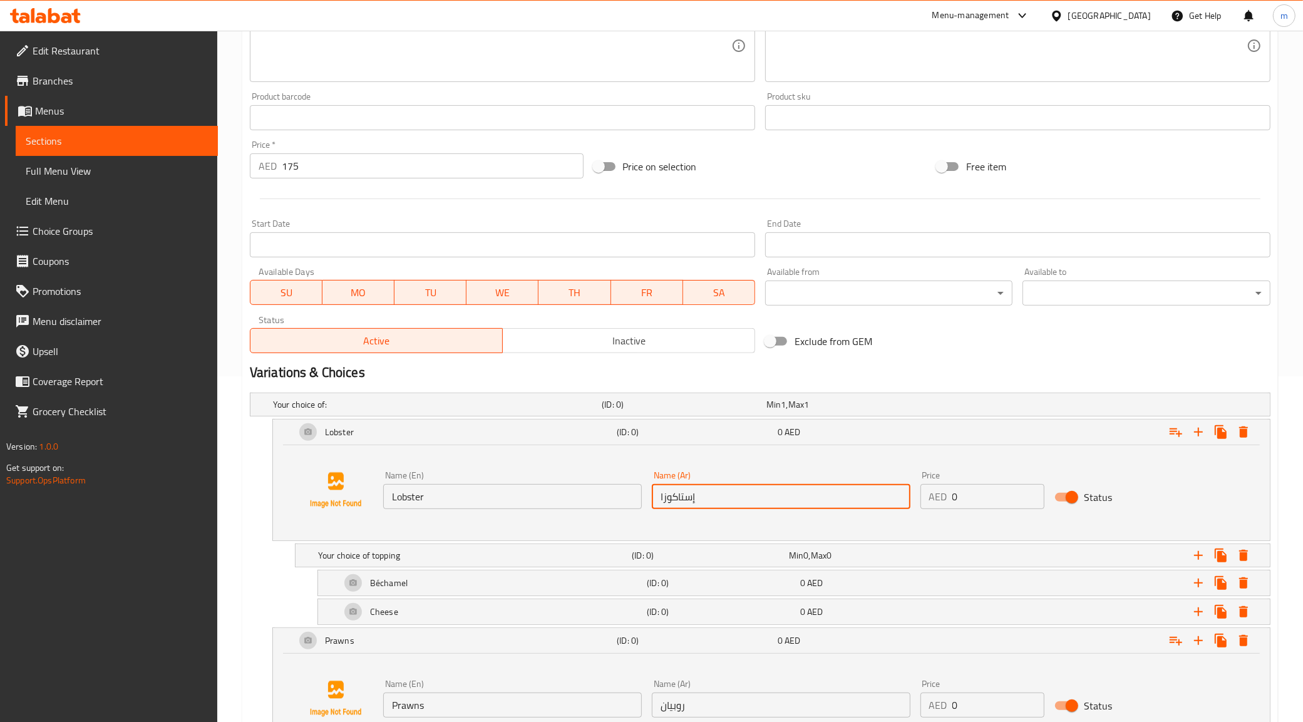
click at [656, 499] on input "إستاكوزا" at bounding box center [781, 496] width 259 height 25
type input "إستاكوزا"
click at [528, 396] on div "Your choice of:" at bounding box center [434, 405] width 329 height 18
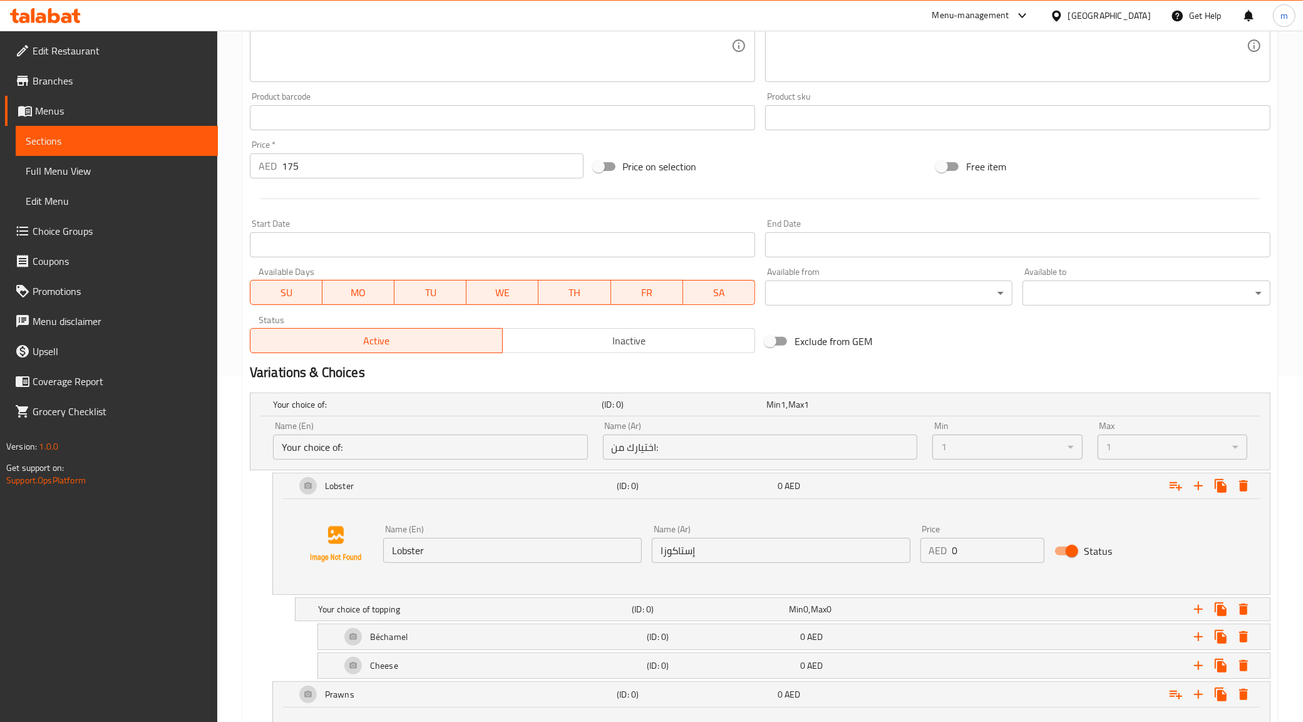
click at [336, 445] on input "Your choice of:" at bounding box center [430, 447] width 315 height 25
click at [337, 446] on input "Your choice of:" at bounding box center [430, 447] width 315 height 25
click at [334, 449] on input "Your choice of:" at bounding box center [430, 447] width 315 height 25
click at [337, 449] on input "Your choice of:" at bounding box center [430, 447] width 315 height 25
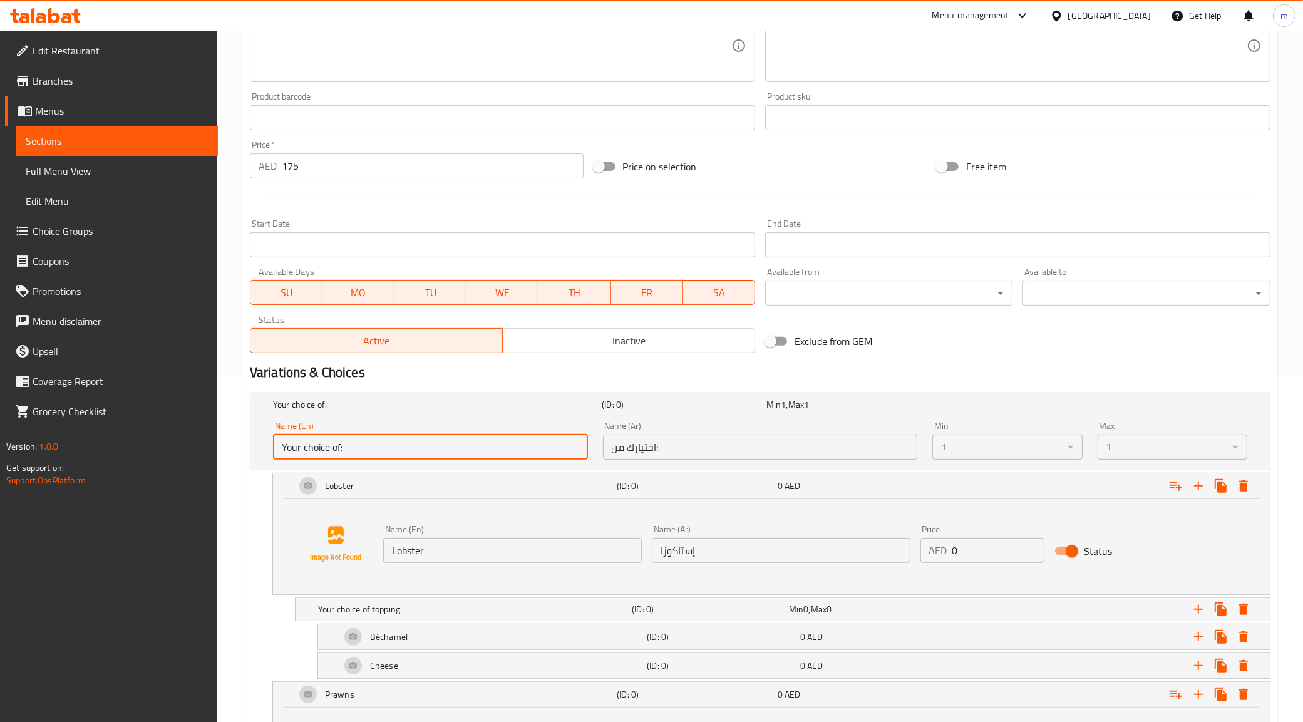
scroll to position [590, 0]
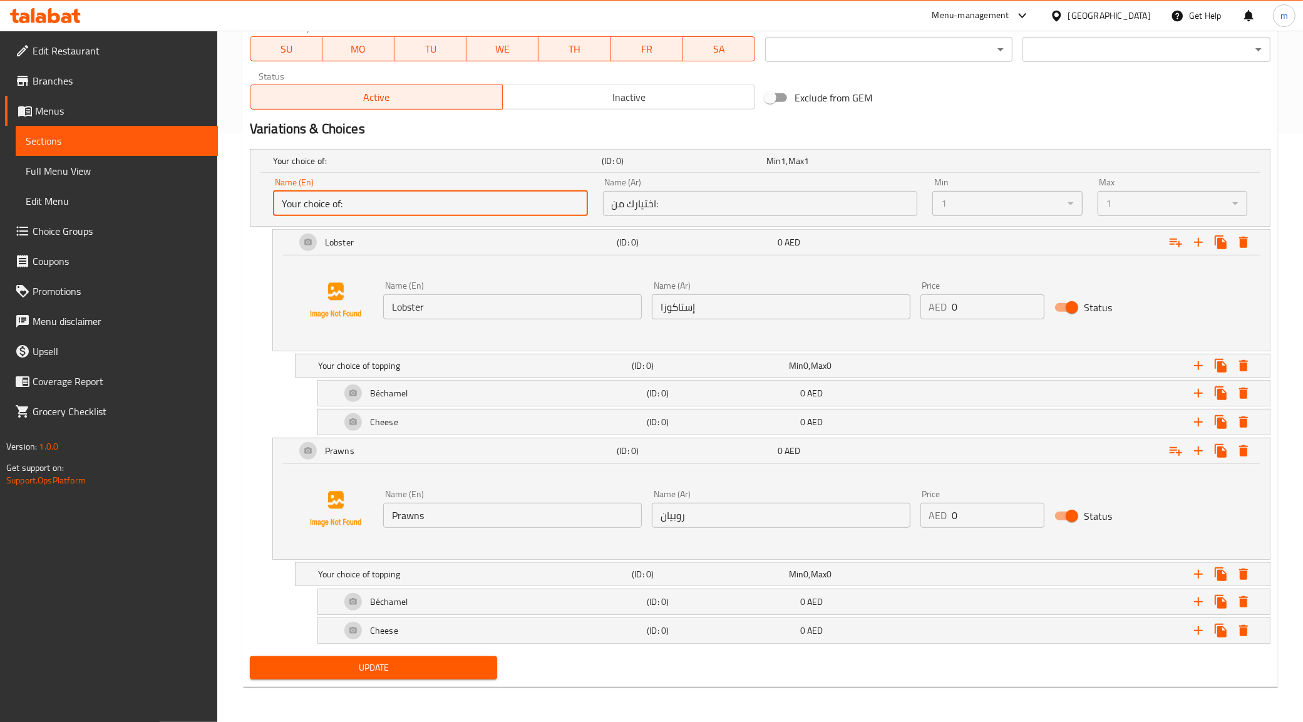
click at [340, 202] on input "Your choice of:" at bounding box center [430, 203] width 315 height 25
click at [351, 205] on input "Your choice of:" at bounding box center [430, 203] width 315 height 25
click at [632, 229] on div "Lobster (ID: 0) 0 AED" at bounding box center [775, 242] width 964 height 30
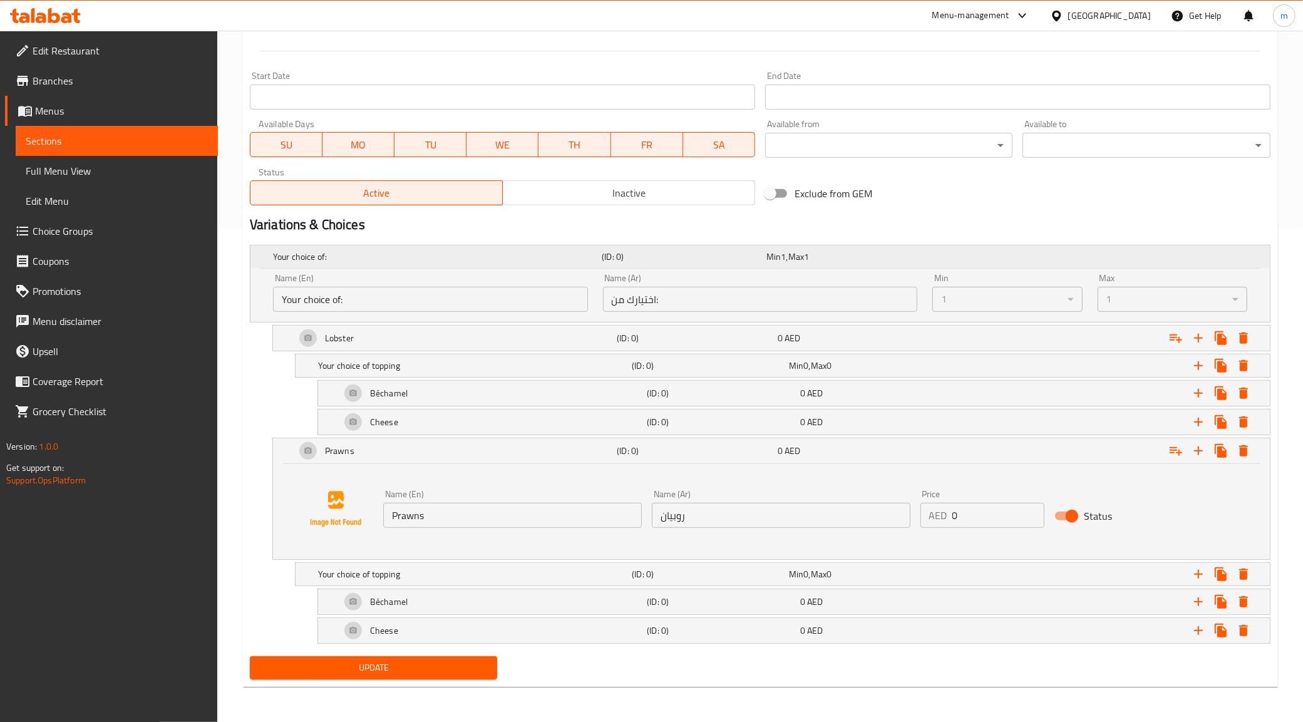
scroll to position [495, 0]
click at [635, 291] on input "اختيارك من:" at bounding box center [760, 299] width 315 height 25
click at [674, 292] on input "اختيارك من:" at bounding box center [760, 299] width 315 height 25
click at [675, 293] on input "اختيارك من:" at bounding box center [760, 299] width 315 height 25
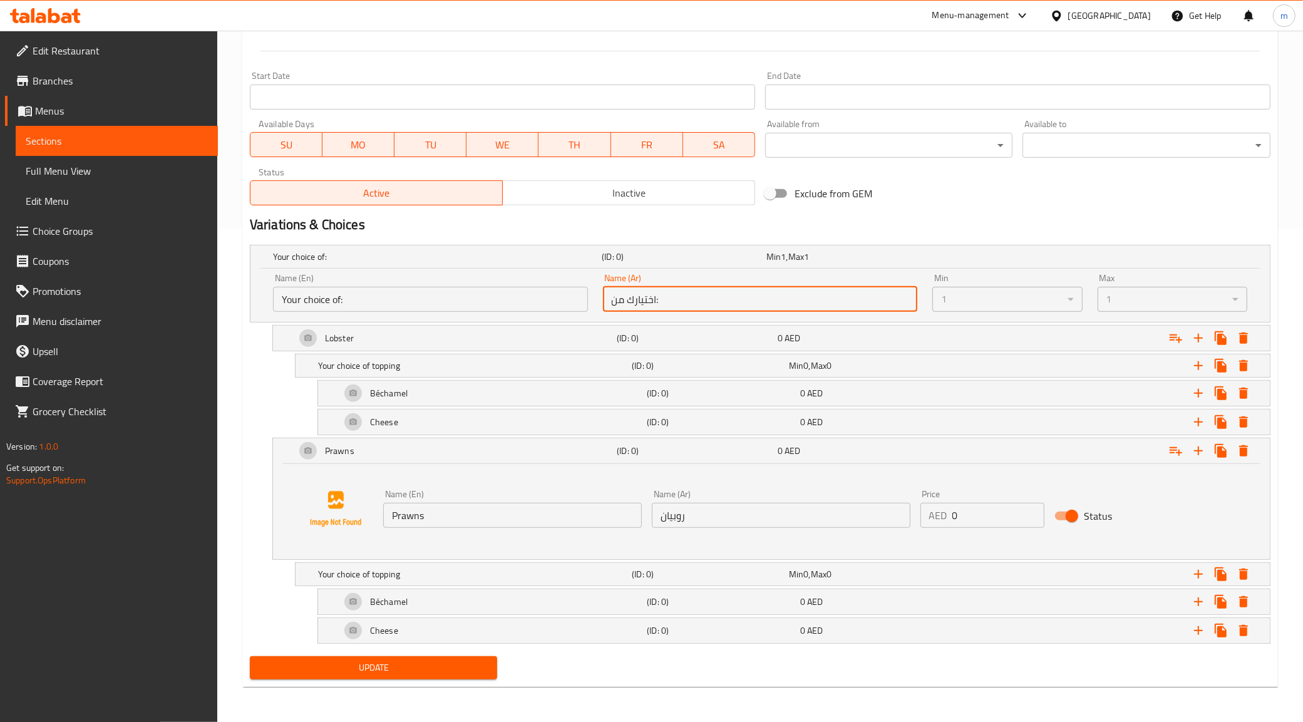
click at [659, 302] on input "اختيارك من:" at bounding box center [760, 299] width 315 height 25
click at [377, 339] on div "Lobster" at bounding box center [453, 338] width 321 height 30
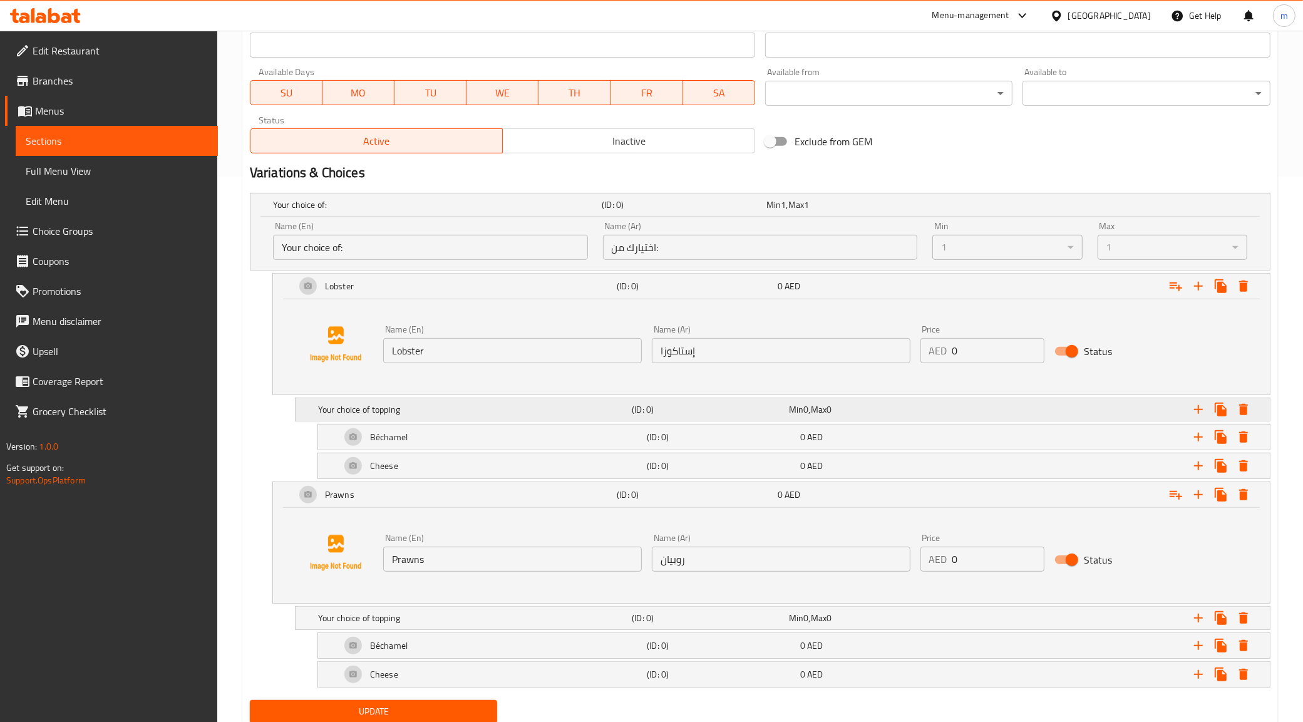
scroll to position [574, 0]
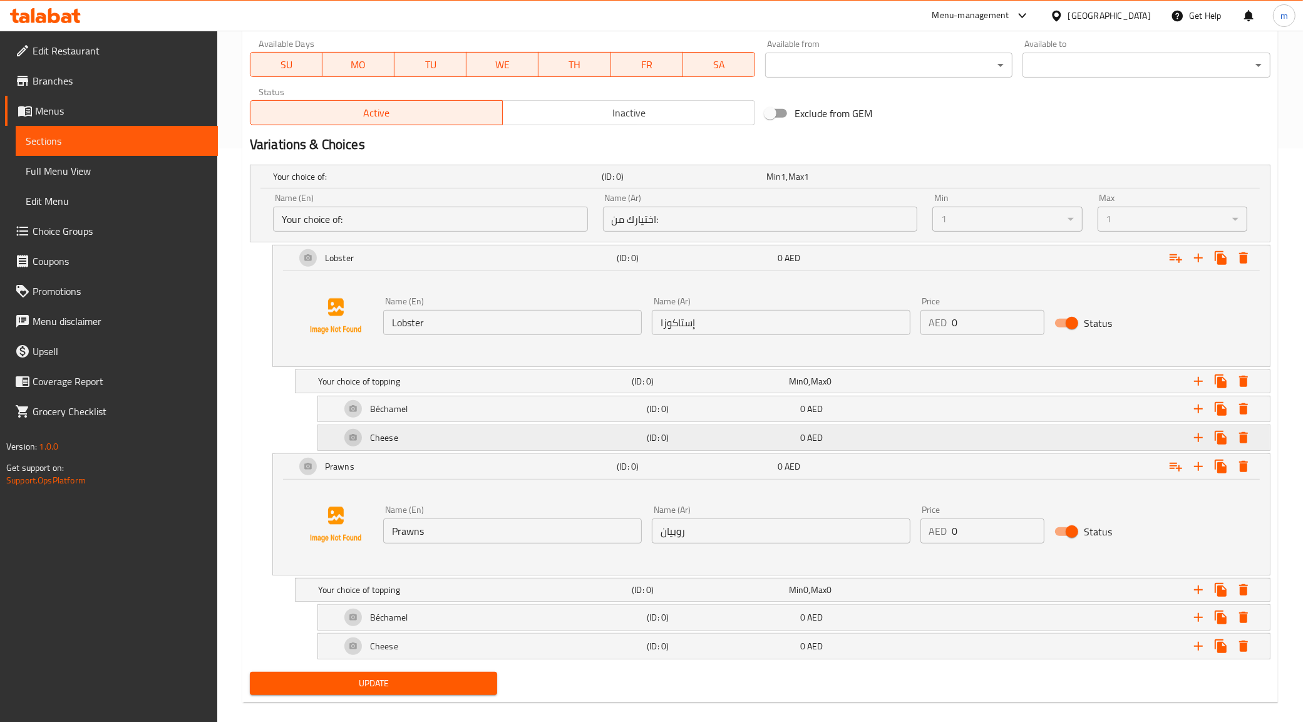
click at [488, 441] on div "Cheese" at bounding box center [491, 438] width 306 height 30
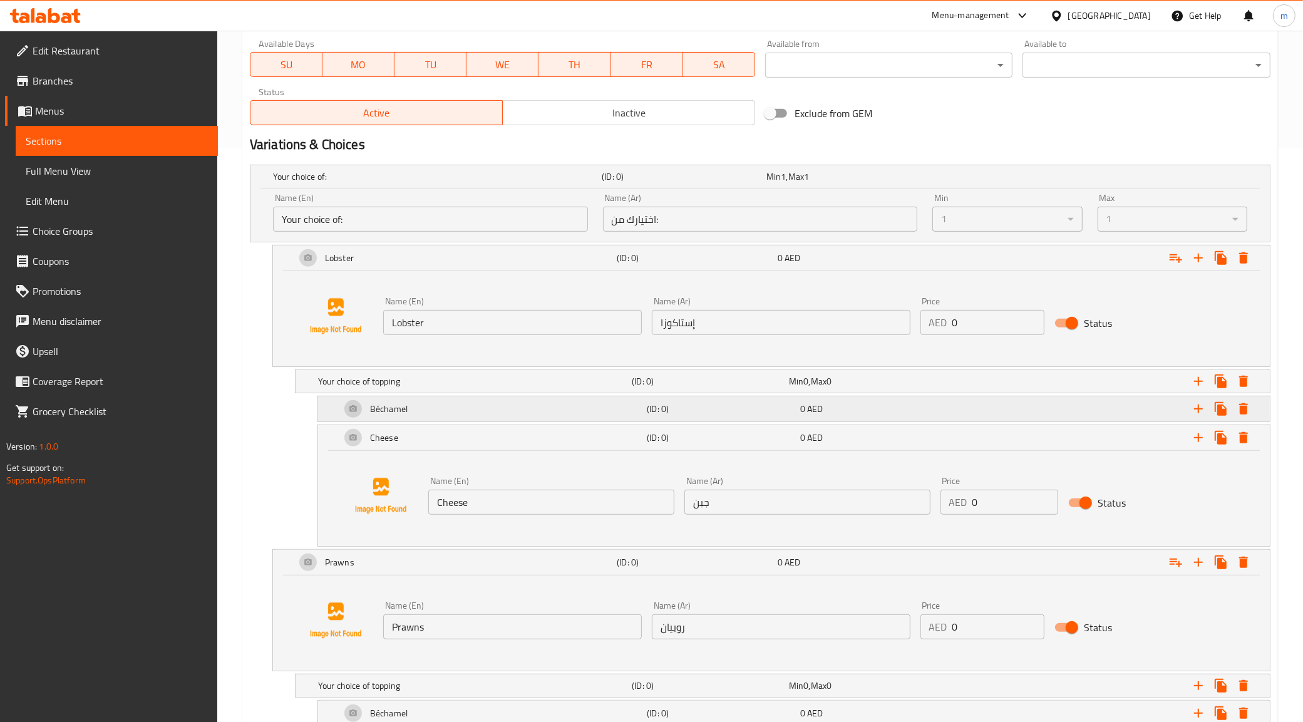
click at [496, 417] on div "Béchamel" at bounding box center [491, 409] width 306 height 30
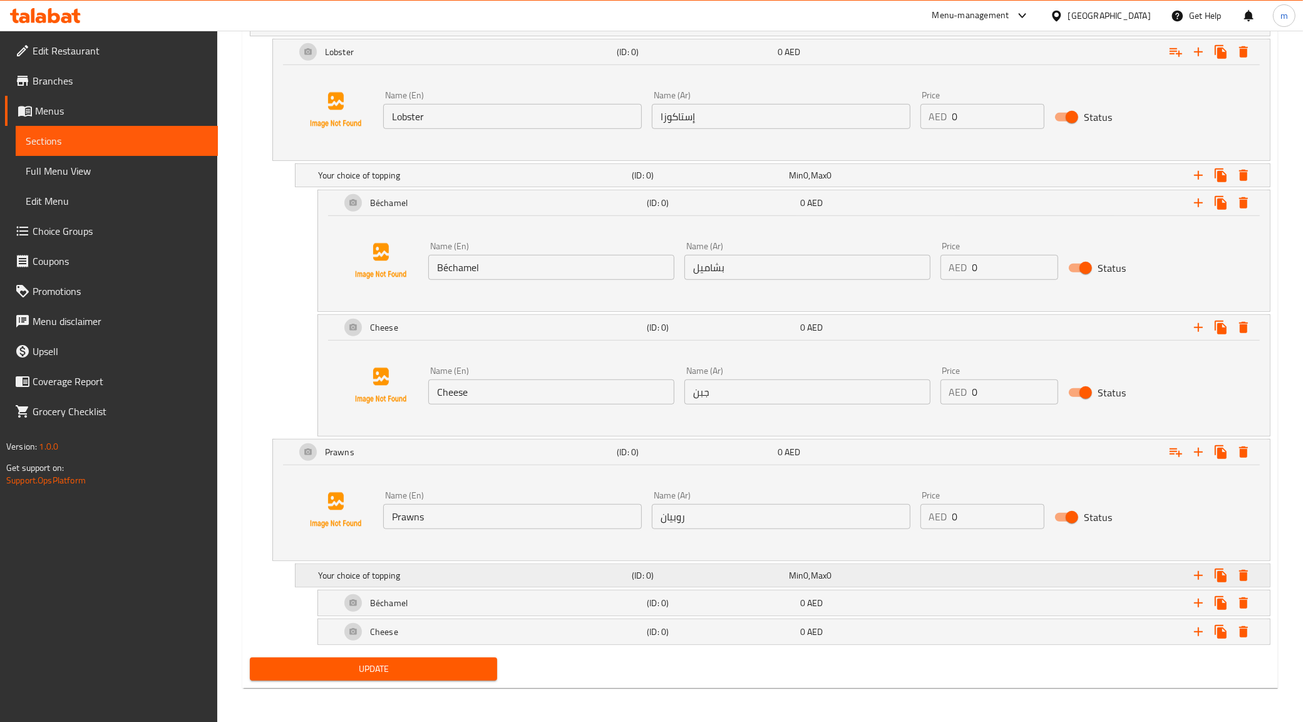
scroll to position [783, 0]
click at [542, 626] on div "Cheese" at bounding box center [491, 630] width 306 height 30
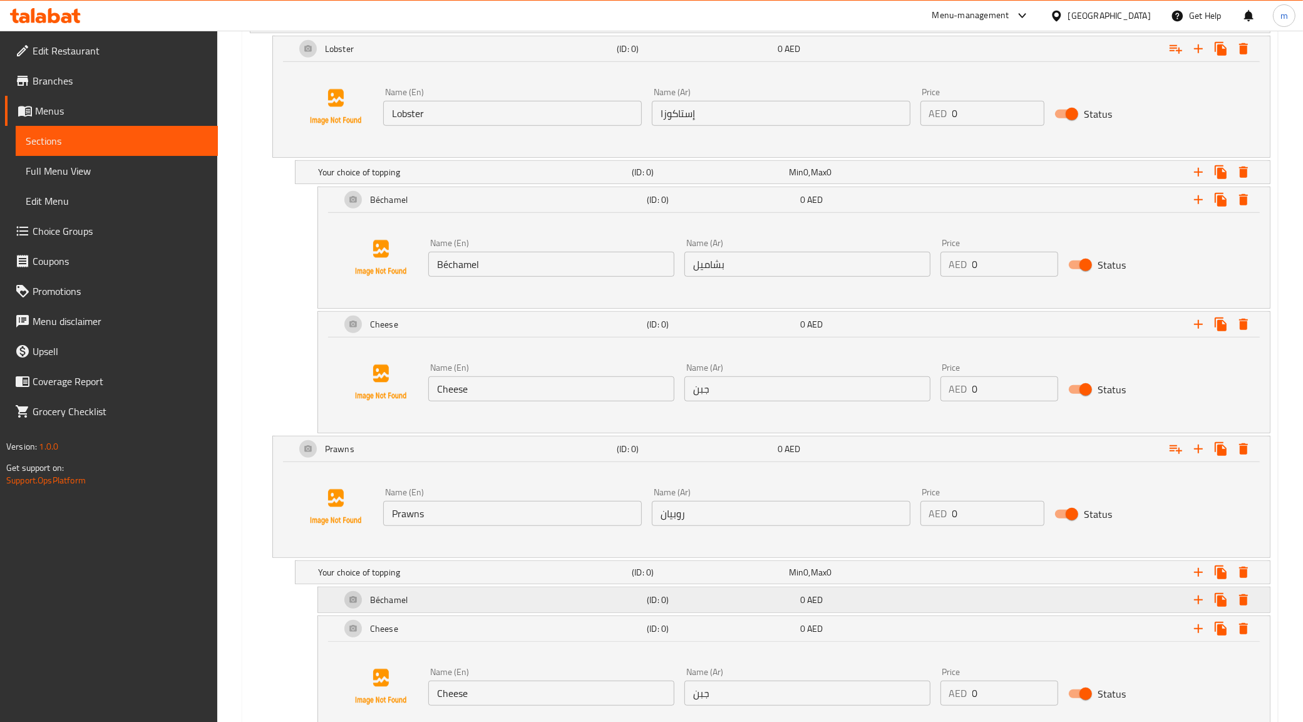
click at [547, 603] on div "Béchamel" at bounding box center [491, 600] width 306 height 30
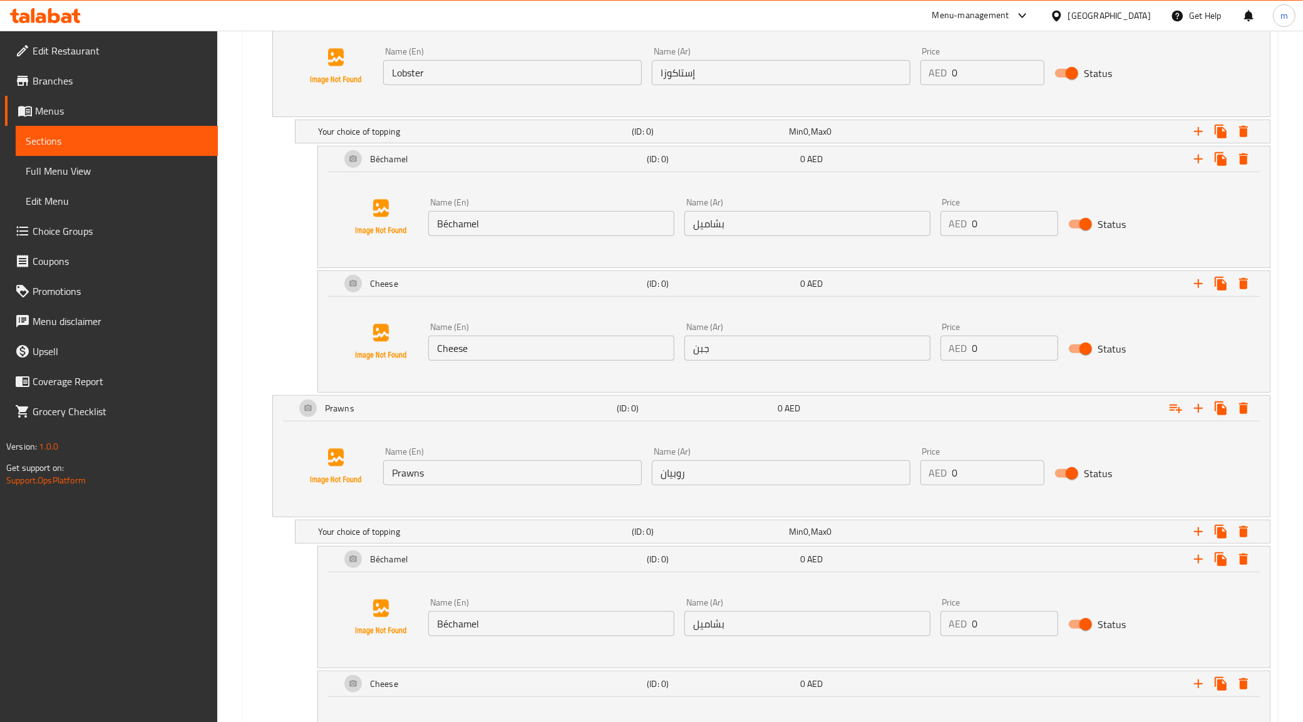
scroll to position [974, 0]
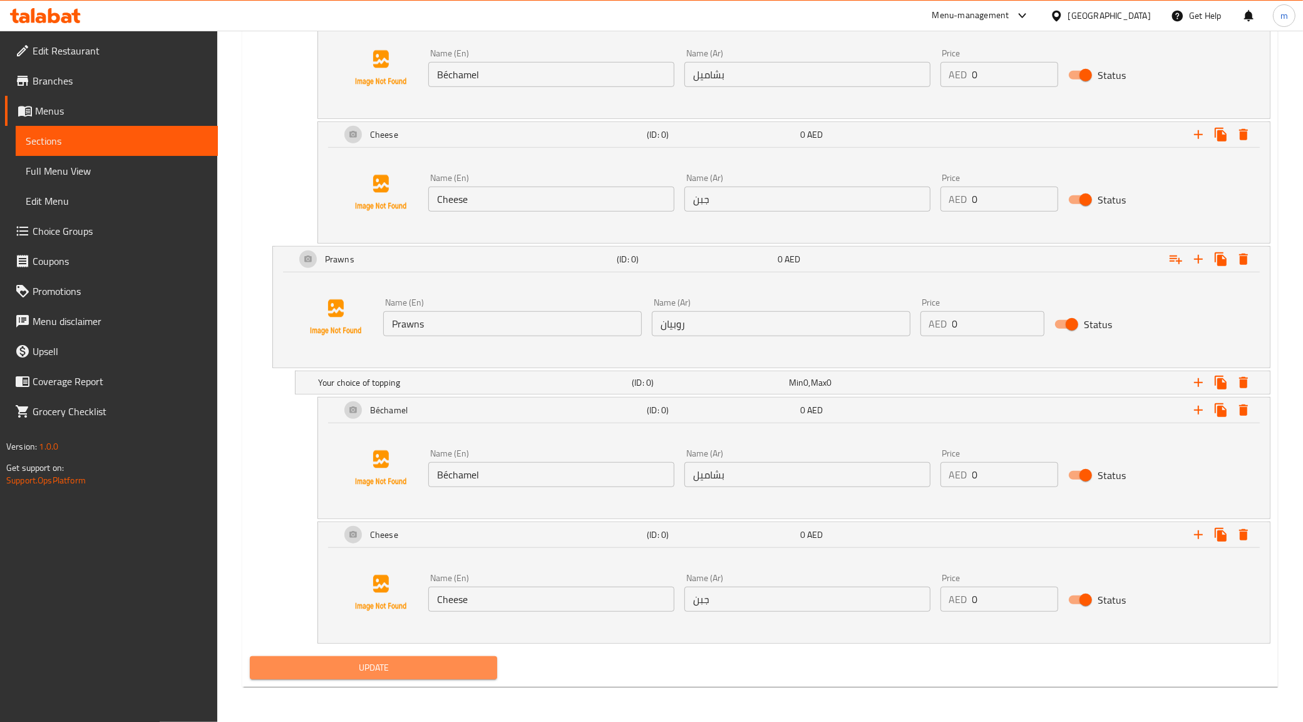
click at [396, 668] on span "Update" at bounding box center [374, 668] width 228 height 16
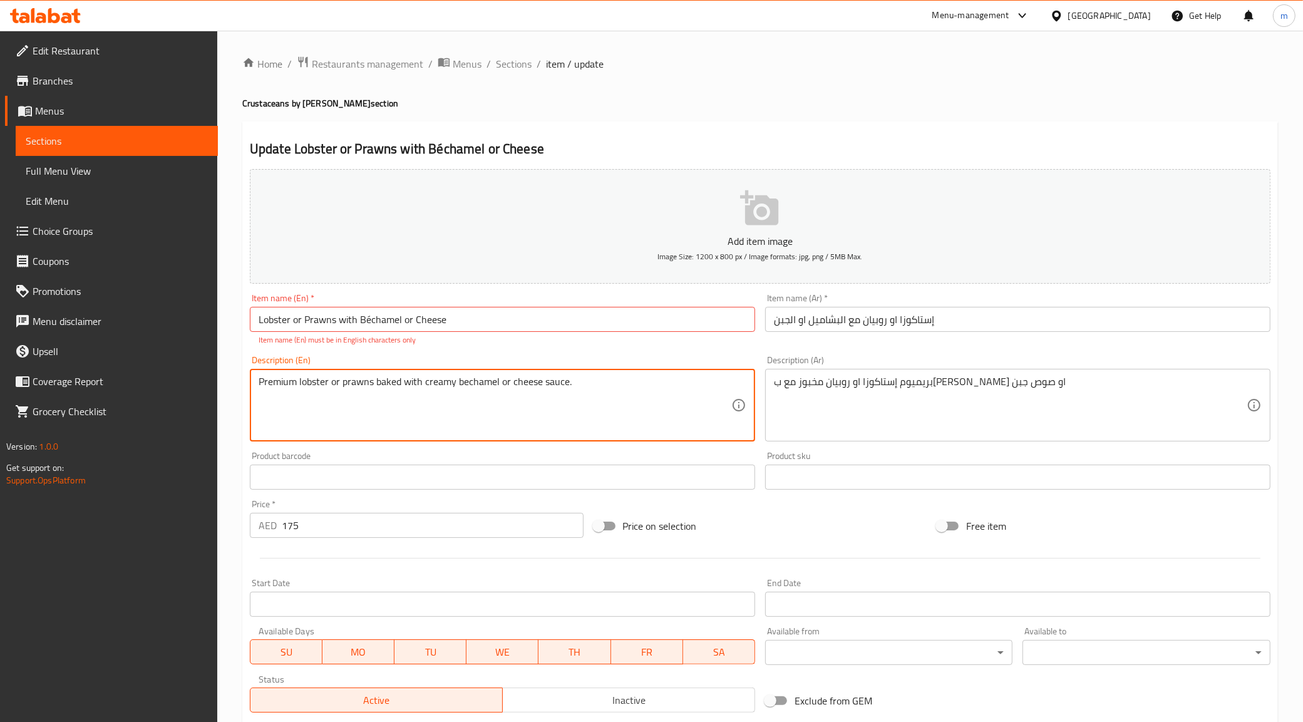
type textarea "Premium lobster or prawns baked with creamy bechamel or cheese sauce."
click at [368, 317] on input "Lobster or Prawns with Béchamel or Cheese" at bounding box center [502, 319] width 505 height 25
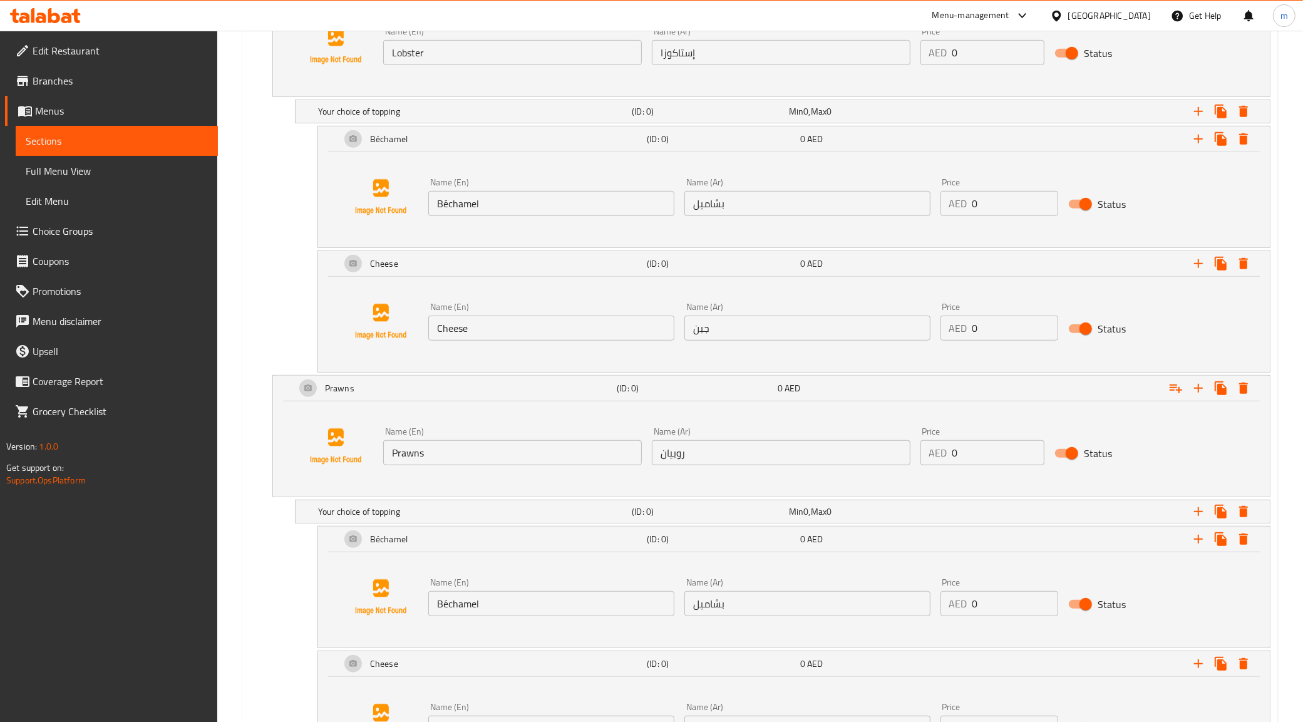
scroll to position [974, 0]
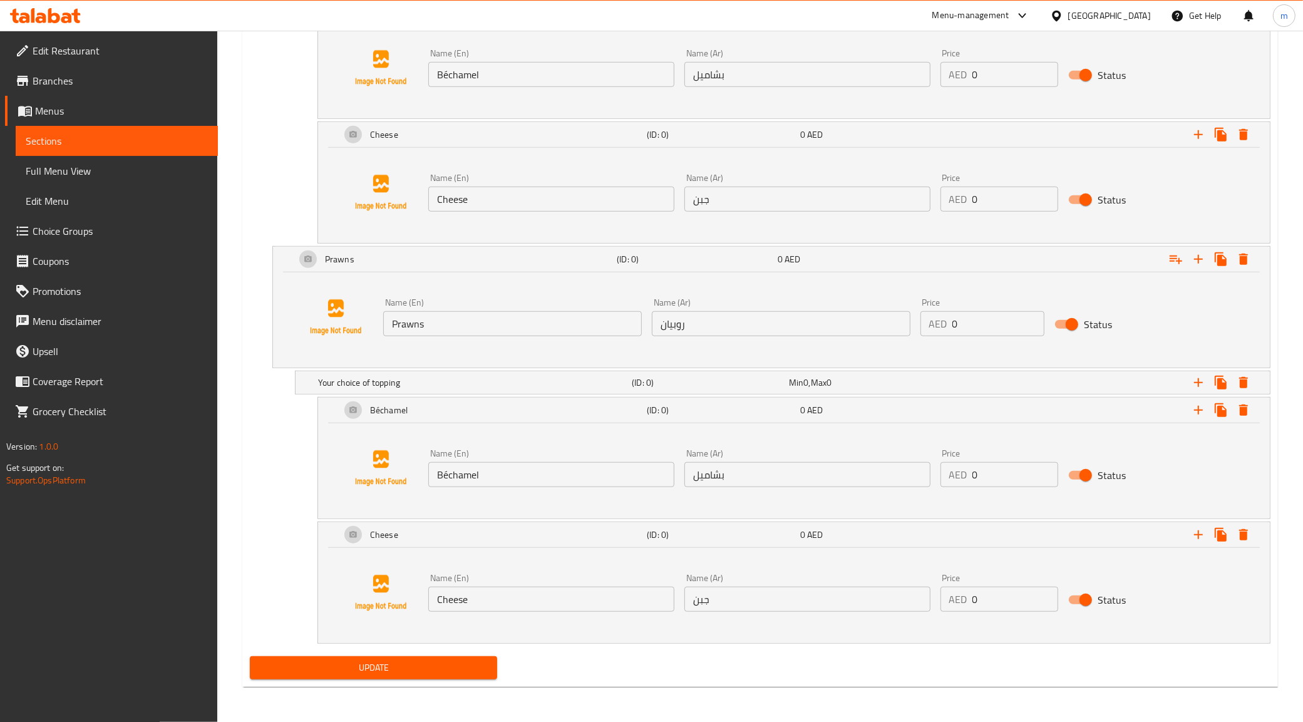
type input "Lobster or Prawns with Bechamel or Cheese"
click at [368, 656] on button "Update" at bounding box center [374, 667] width 248 height 23
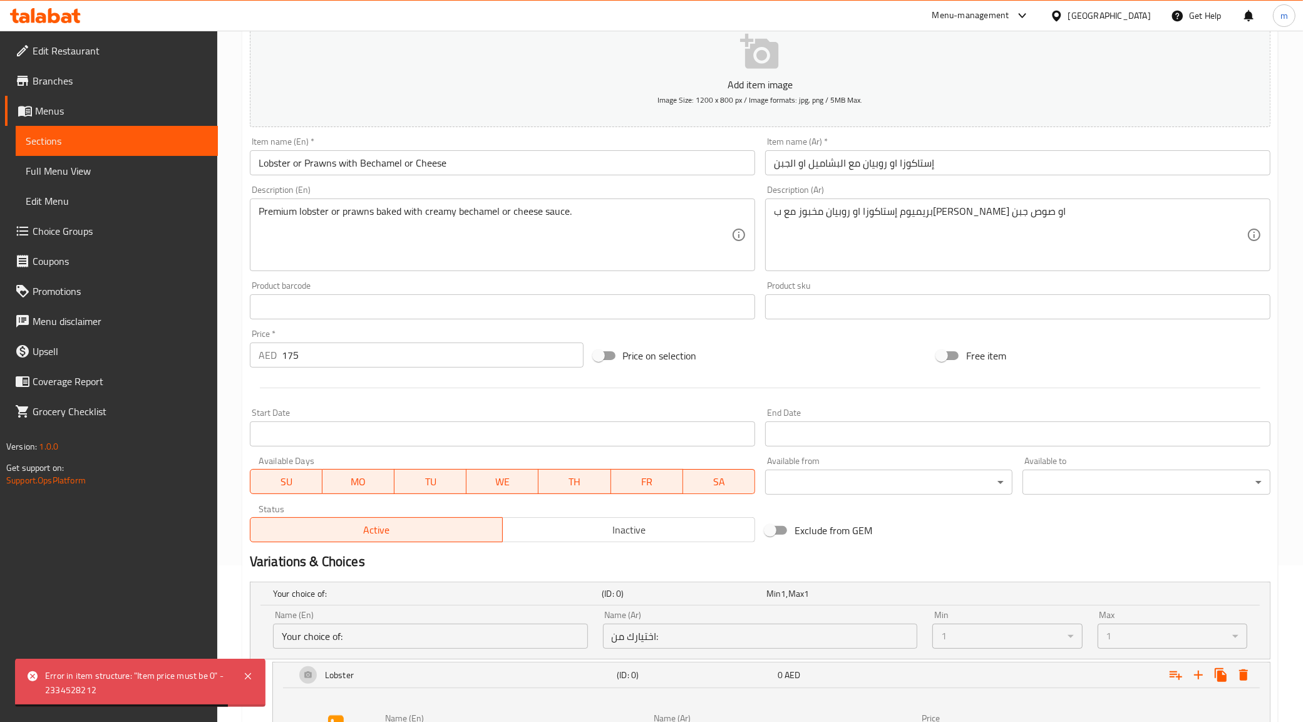
scroll to position [35, 0]
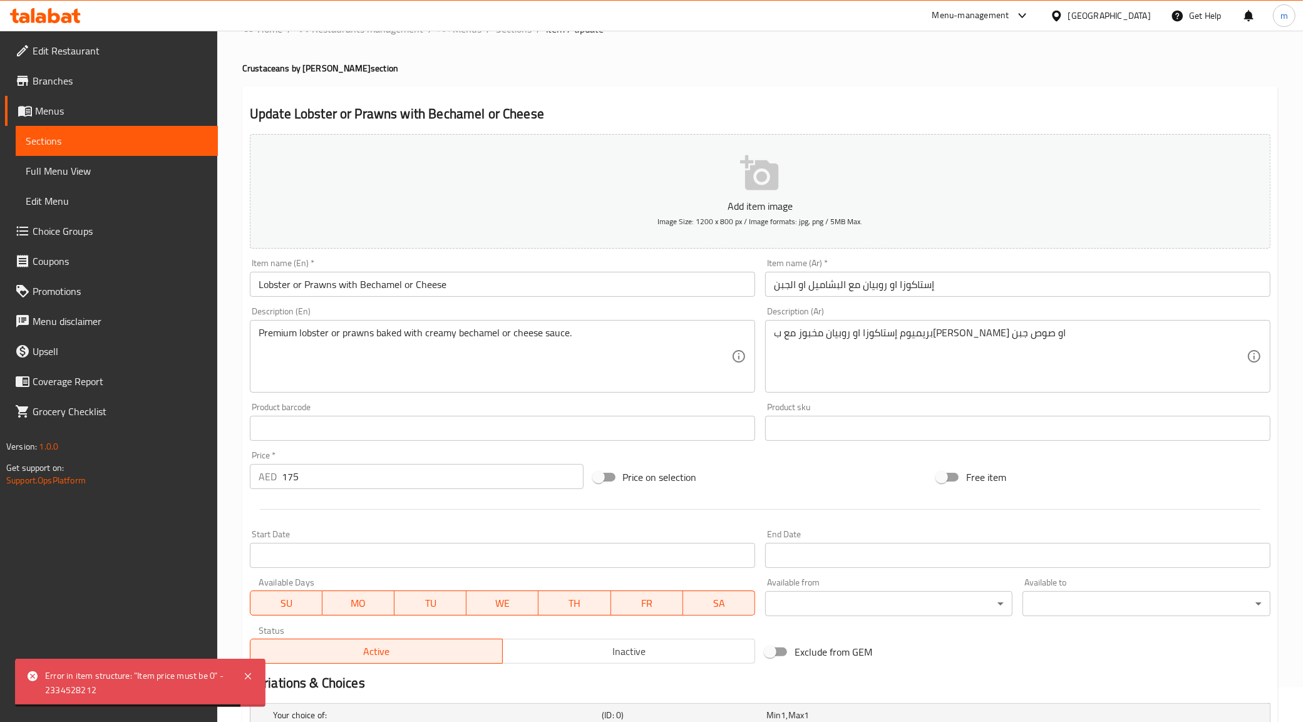
click at [392, 478] on input "175" at bounding box center [433, 476] width 302 height 25
click at [392, 478] on input "1750" at bounding box center [433, 476] width 302 height 25
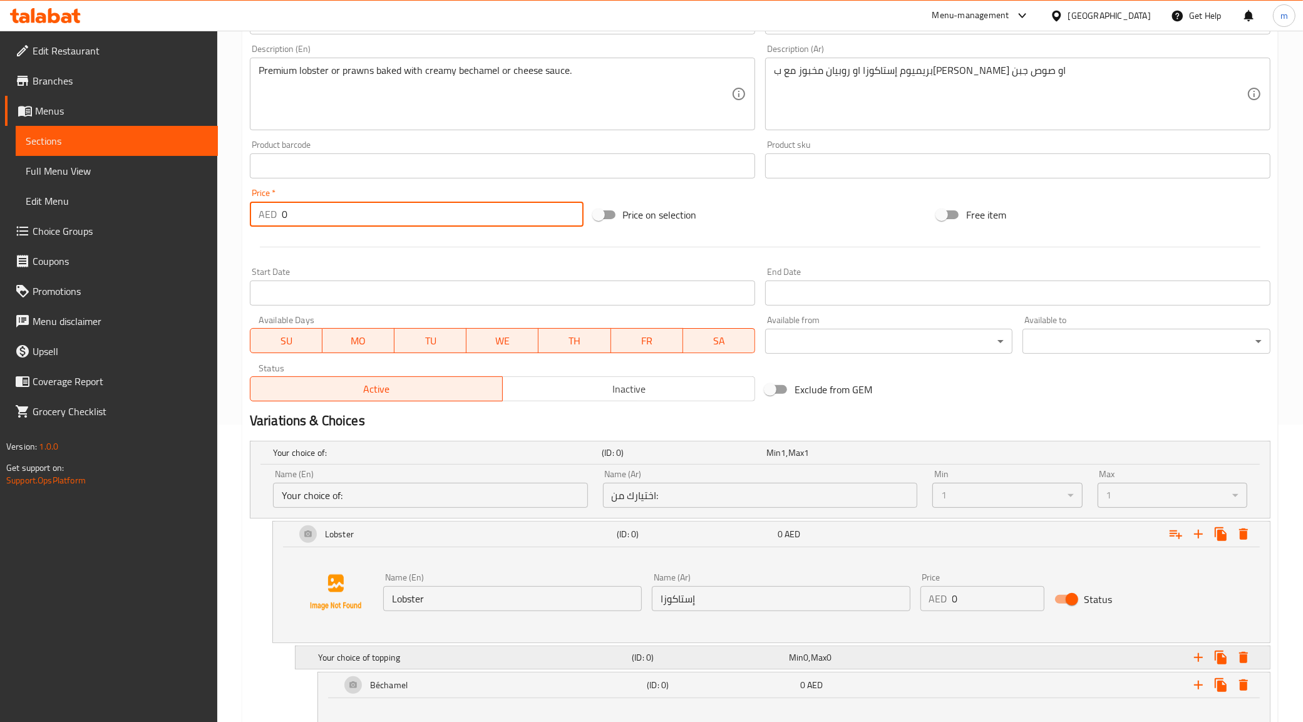
scroll to position [505, 0]
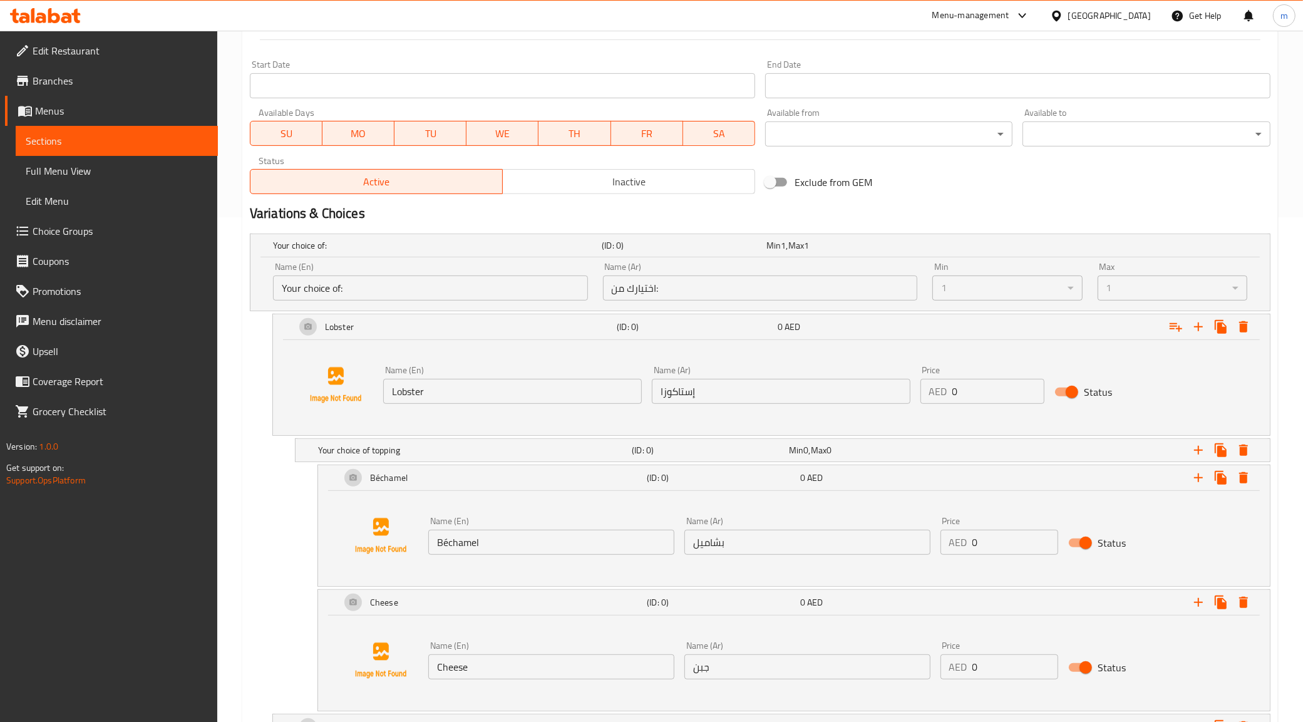
type input "0"
click at [944, 396] on p "AED" at bounding box center [938, 391] width 18 height 15
click at [968, 396] on input "0" at bounding box center [998, 391] width 92 height 25
drag, startPoint x: 968, startPoint y: 396, endPoint x: 937, endPoint y: 398, distance: 30.7
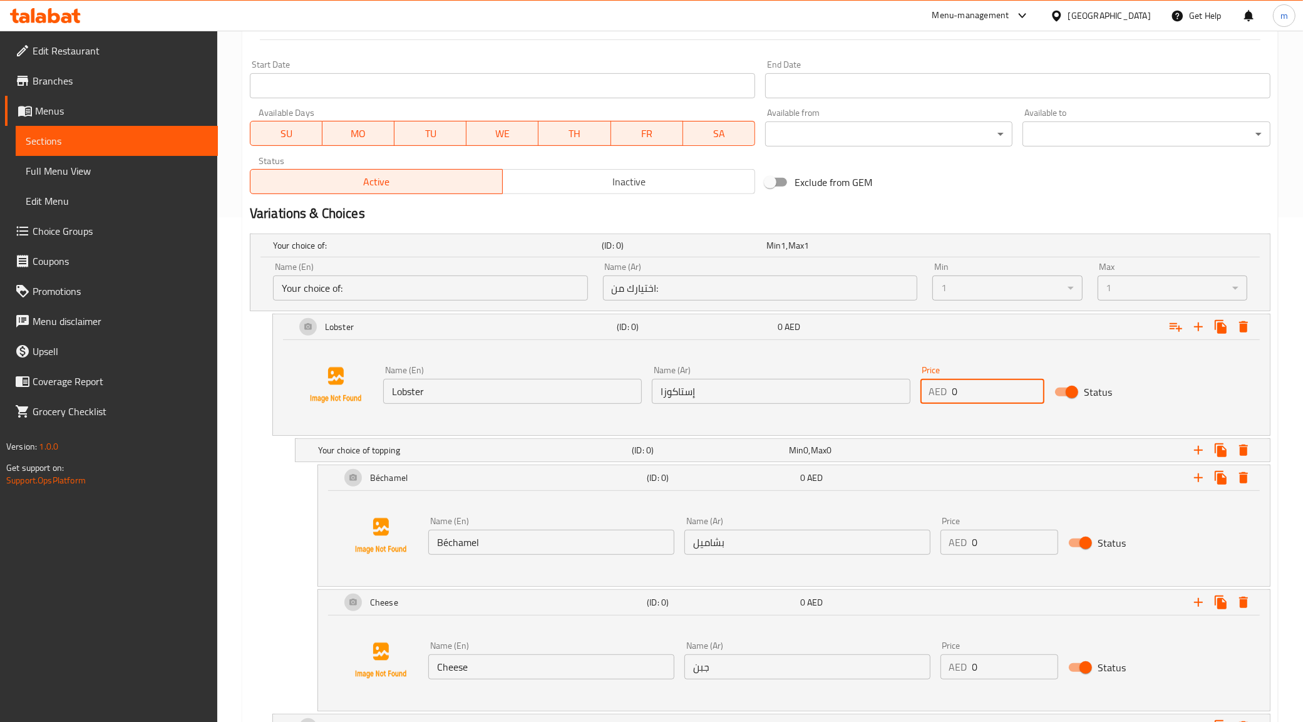
click at [937, 398] on div "AED 0 Price" at bounding box center [982, 391] width 124 height 25
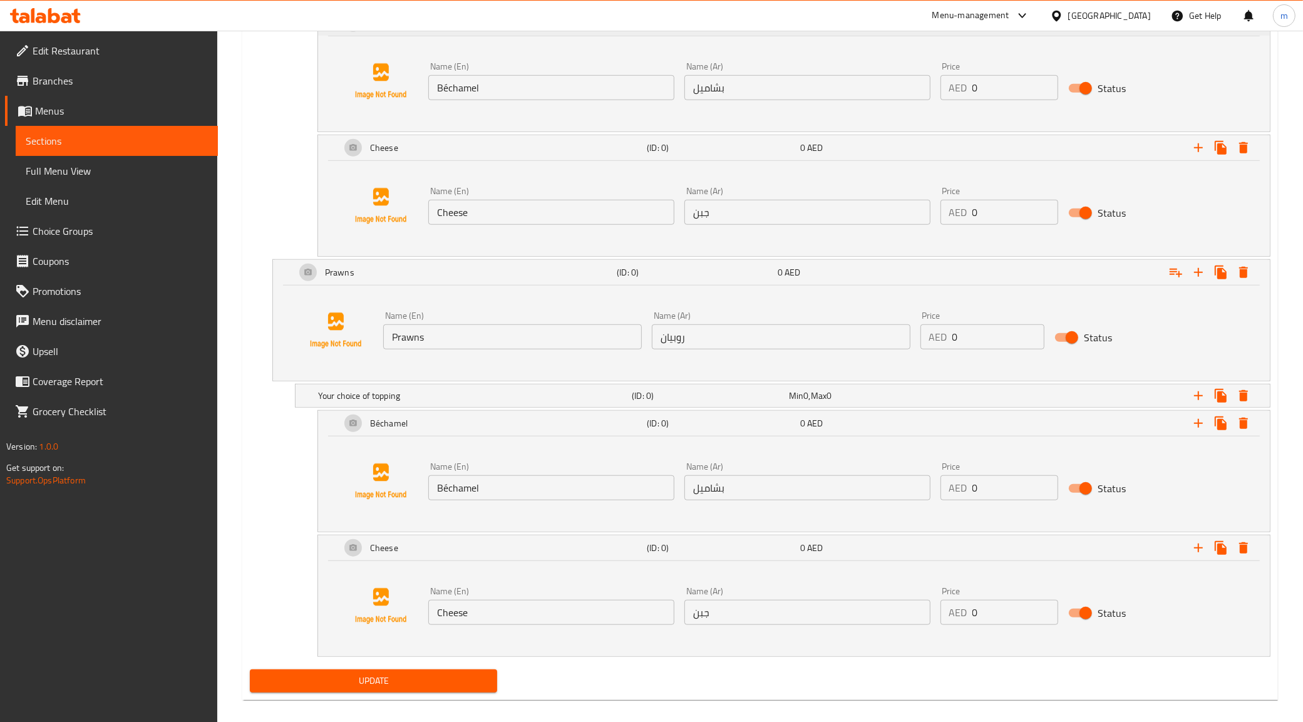
scroll to position [974, 0]
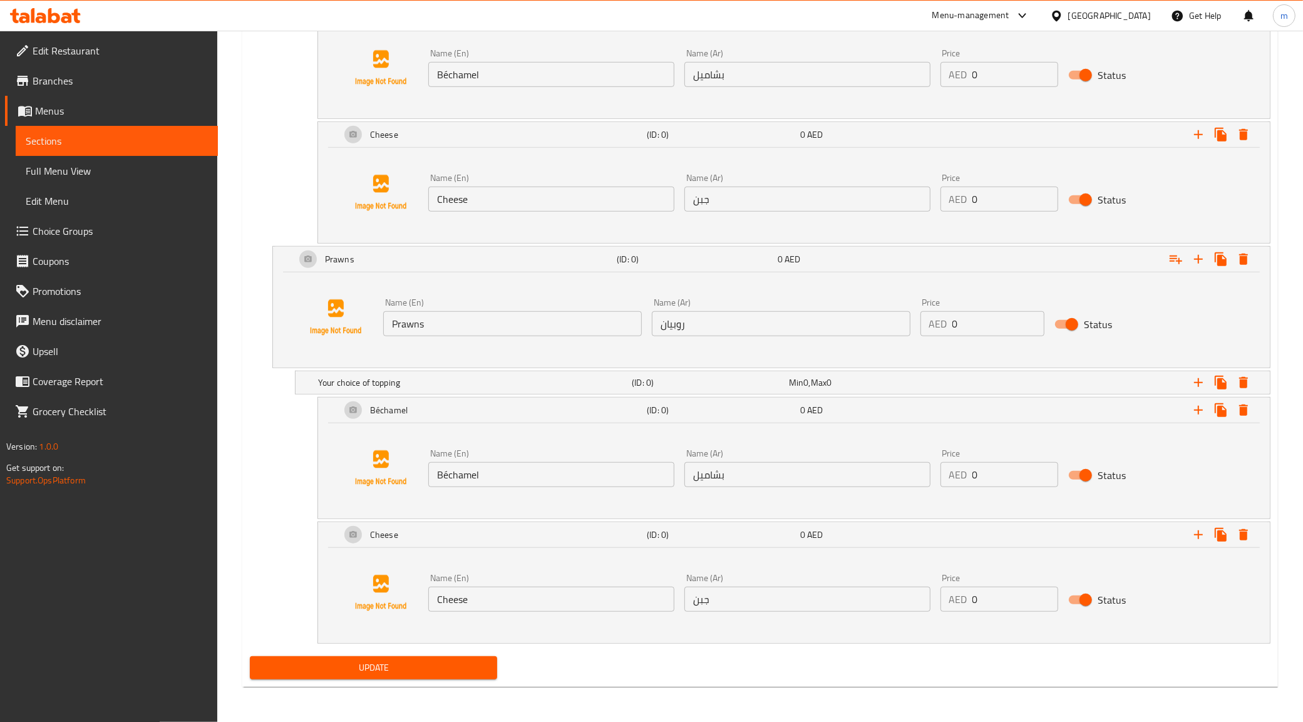
type input "175"
click at [979, 327] on input "0" at bounding box center [998, 323] width 92 height 25
drag, startPoint x: 979, startPoint y: 327, endPoint x: 898, endPoint y: 334, distance: 80.4
click at [898, 334] on div "Name (En) Prawns Name (En) Name (Ar) روبيان Name (Ar) Price AED 0 Price Status" at bounding box center [781, 317] width 806 height 48
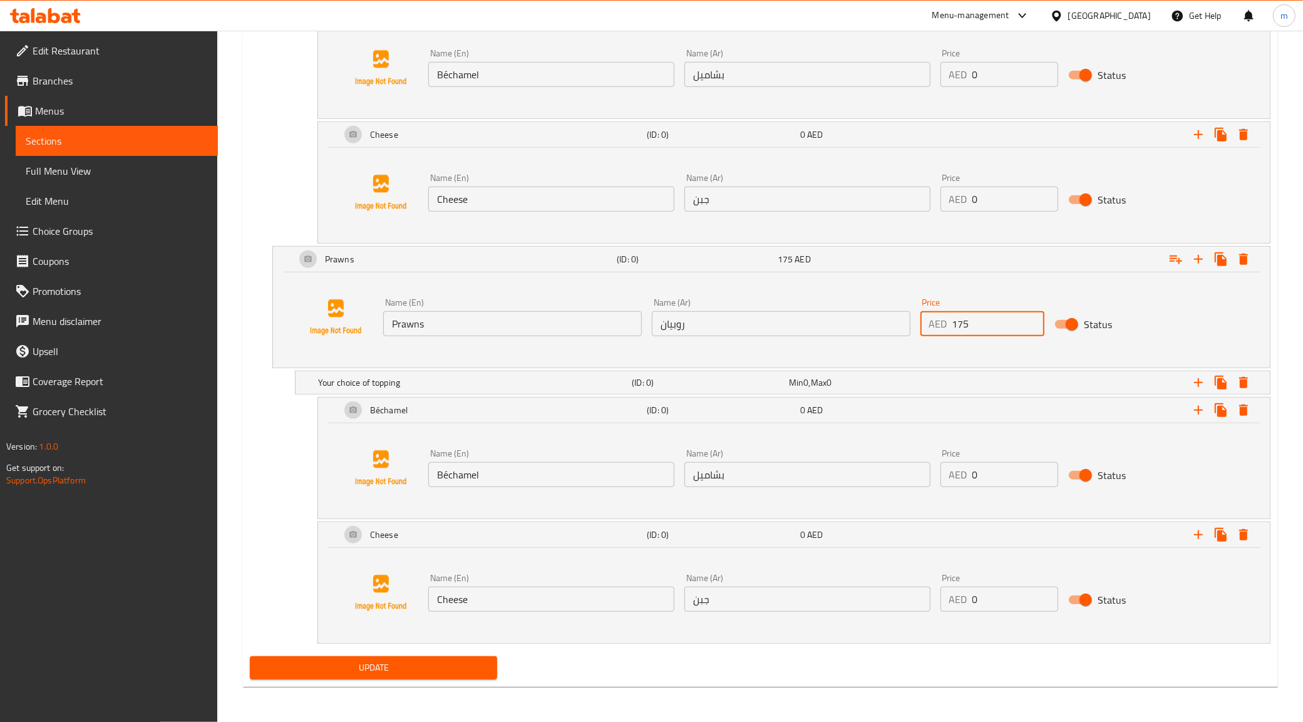
type input "175"
click at [433, 658] on button "Update" at bounding box center [374, 667] width 248 height 23
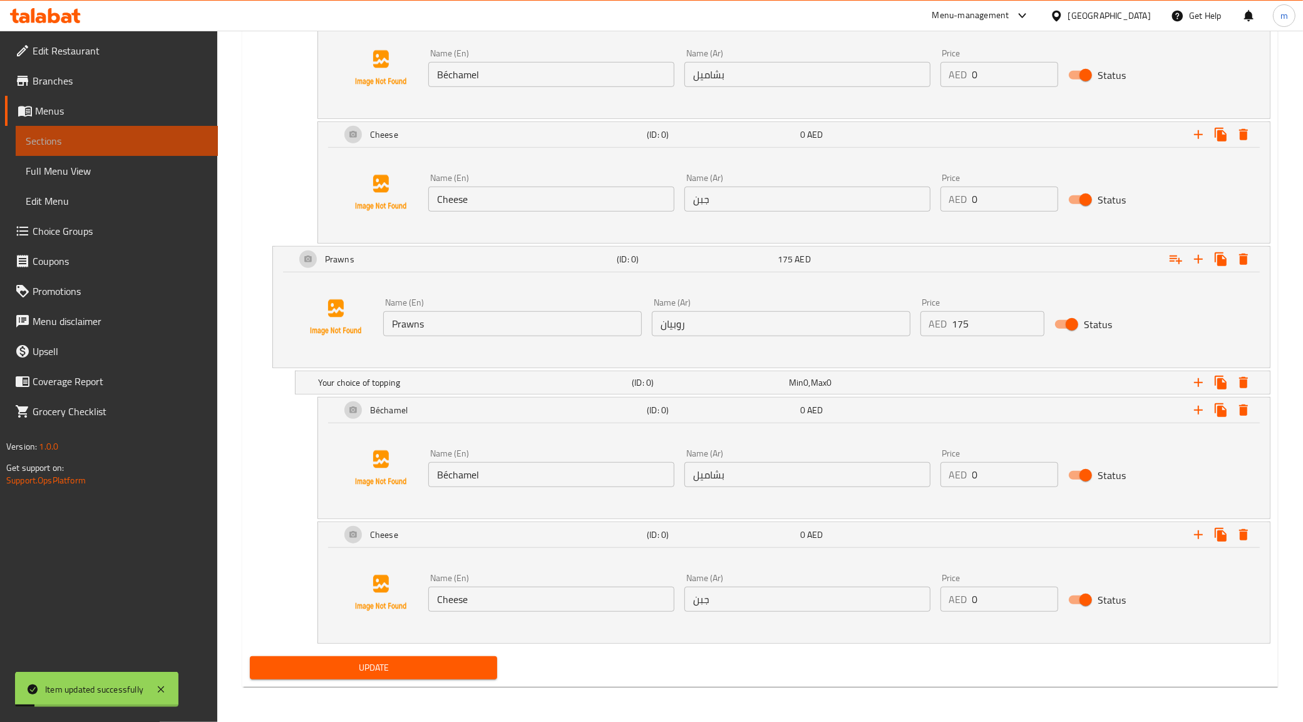
click at [101, 135] on span "Sections" at bounding box center [117, 140] width 182 height 15
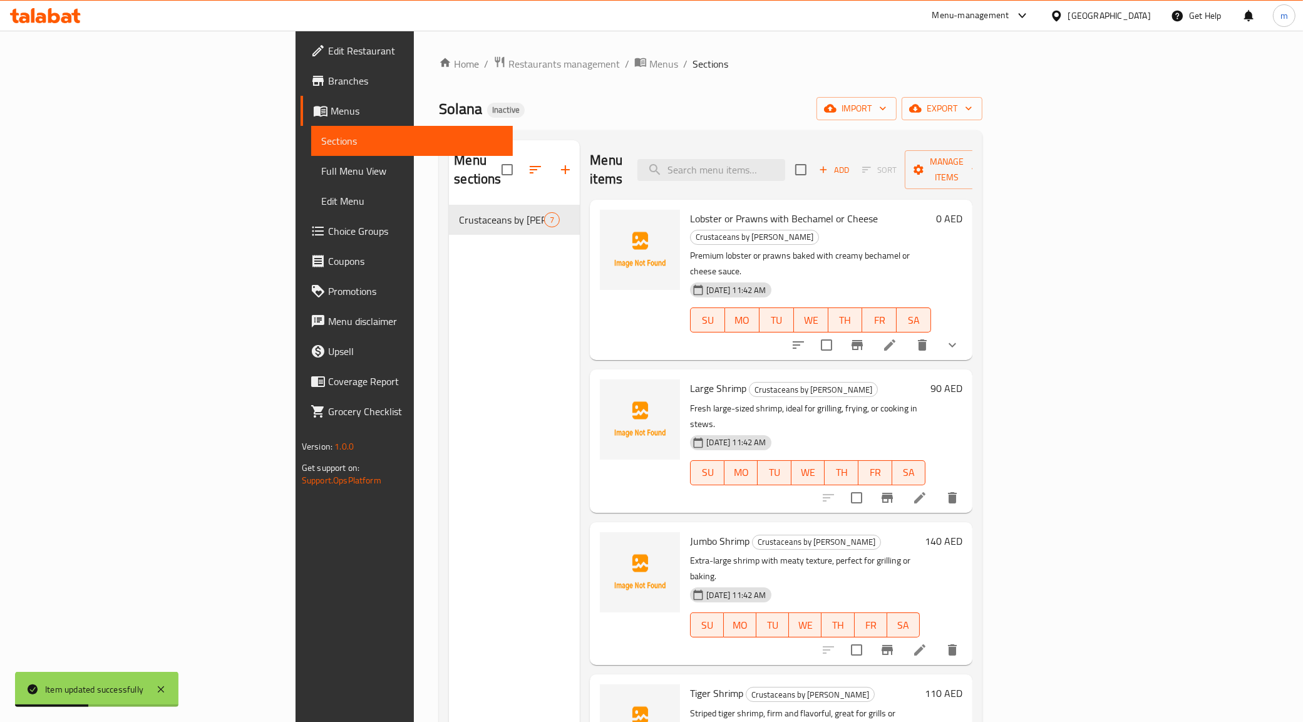
click at [321, 170] on span "Full Menu View" at bounding box center [412, 170] width 182 height 15
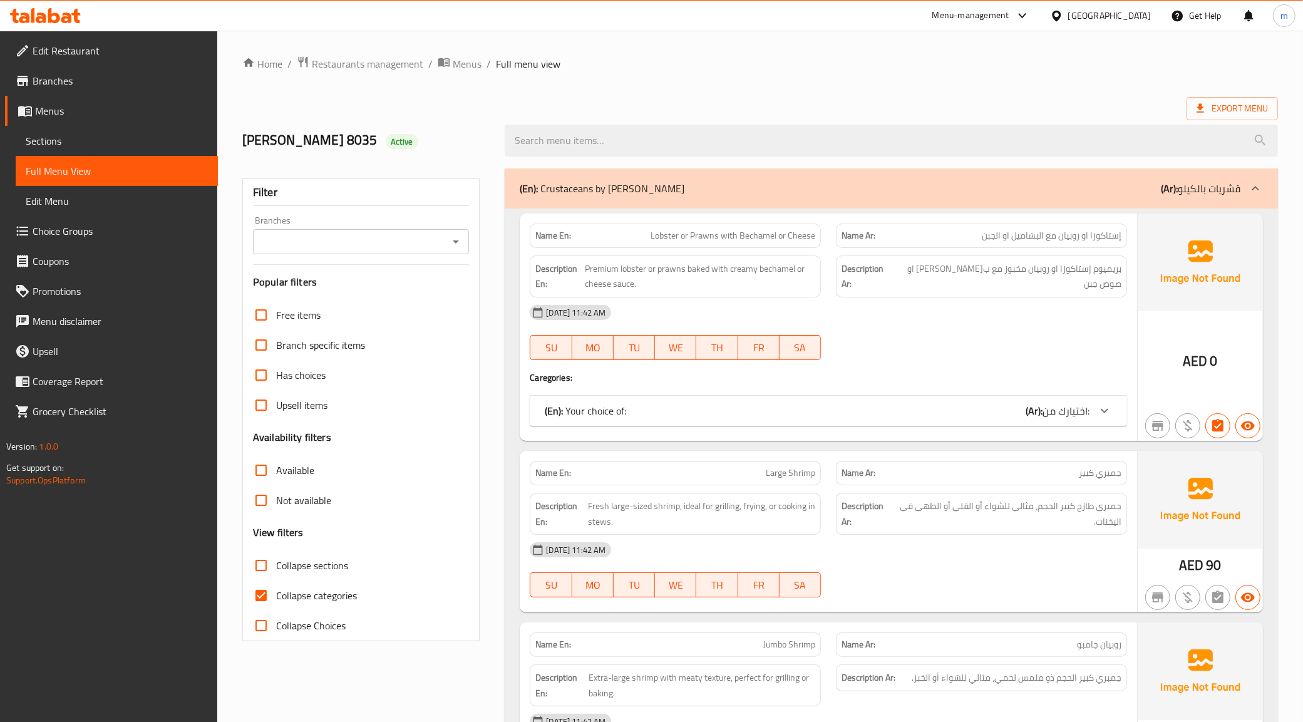
click at [42, 141] on span "Sections" at bounding box center [117, 140] width 182 height 15
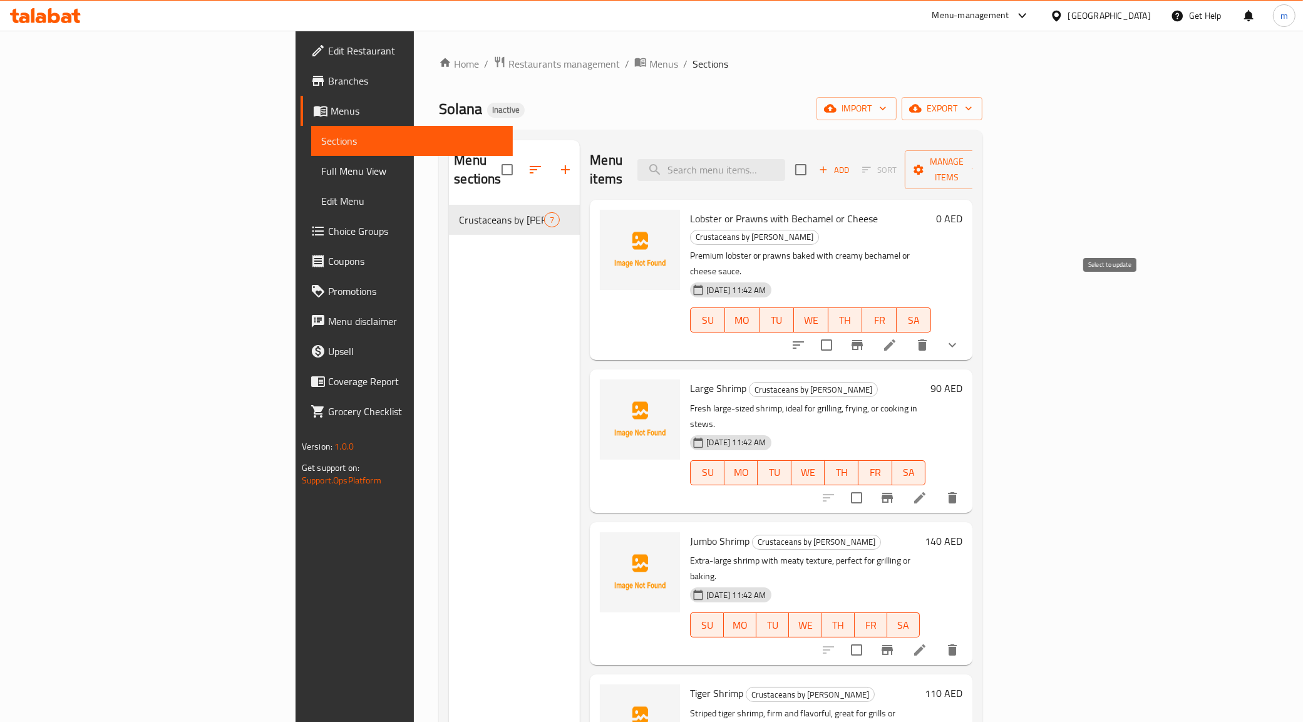
click at [840, 332] on input "checkbox" at bounding box center [826, 345] width 26 height 26
checkbox input "true"
click at [960, 337] on icon "show more" at bounding box center [952, 344] width 15 height 15
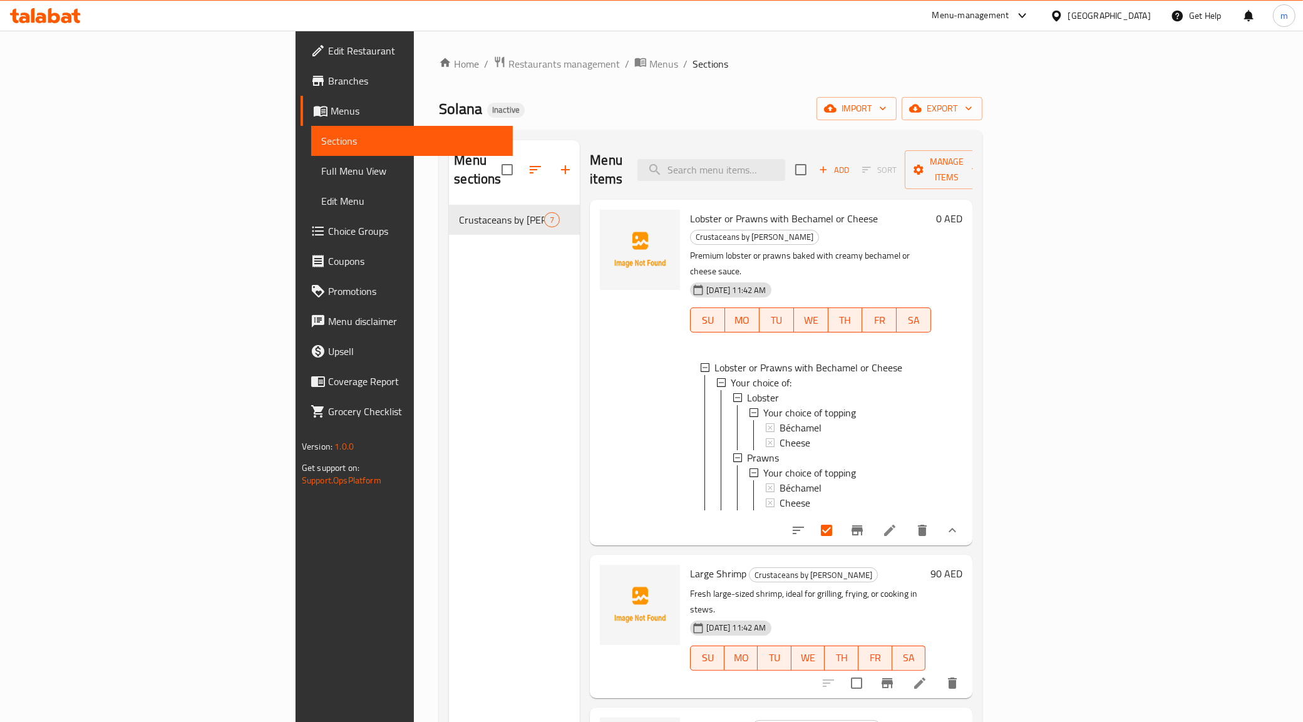
click at [962, 290] on div "0 AED" at bounding box center [946, 373] width 31 height 326
click at [806, 523] on icon "sort-choices" at bounding box center [798, 530] width 15 height 15
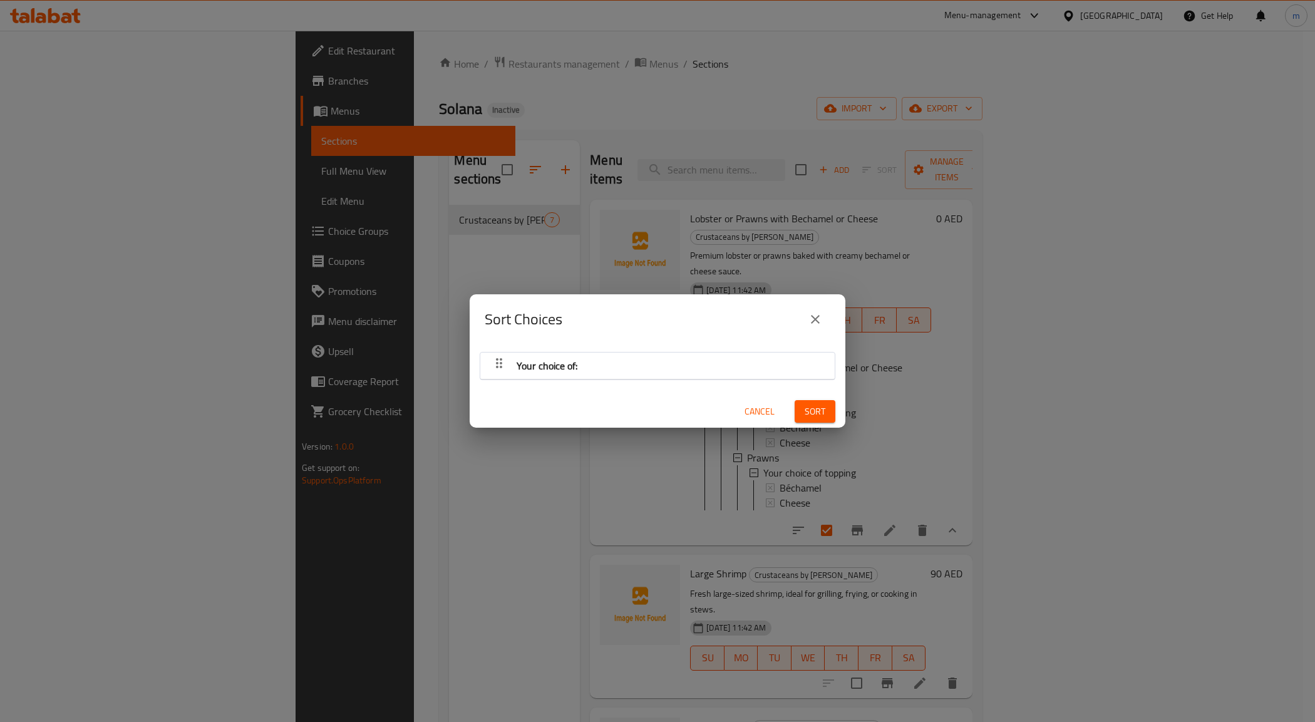
click at [744, 405] on span "Cancel" at bounding box center [759, 412] width 30 height 16
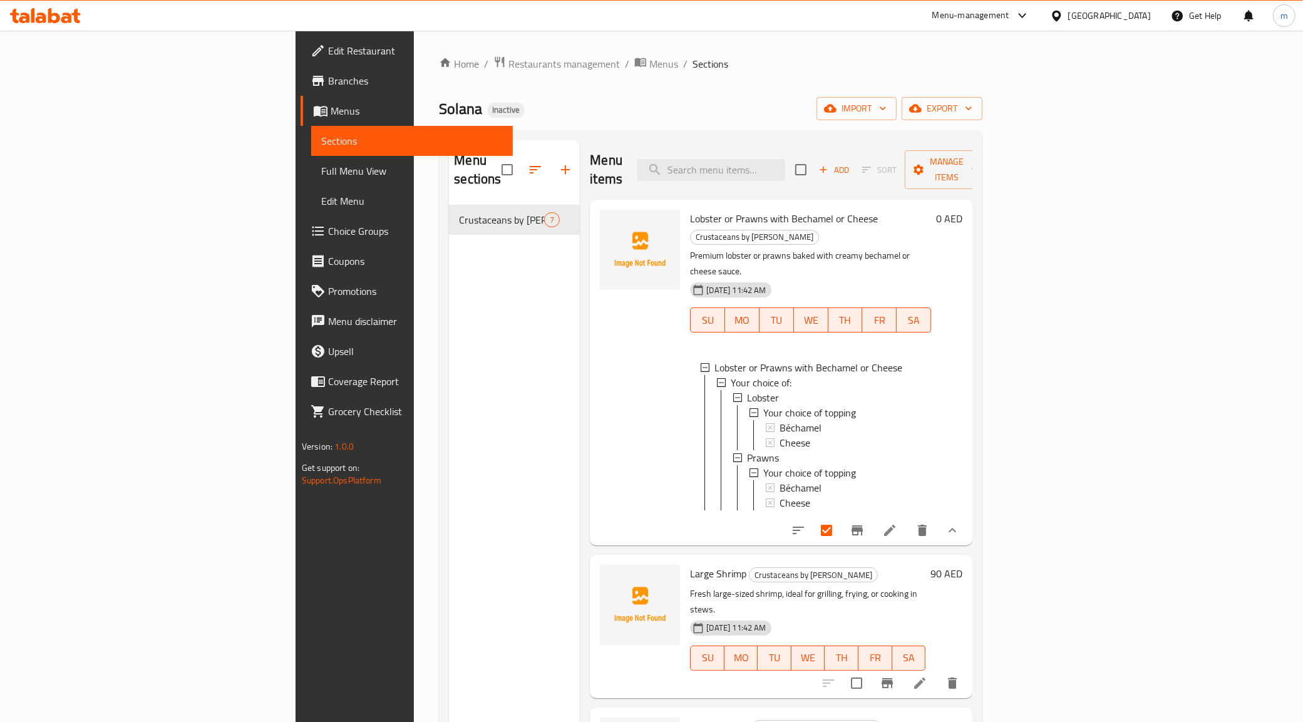
drag, startPoint x: 543, startPoint y: 282, endPoint x: 543, endPoint y: 318, distance: 36.3
click at [595, 318] on div at bounding box center [640, 373] width 90 height 336
click at [321, 168] on span "Full Menu View" at bounding box center [412, 170] width 182 height 15
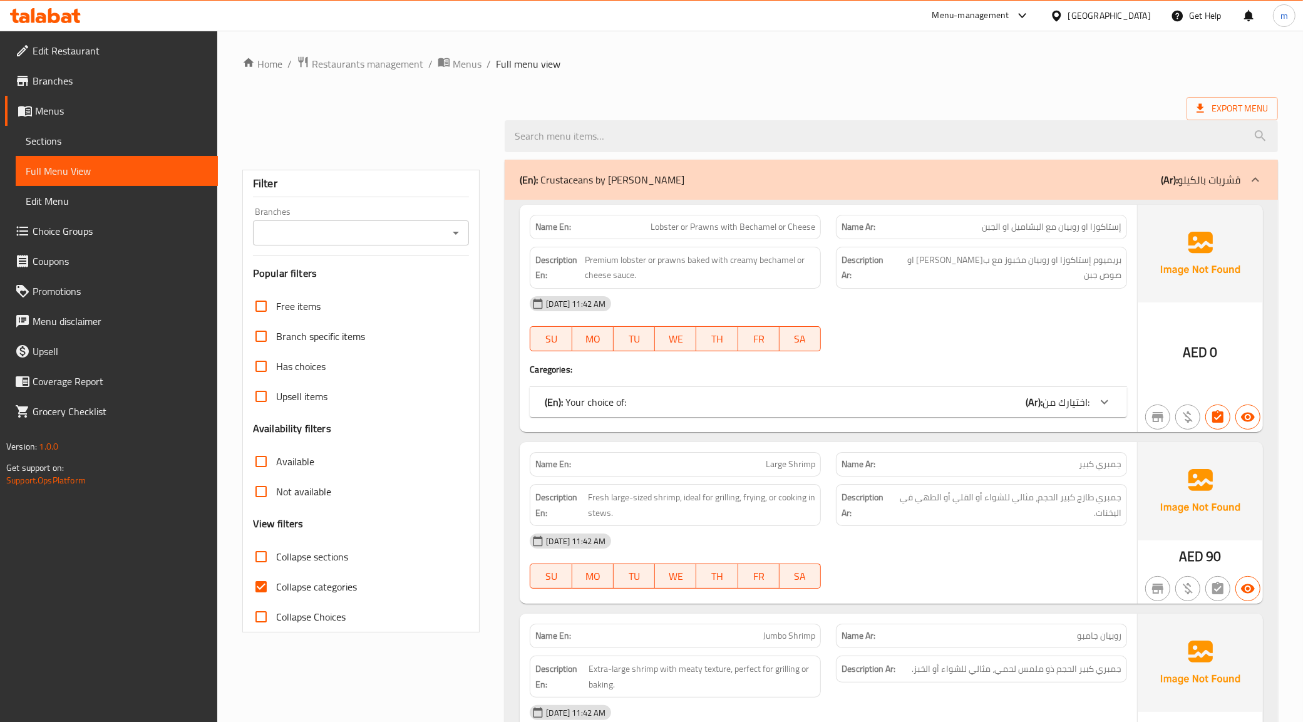
click at [279, 584] on span "Collapse categories" at bounding box center [316, 586] width 81 height 15
click at [276, 584] on input "Collapse categories" at bounding box center [261, 587] width 30 height 30
checkbox input "false"
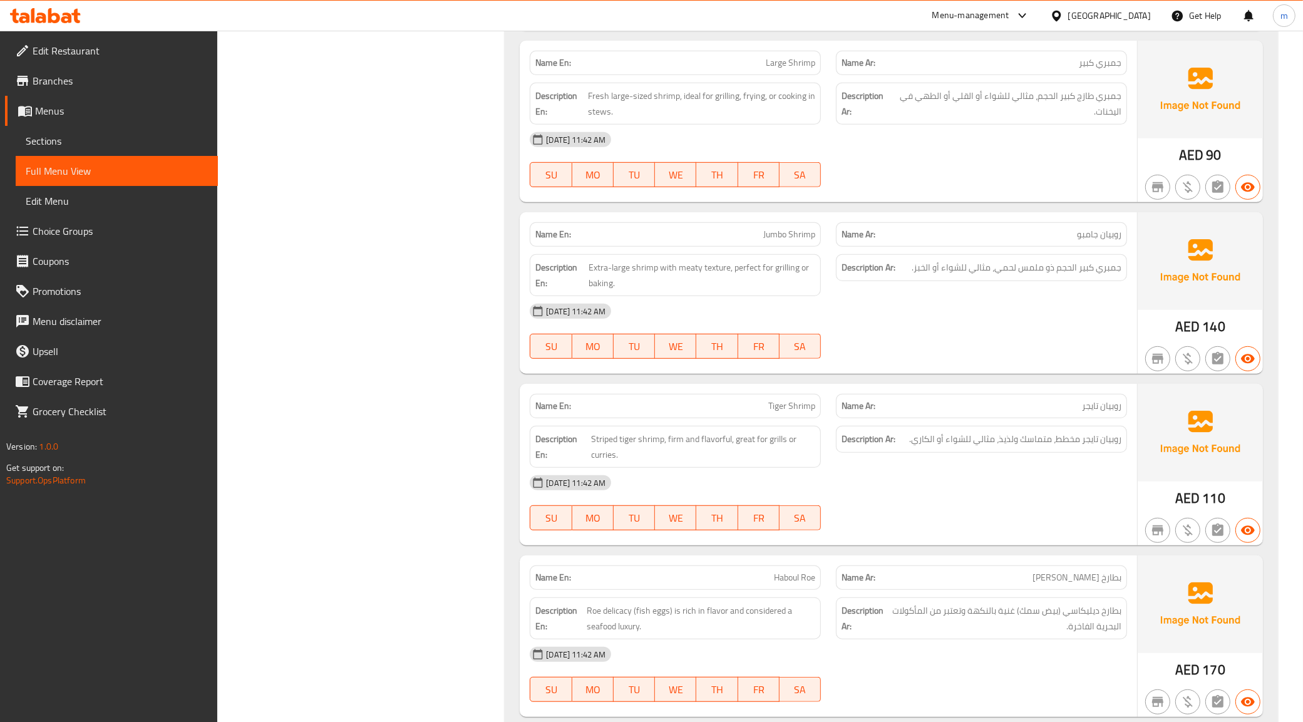
scroll to position [861, 0]
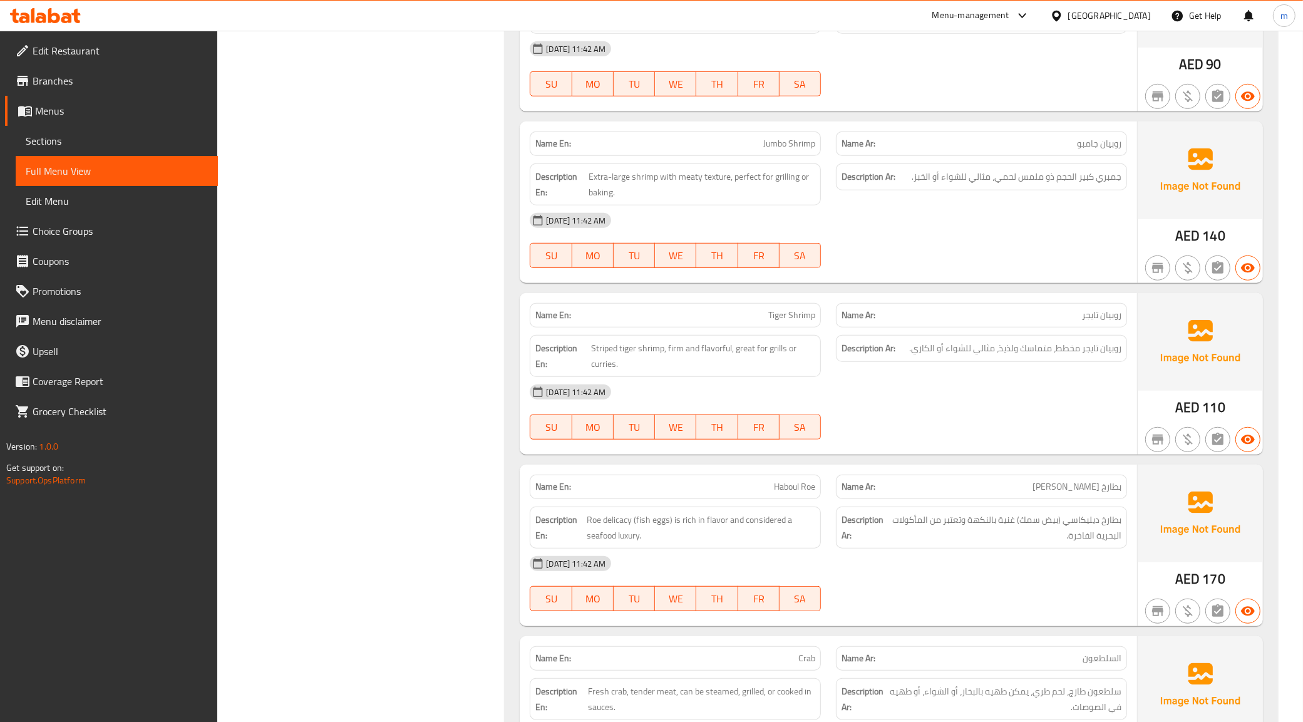
click at [123, 150] on link "Sections" at bounding box center [117, 141] width 202 height 30
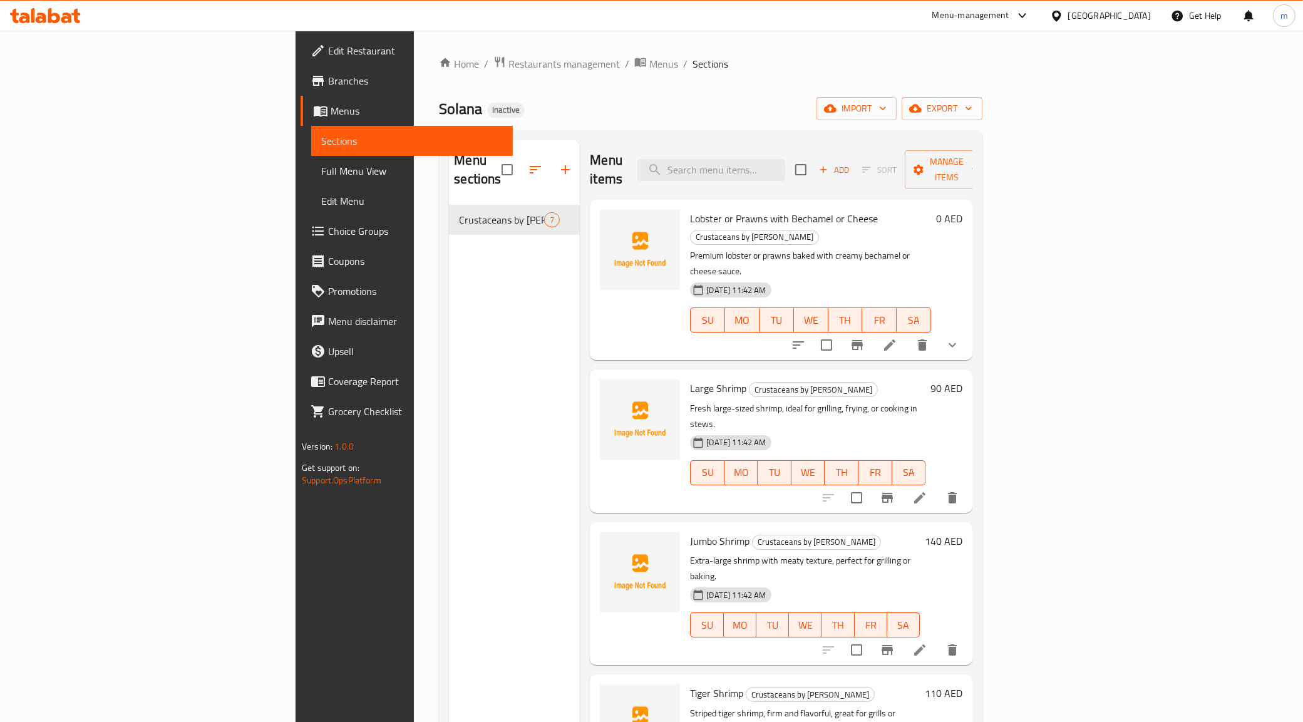
click at [907, 334] on li at bounding box center [889, 345] width 35 height 23
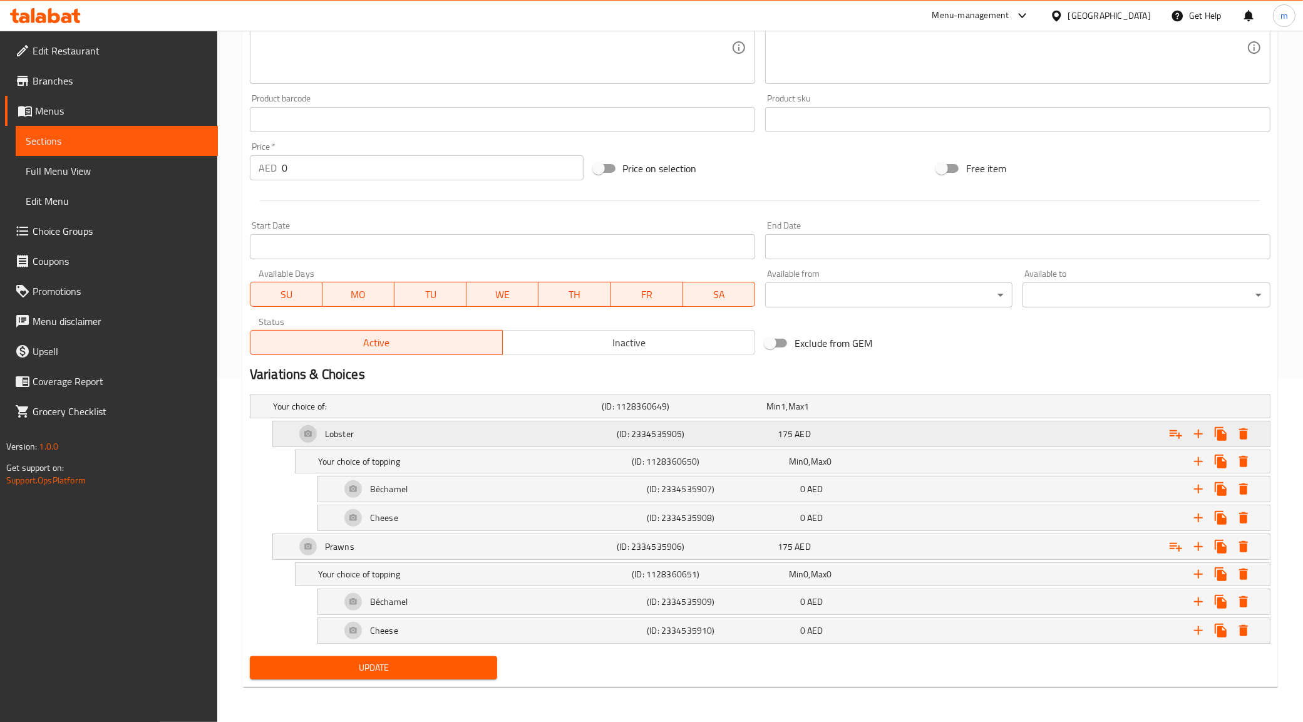
scroll to position [346, 0]
click at [862, 459] on div "Min 0 , Max 0" at bounding box center [865, 461] width 152 height 13
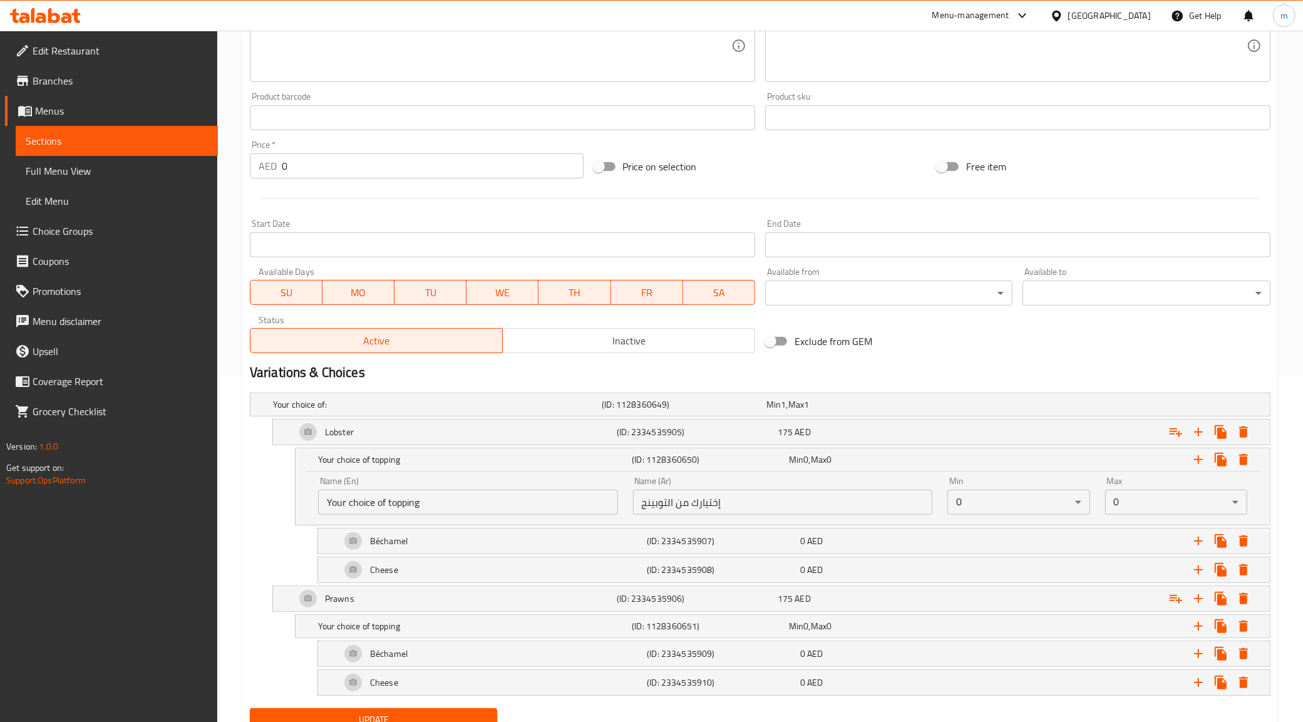
click at [1000, 376] on body "​ Menu-management United Arab Emirates Get Help m Edit Restaurant Branches Menu…" at bounding box center [651, 30] width 1303 height 691
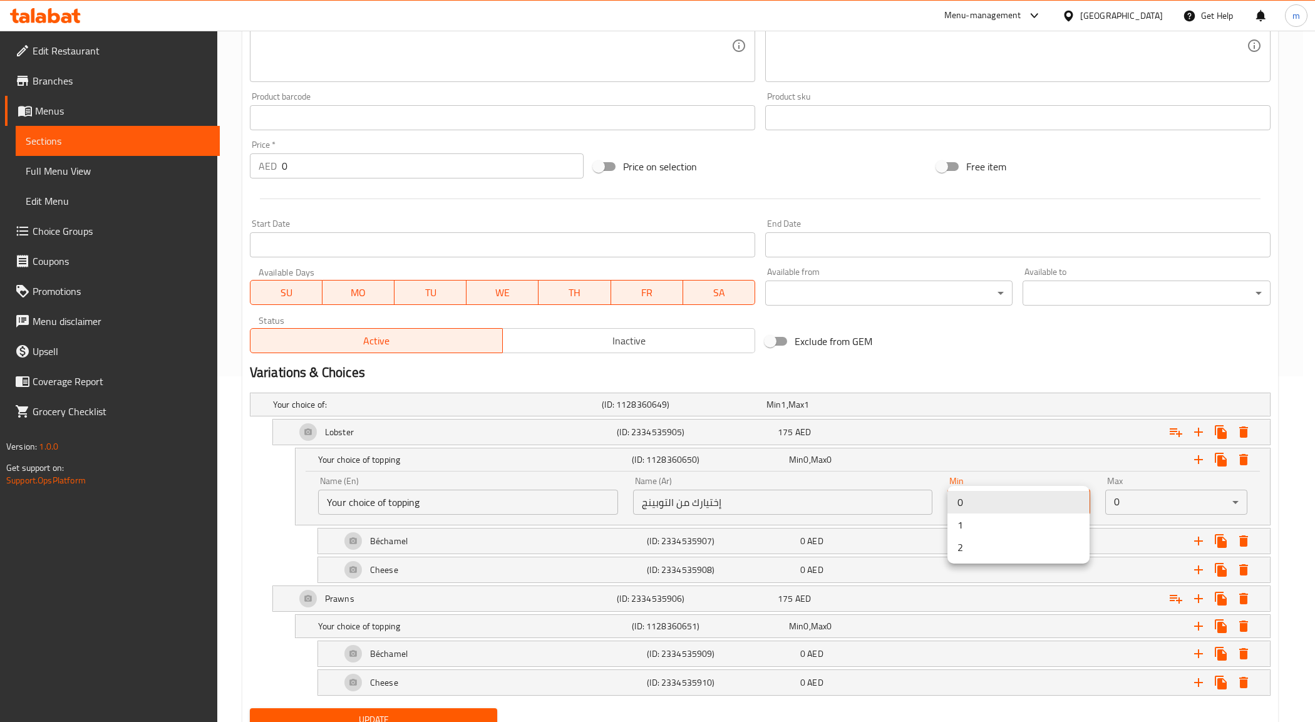
click at [1000, 498] on li "0" at bounding box center [1018, 502] width 142 height 23
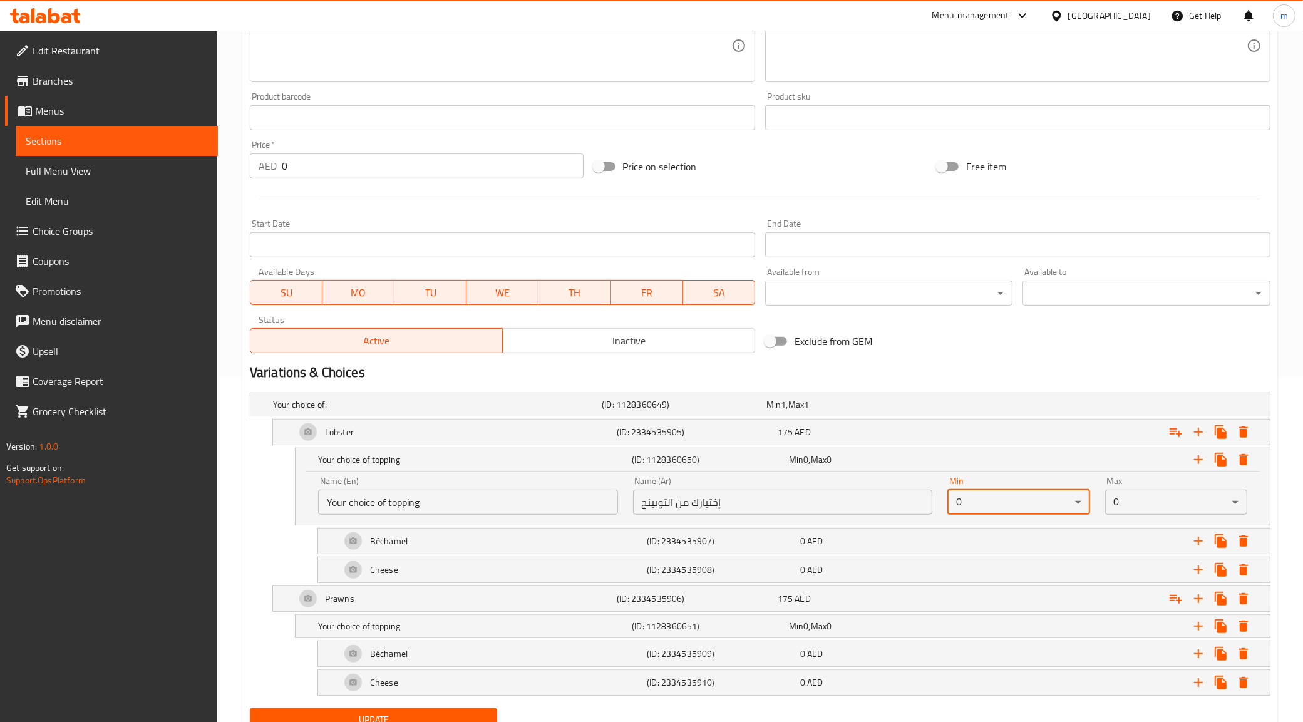
click at [990, 376] on body "​ Menu-management United Arab Emirates Get Help m Edit Restaurant Branches Menu…" at bounding box center [651, 30] width 1303 height 691
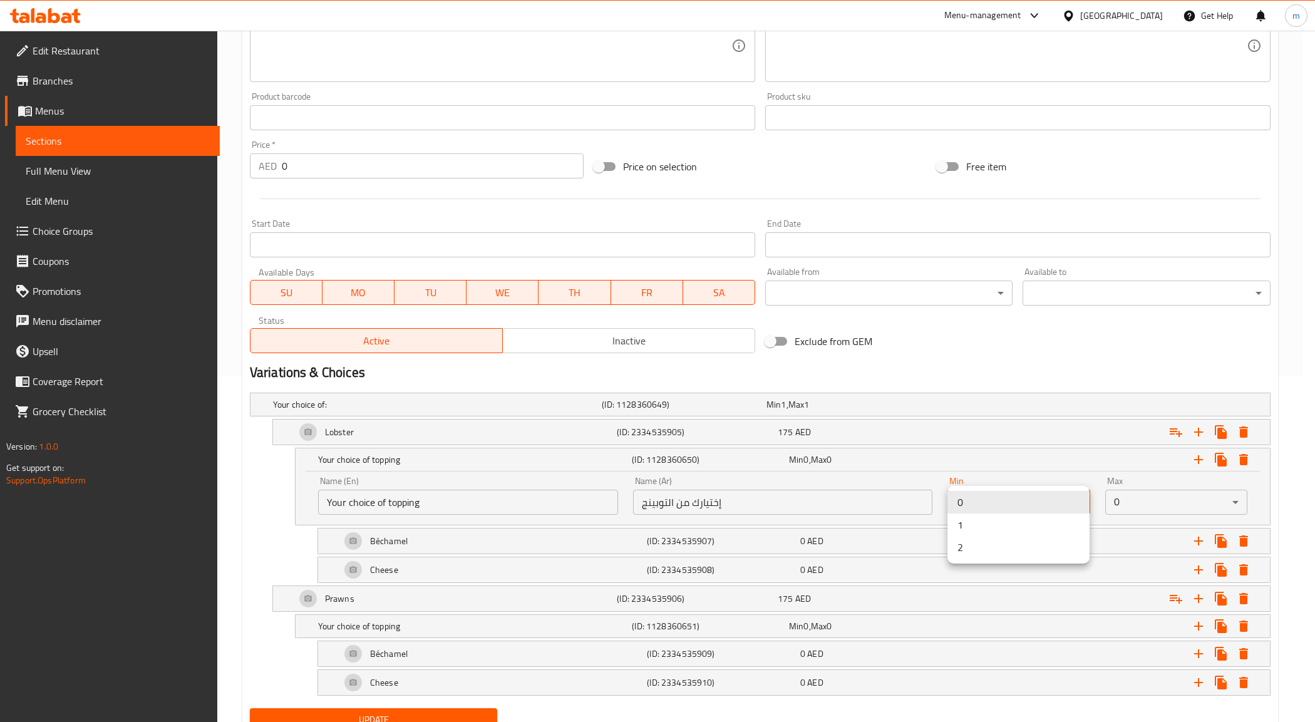
drag, startPoint x: 982, startPoint y: 522, endPoint x: 958, endPoint y: 552, distance: 38.3
click at [981, 522] on li "1" at bounding box center [1018, 524] width 142 height 23
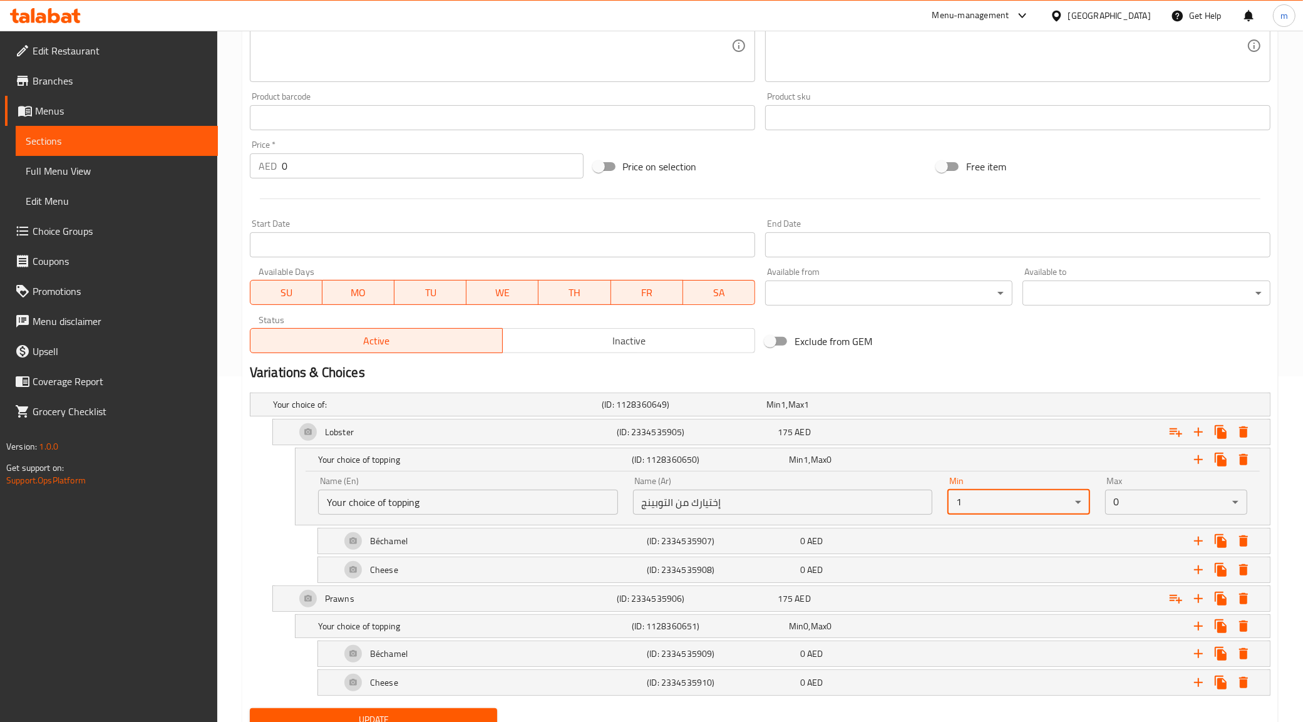
click at [1131, 376] on body "​ Menu-management United Arab Emirates Get Help m Edit Restaurant Branches Menu…" at bounding box center [651, 30] width 1303 height 691
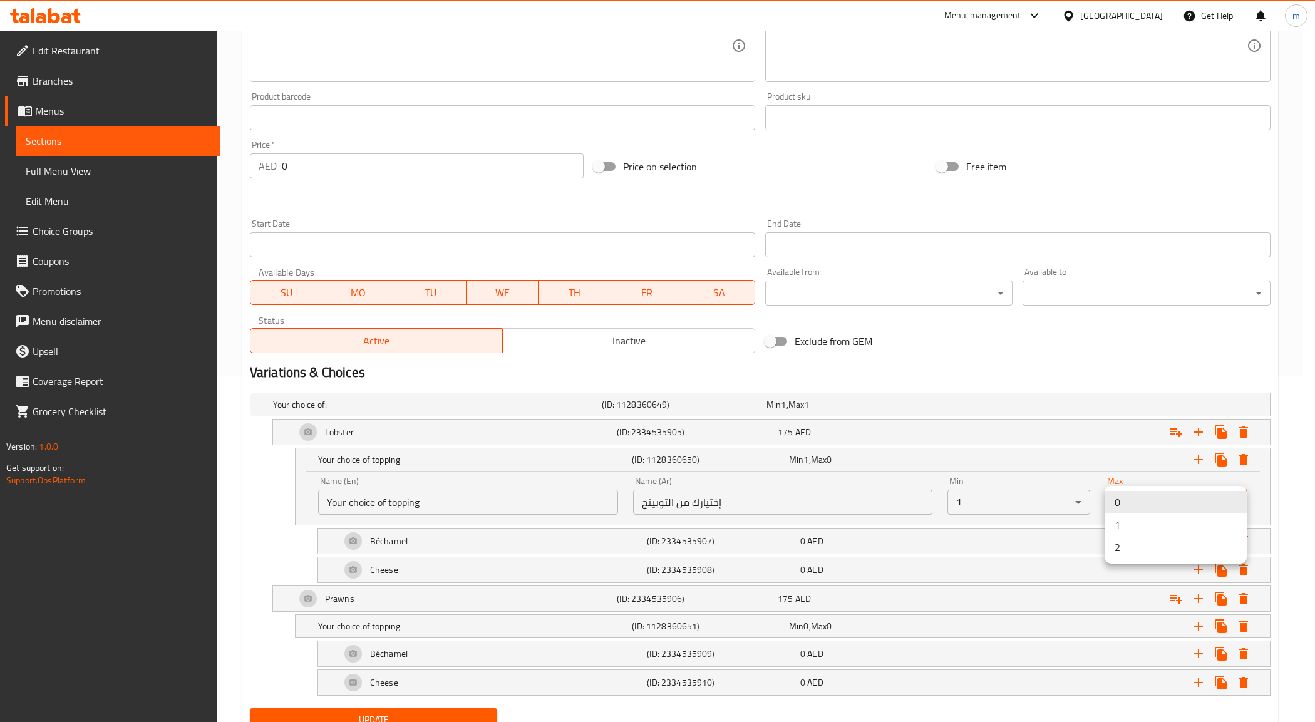
click at [1128, 530] on li "1" at bounding box center [1175, 524] width 142 height 23
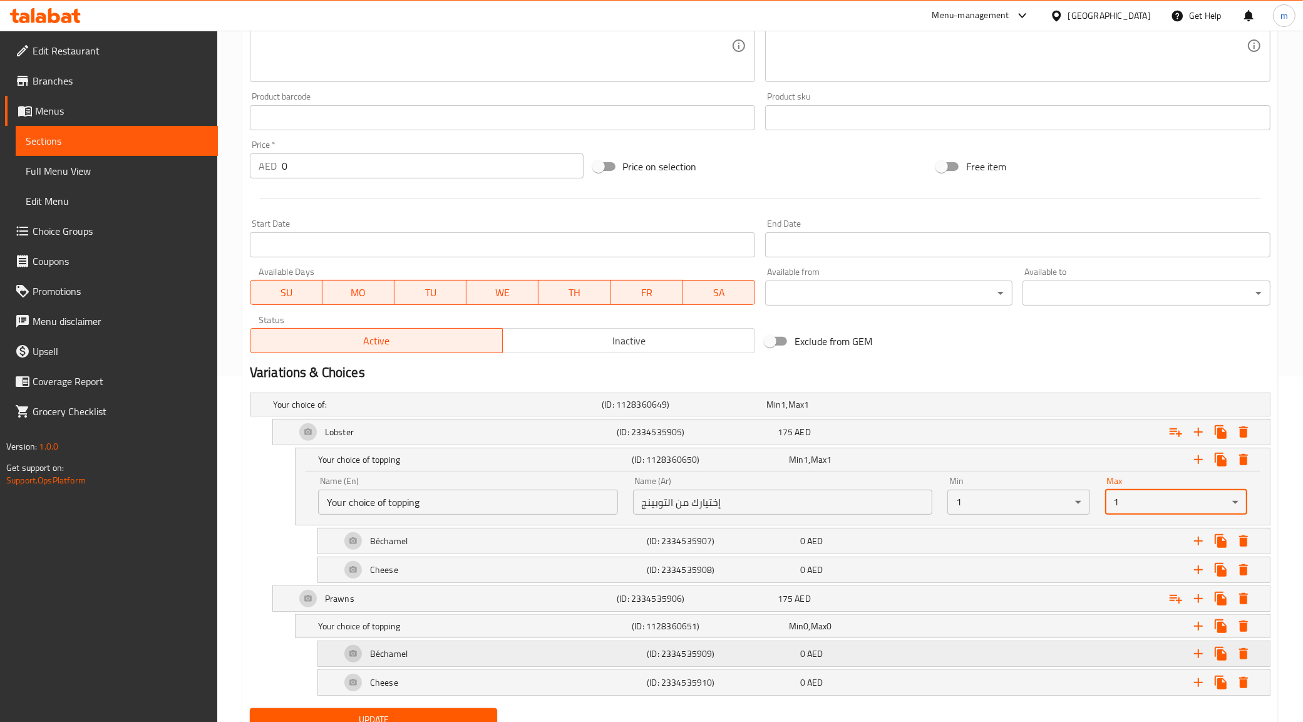
click at [868, 667] on div "Béchamel (ID: 2334535909) 0 AED" at bounding box center [797, 654] width 919 height 30
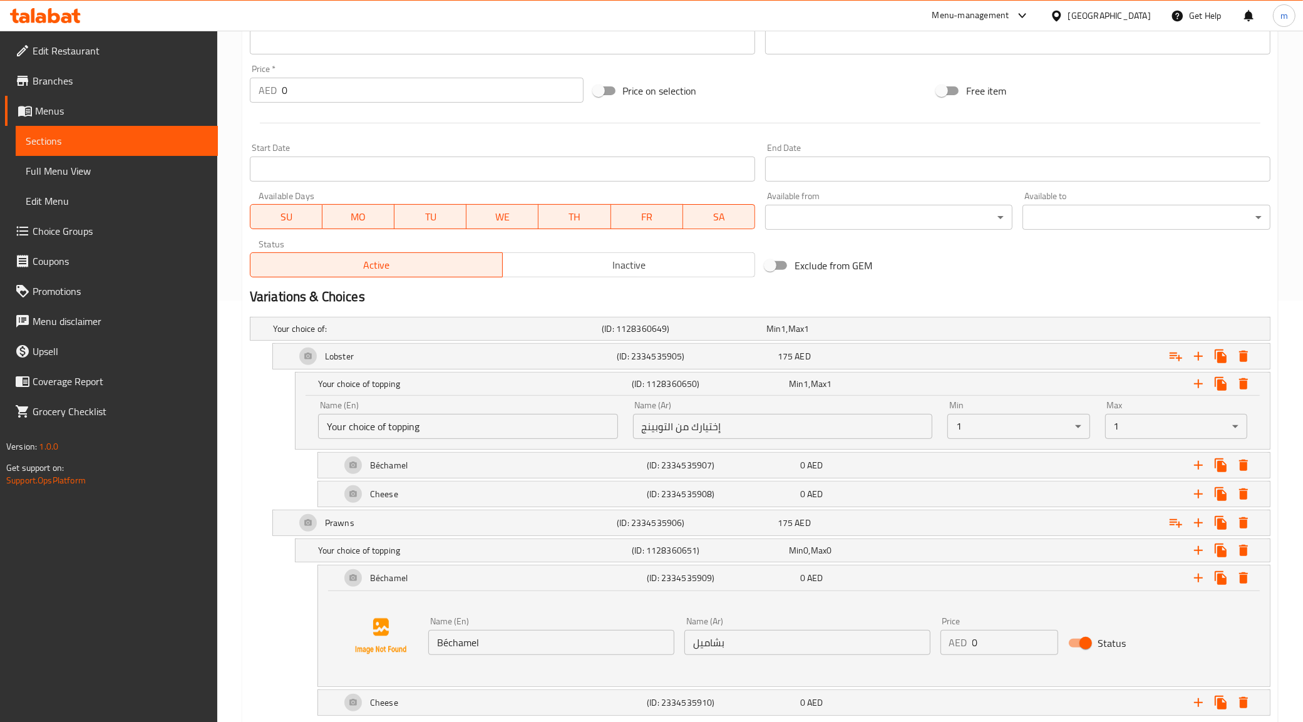
scroll to position [495, 0]
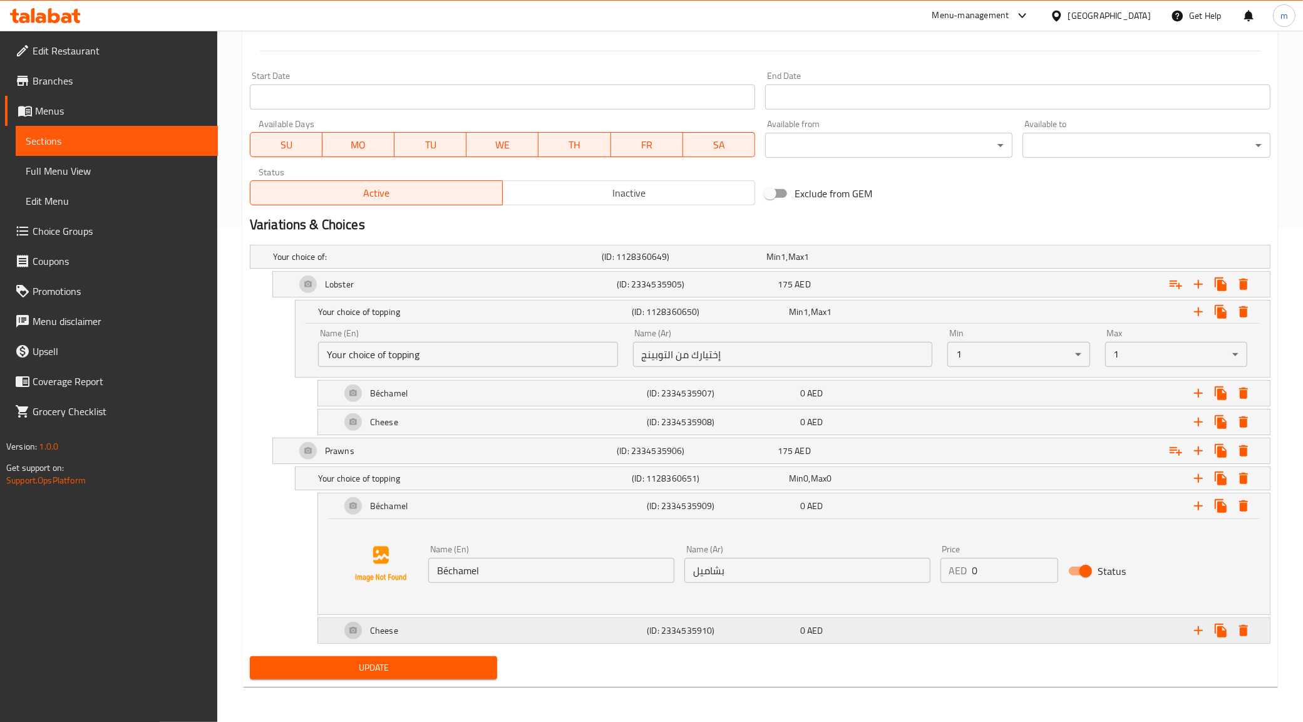
click at [898, 640] on div "Cheese (ID: 2334535910) 0 AED" at bounding box center [797, 630] width 919 height 30
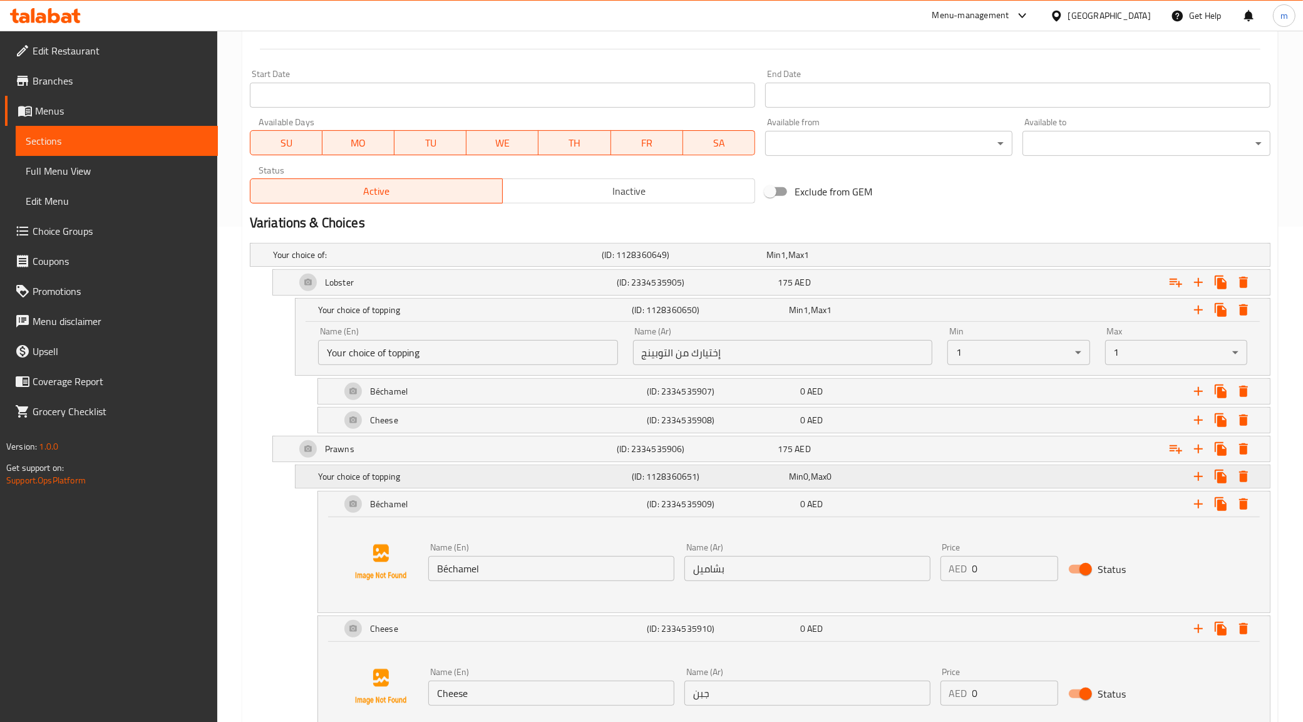
click at [880, 482] on div "Min 0 , Max 0" at bounding box center [865, 476] width 152 height 13
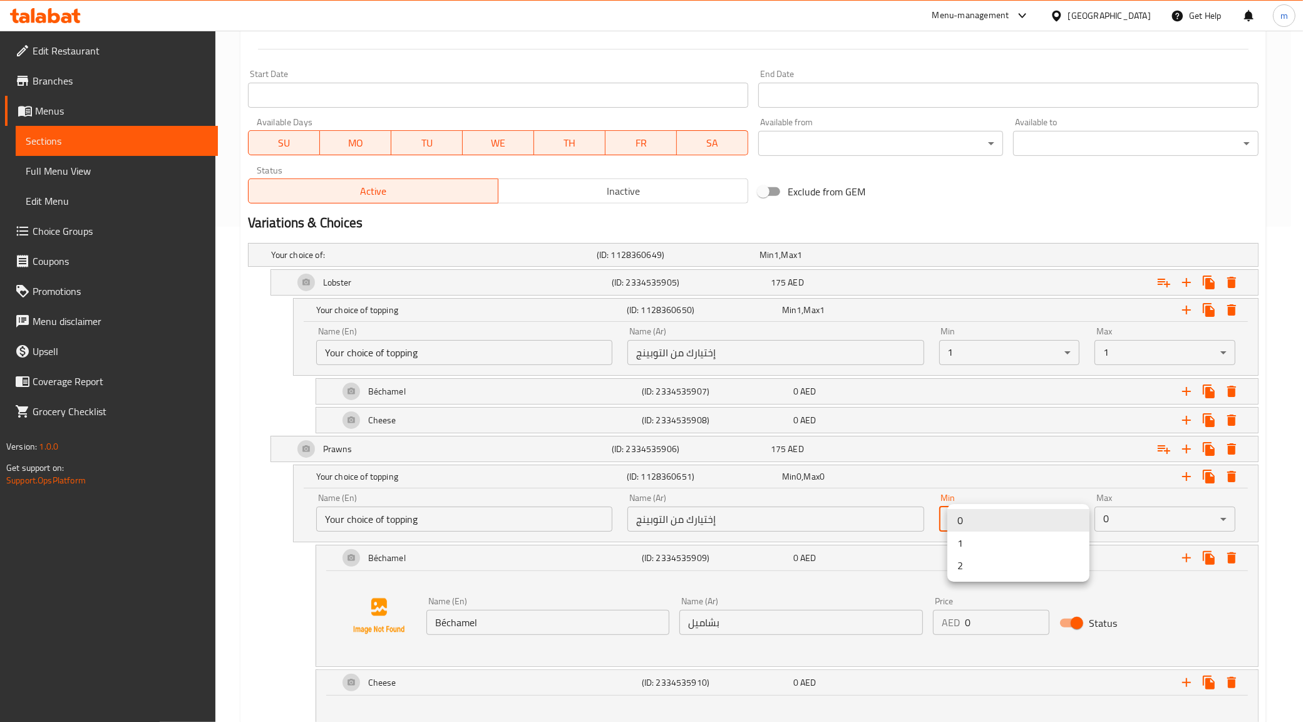
click at [991, 530] on li "0" at bounding box center [1018, 520] width 142 height 23
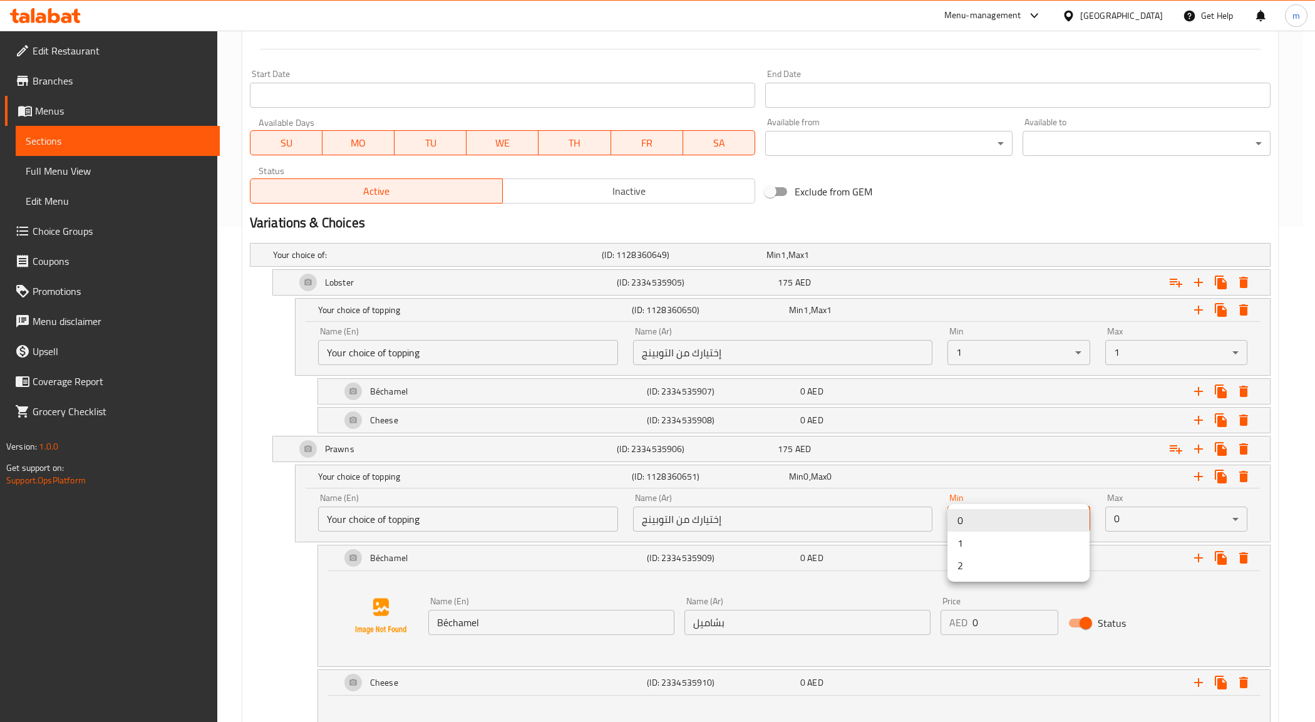
click at [980, 554] on li "2" at bounding box center [1018, 565] width 142 height 23
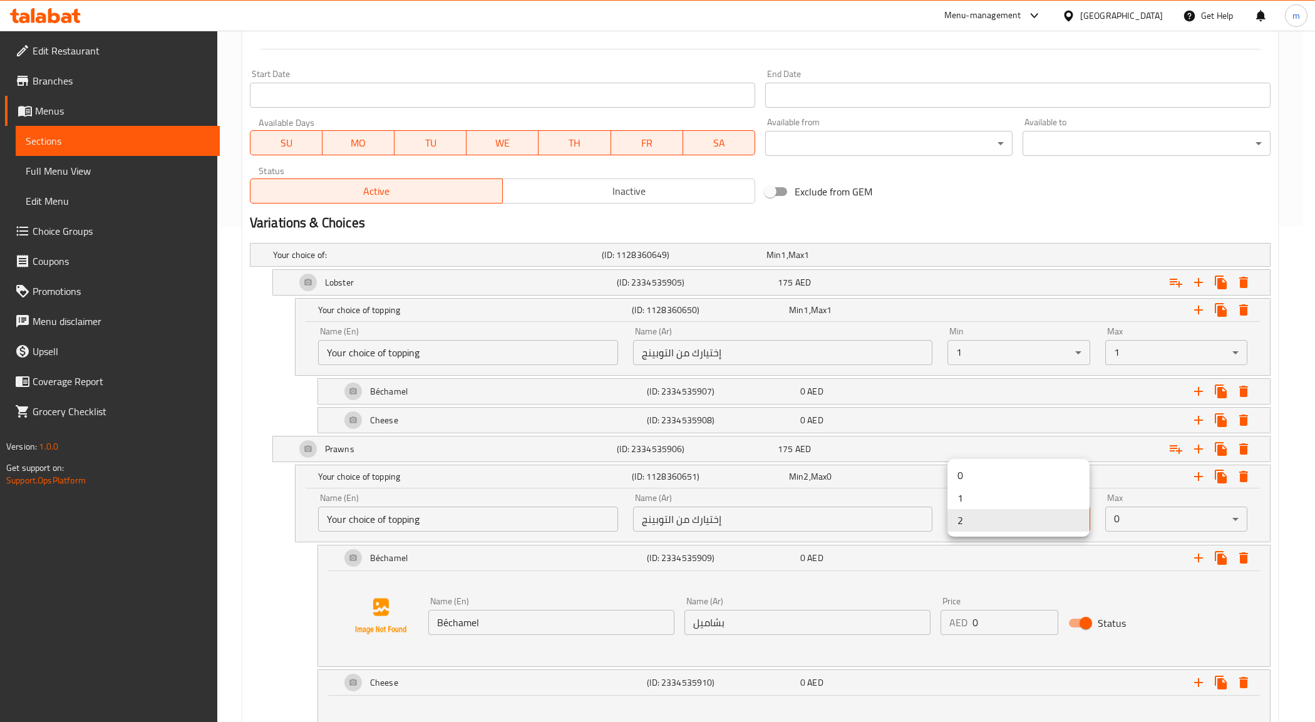
click at [992, 501] on li "1" at bounding box center [1018, 497] width 142 height 23
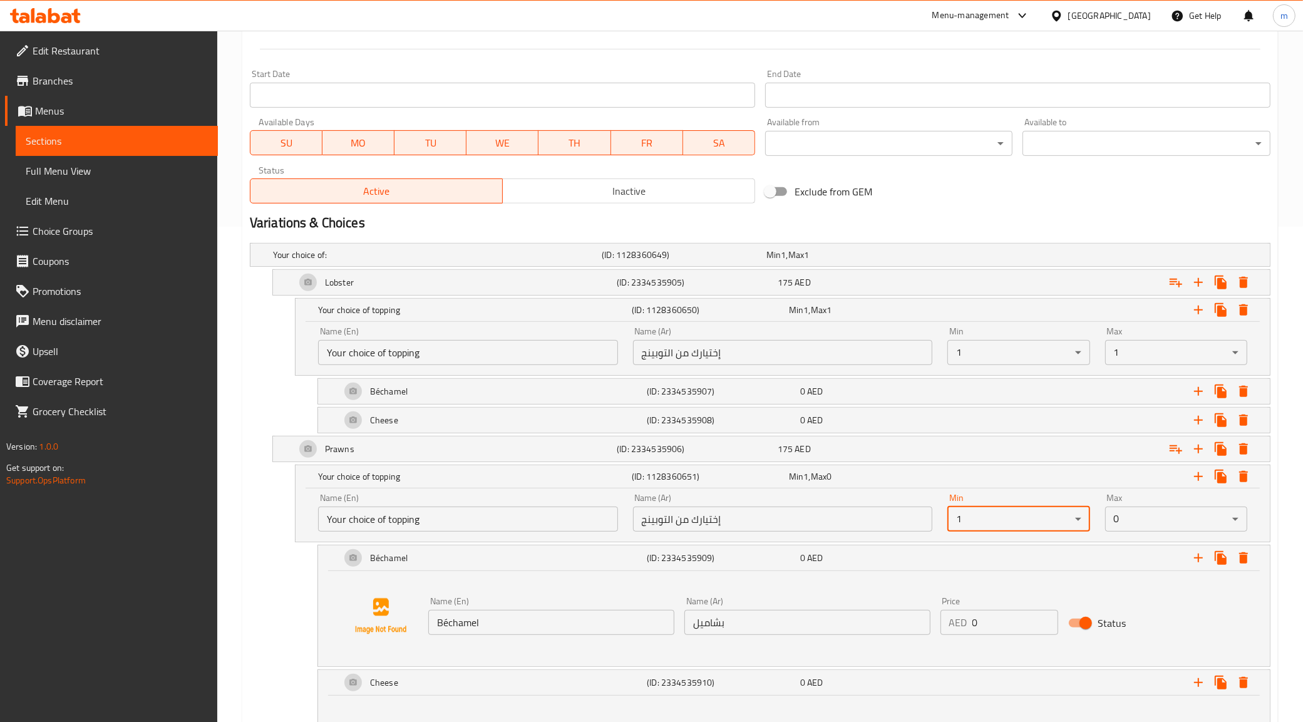
click at [1134, 502] on div "Max 0 ​" at bounding box center [1176, 512] width 142 height 38
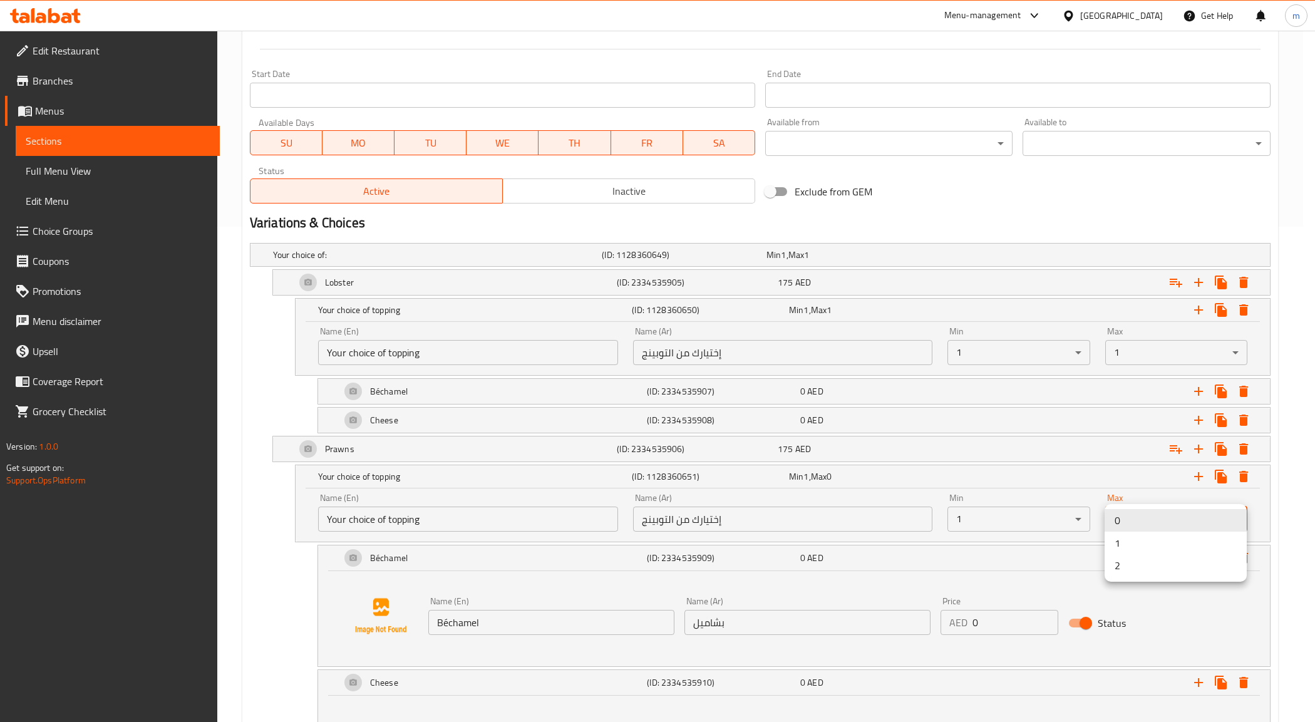
click at [1128, 535] on li "1" at bounding box center [1175, 543] width 142 height 23
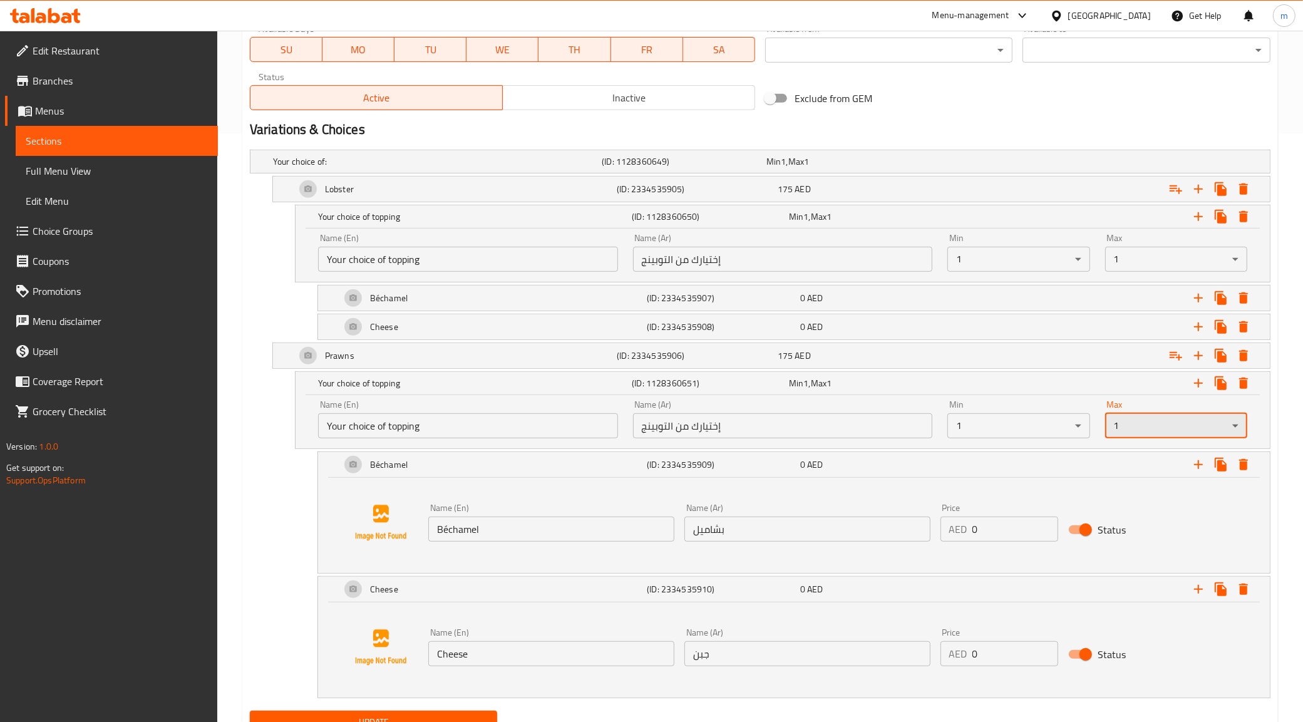
scroll to position [645, 0]
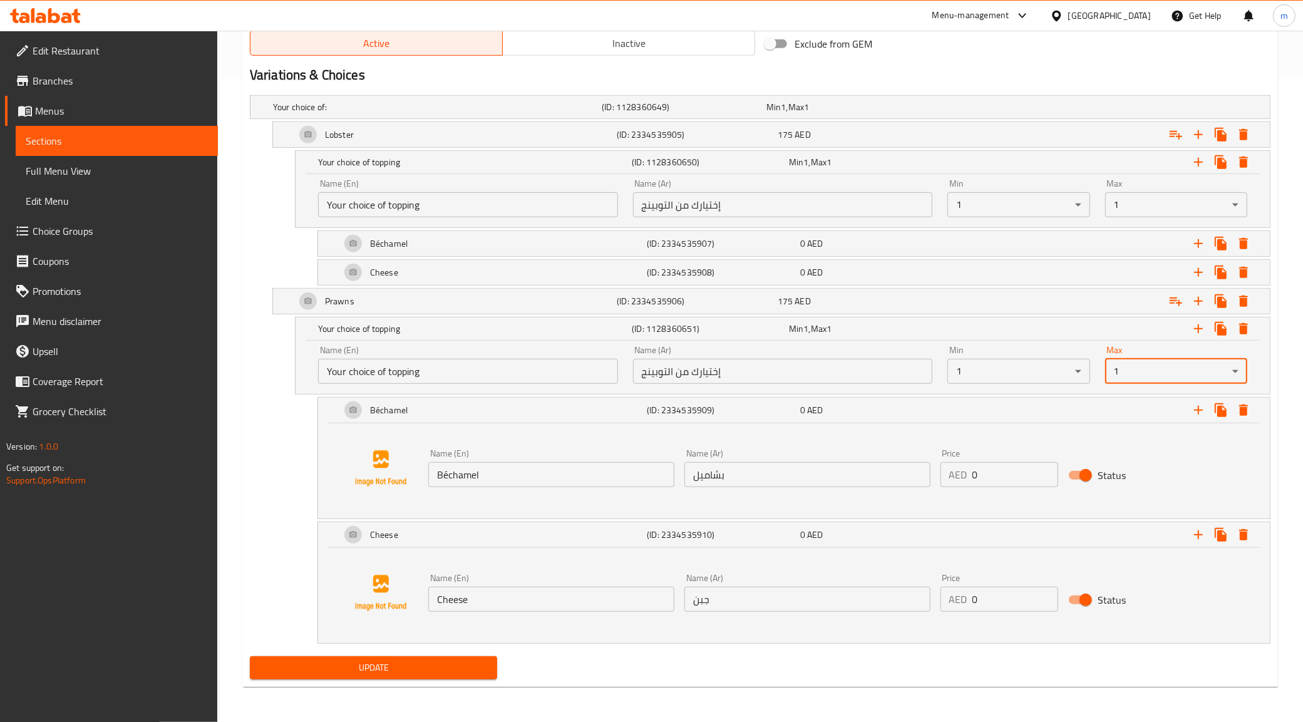
drag, startPoint x: 436, startPoint y: 651, endPoint x: 424, endPoint y: 662, distance: 16.4
click at [435, 651] on div "Update" at bounding box center [374, 667] width 258 height 33
click at [421, 667] on span "Update" at bounding box center [374, 668] width 228 height 16
click at [382, 660] on span "Update" at bounding box center [374, 668] width 228 height 16
click at [85, 175] on span "Full Menu View" at bounding box center [117, 170] width 182 height 15
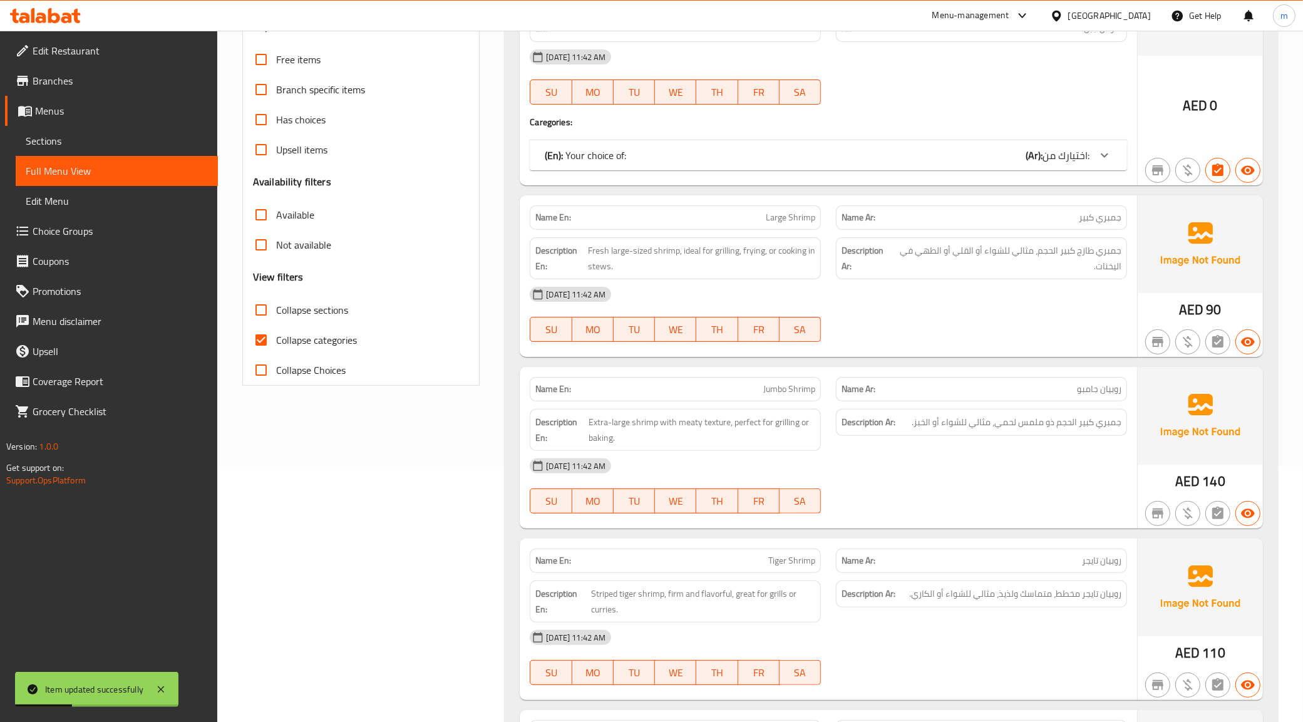
scroll to position [97, 0]
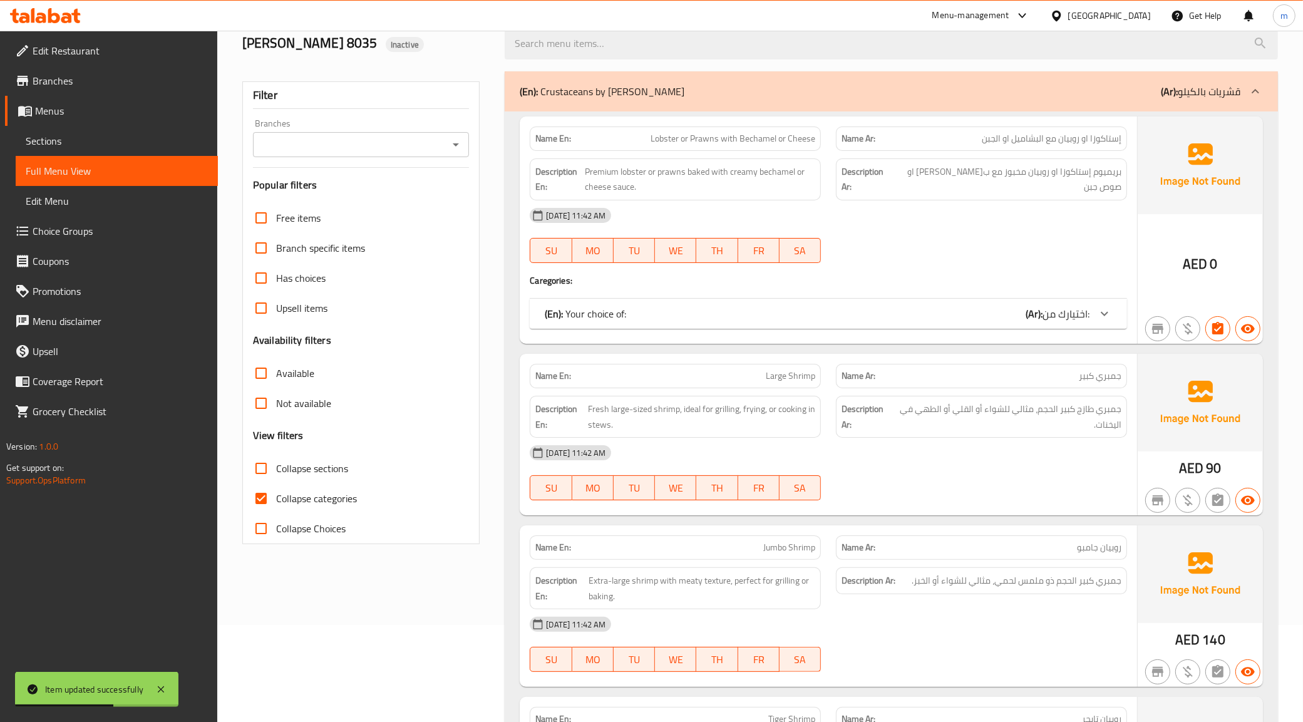
click at [311, 495] on span "Collapse categories" at bounding box center [316, 498] width 81 height 15
click at [276, 495] on input "Collapse categories" at bounding box center [261, 498] width 30 height 30
checkbox input "false"
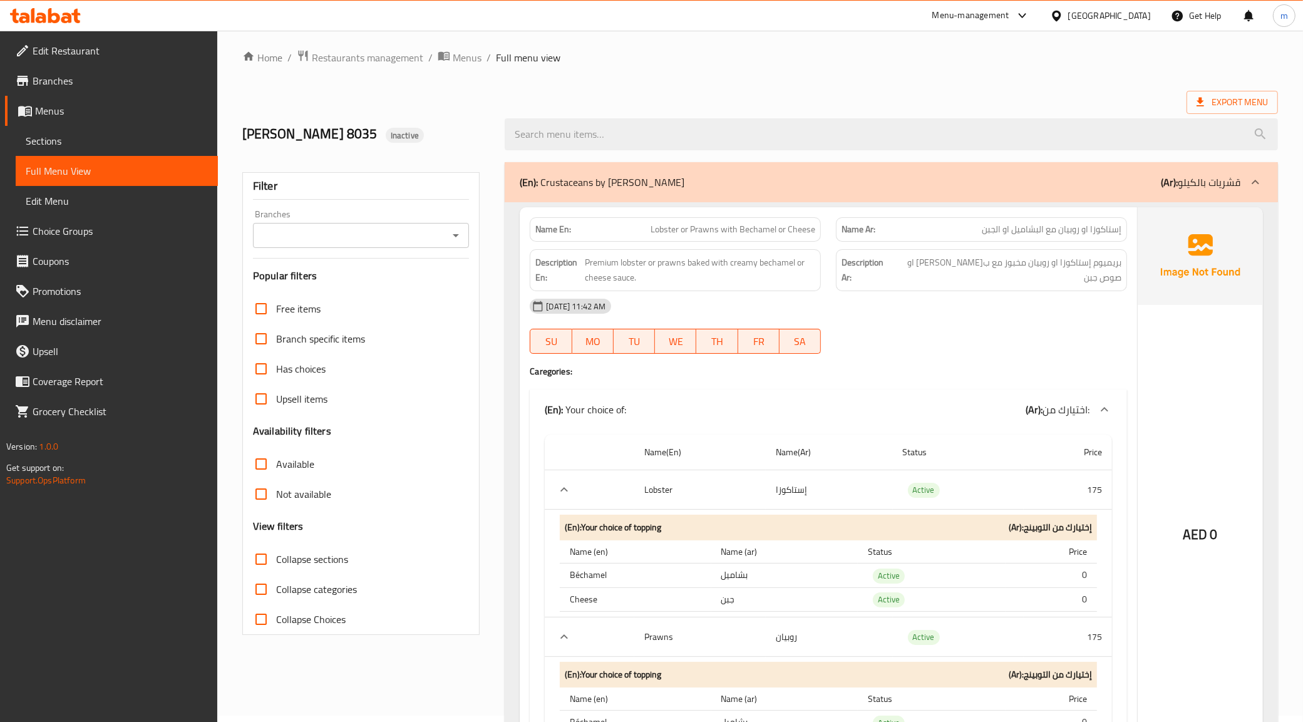
scroll to position [0, 0]
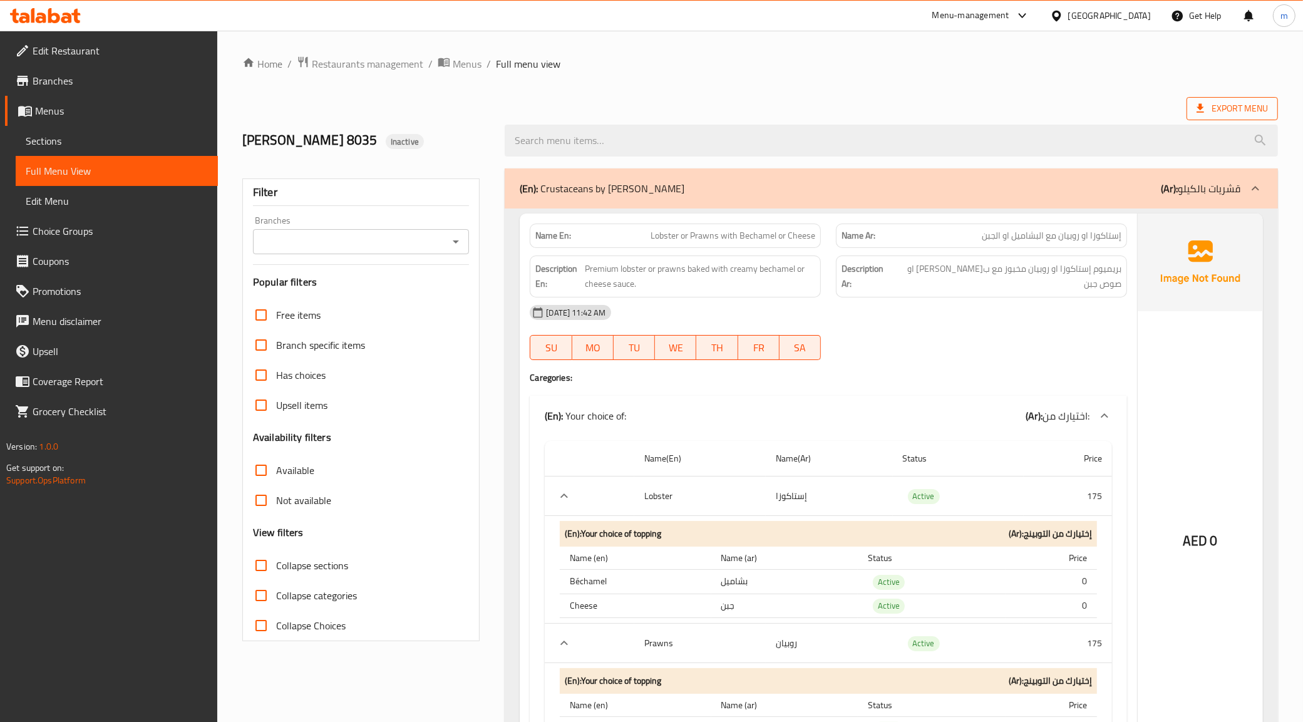
click at [1272, 106] on span "Export Menu" at bounding box center [1231, 108] width 91 height 23
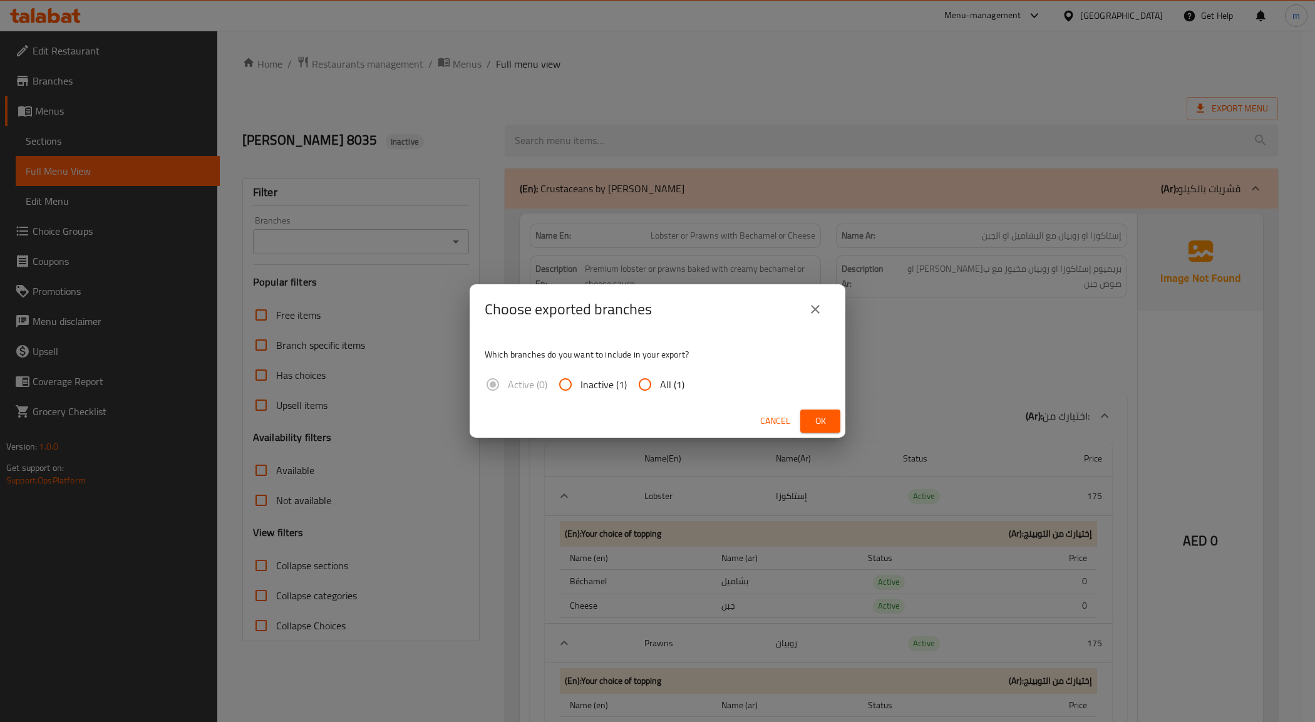
click at [649, 382] on input "All (1)" at bounding box center [645, 384] width 30 height 30
radio input "true"
click at [809, 417] on button "Ok" at bounding box center [820, 420] width 40 height 23
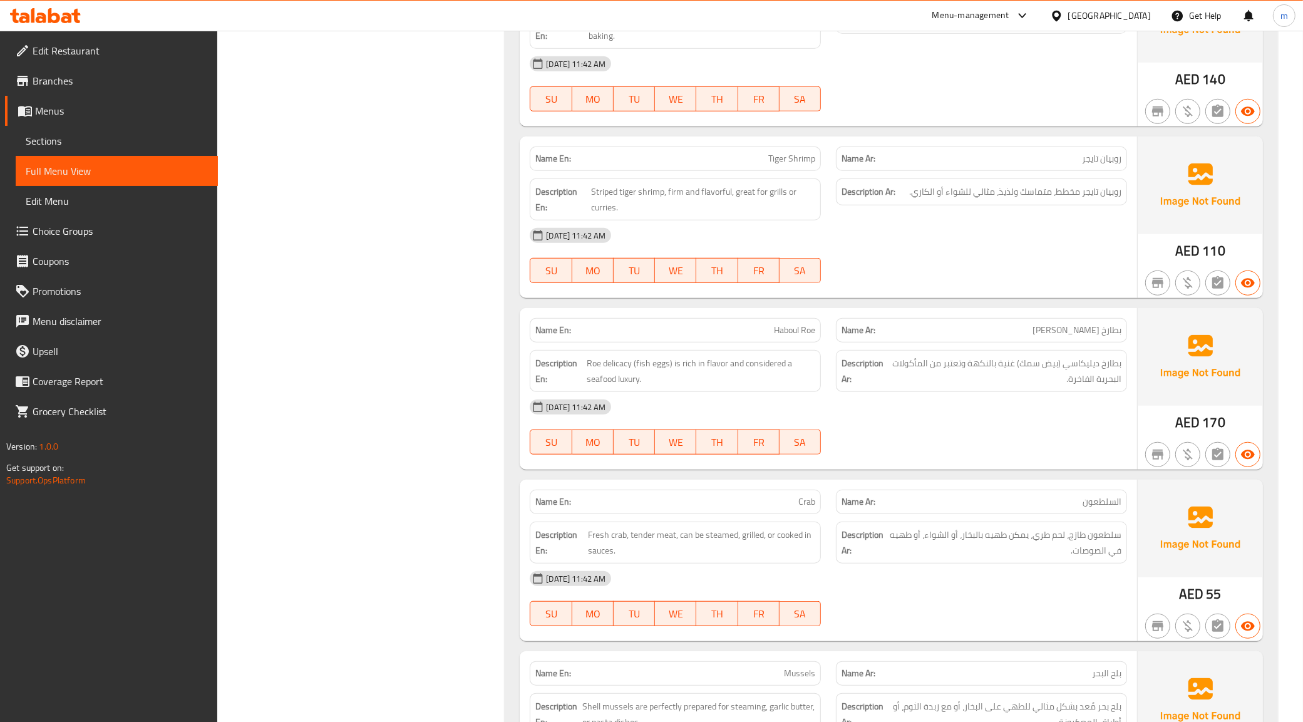
scroll to position [1165, 0]
